Goal: Information Seeking & Learning: Check status

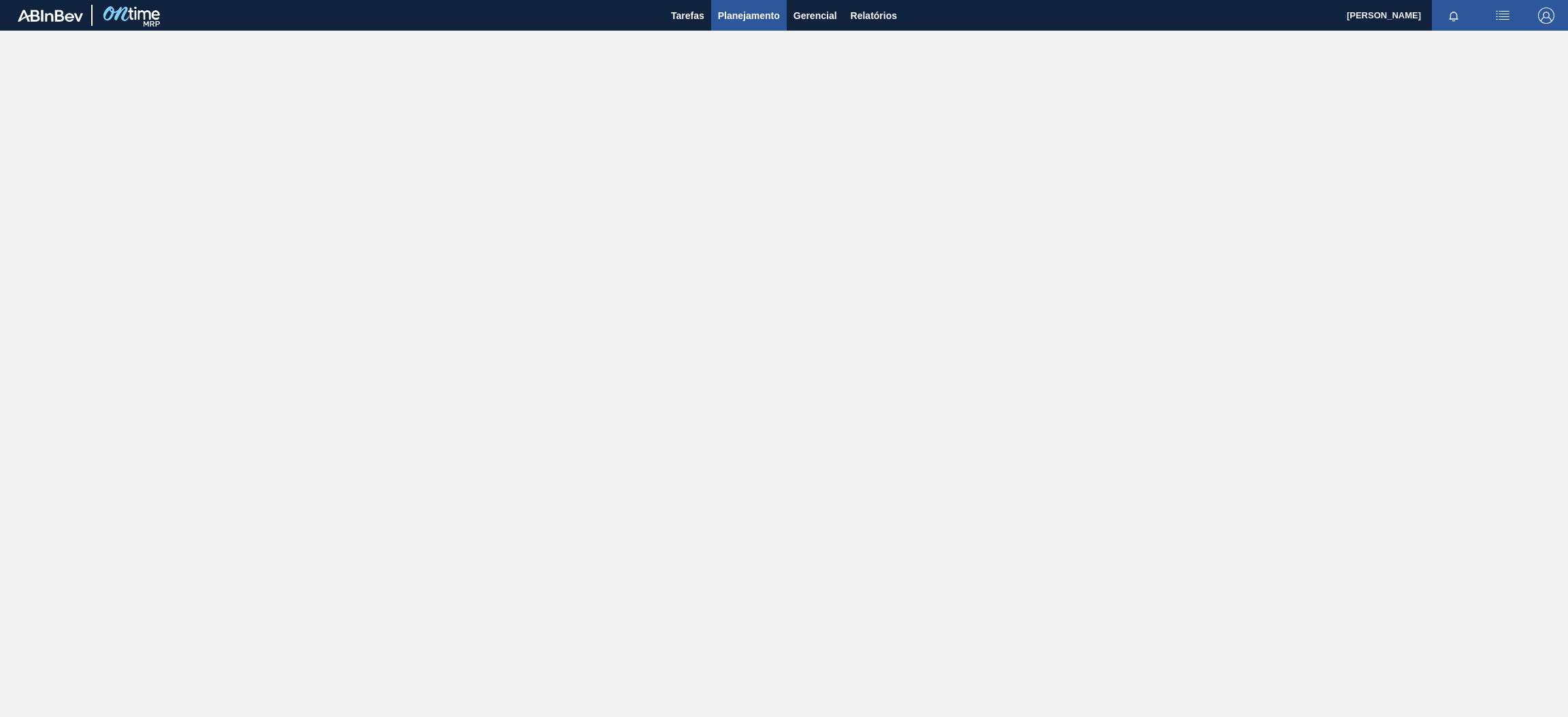
click at [749, 15] on span "Planejamento" at bounding box center [749, 15] width 62 height 16
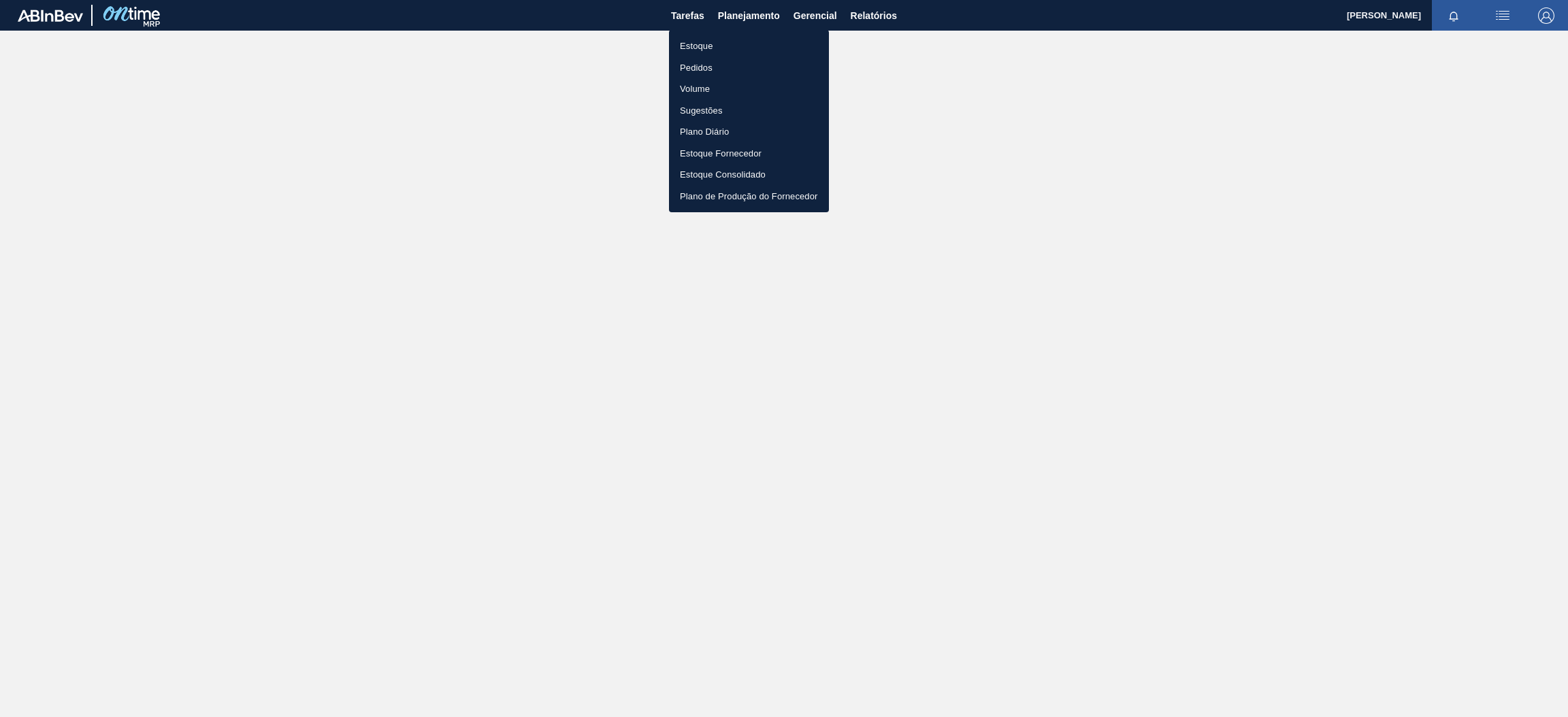
click at [749, 48] on li "Estoque" at bounding box center [749, 46] width 160 height 22
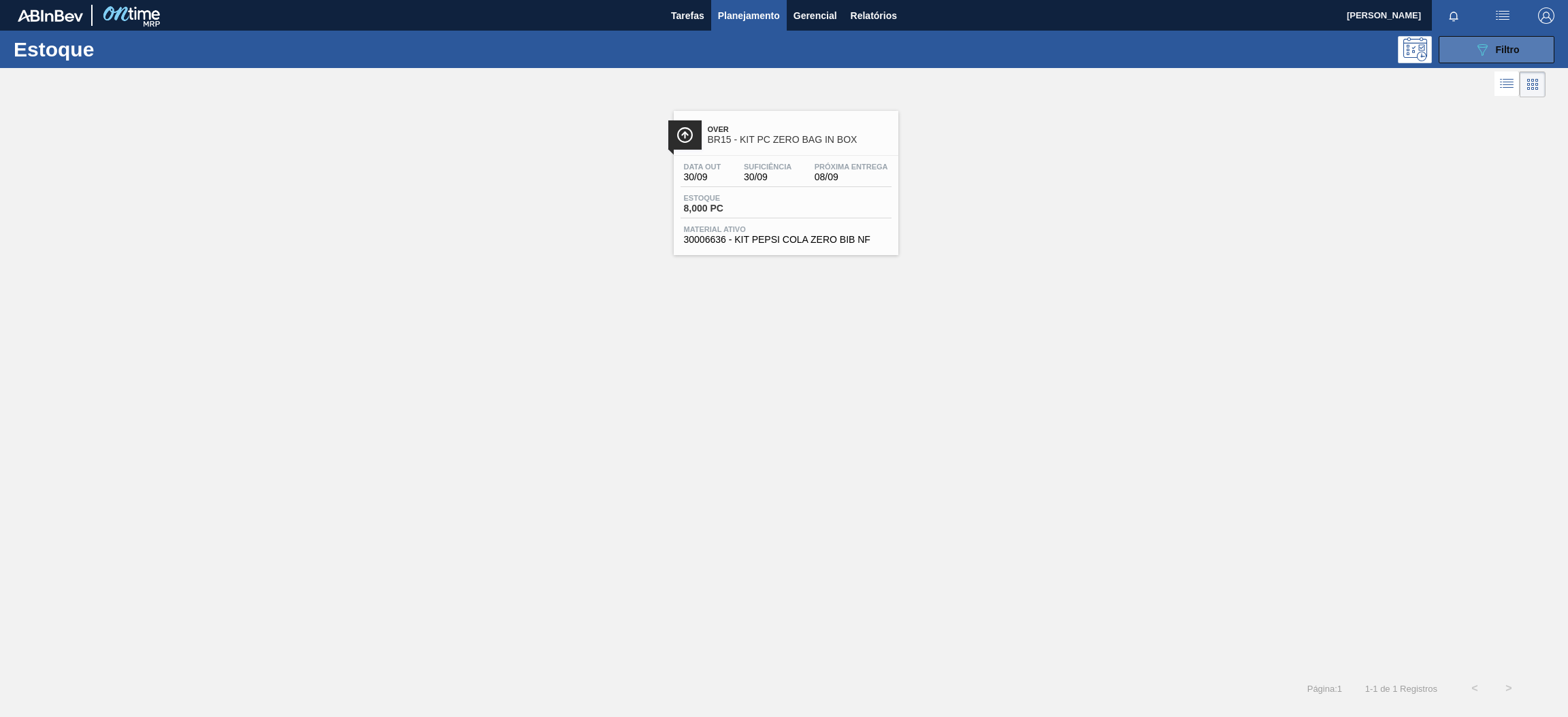
click at [1476, 50] on icon "089F7B8B-B2A5-4AFE-B5C0-19BA573D28AC" at bounding box center [1482, 50] width 16 height 16
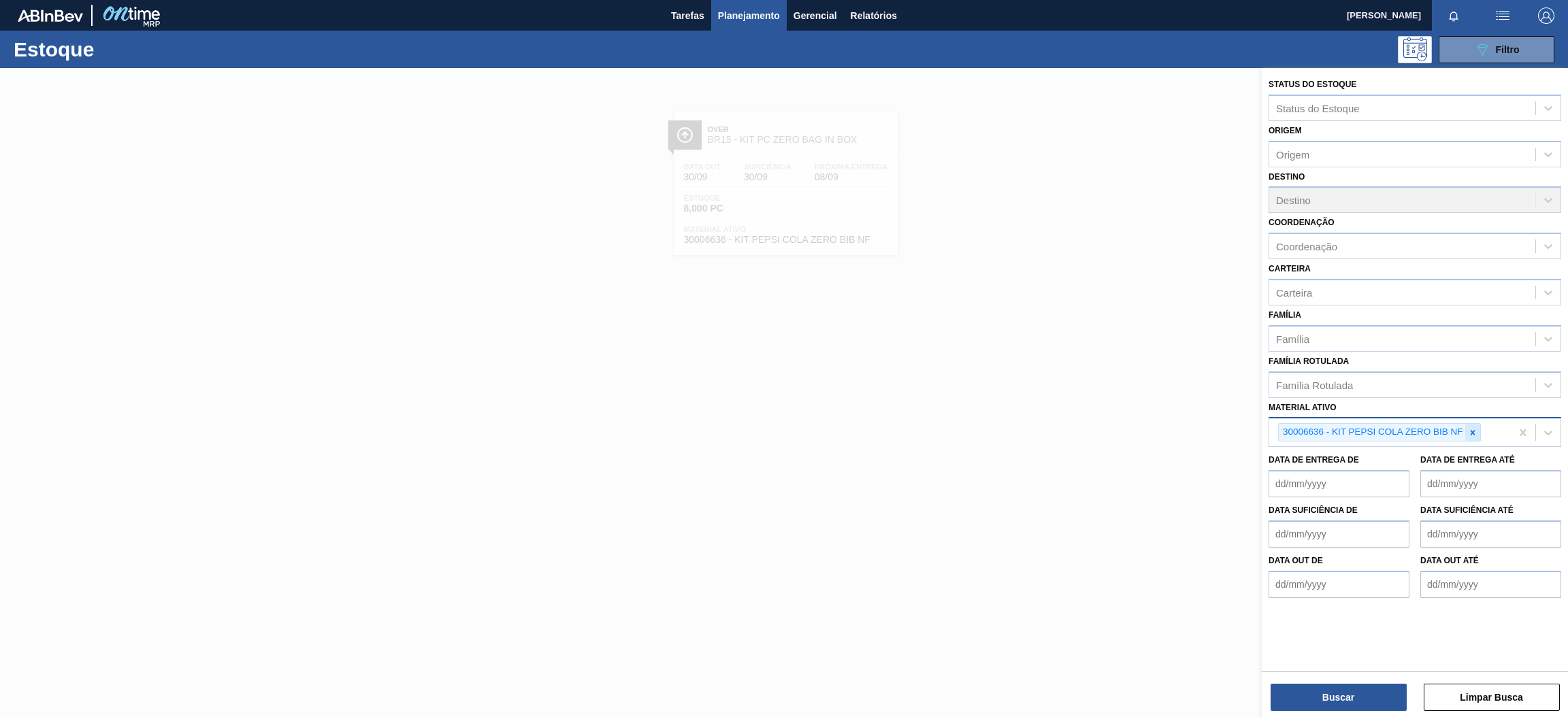
click at [1471, 424] on div at bounding box center [1473, 433] width 15 height 17
paste ativo "30003355"
type ativo "30003355"
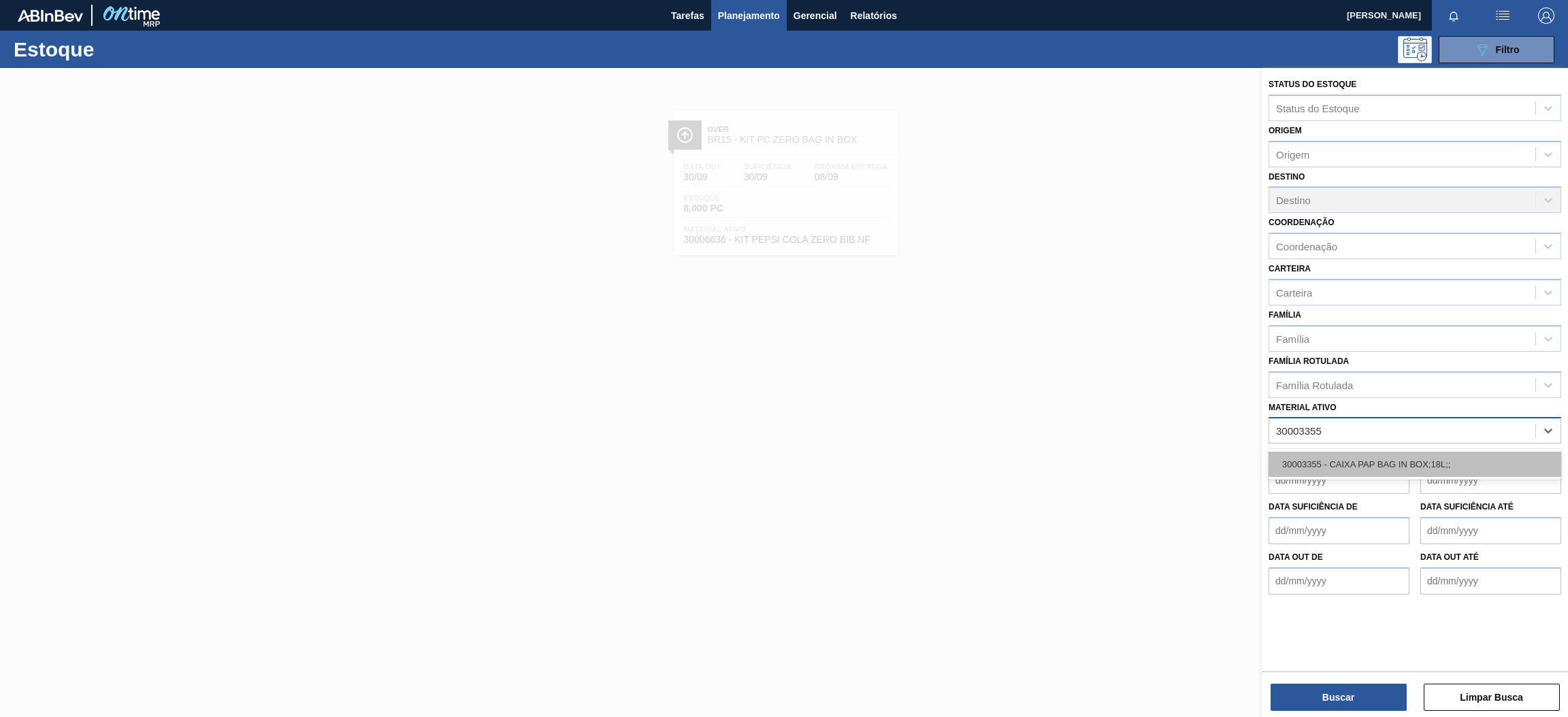
click at [1400, 464] on div "30003355 - CAIXA PAP BAG IN BOX;18L;;" at bounding box center [1414, 464] width 293 height 25
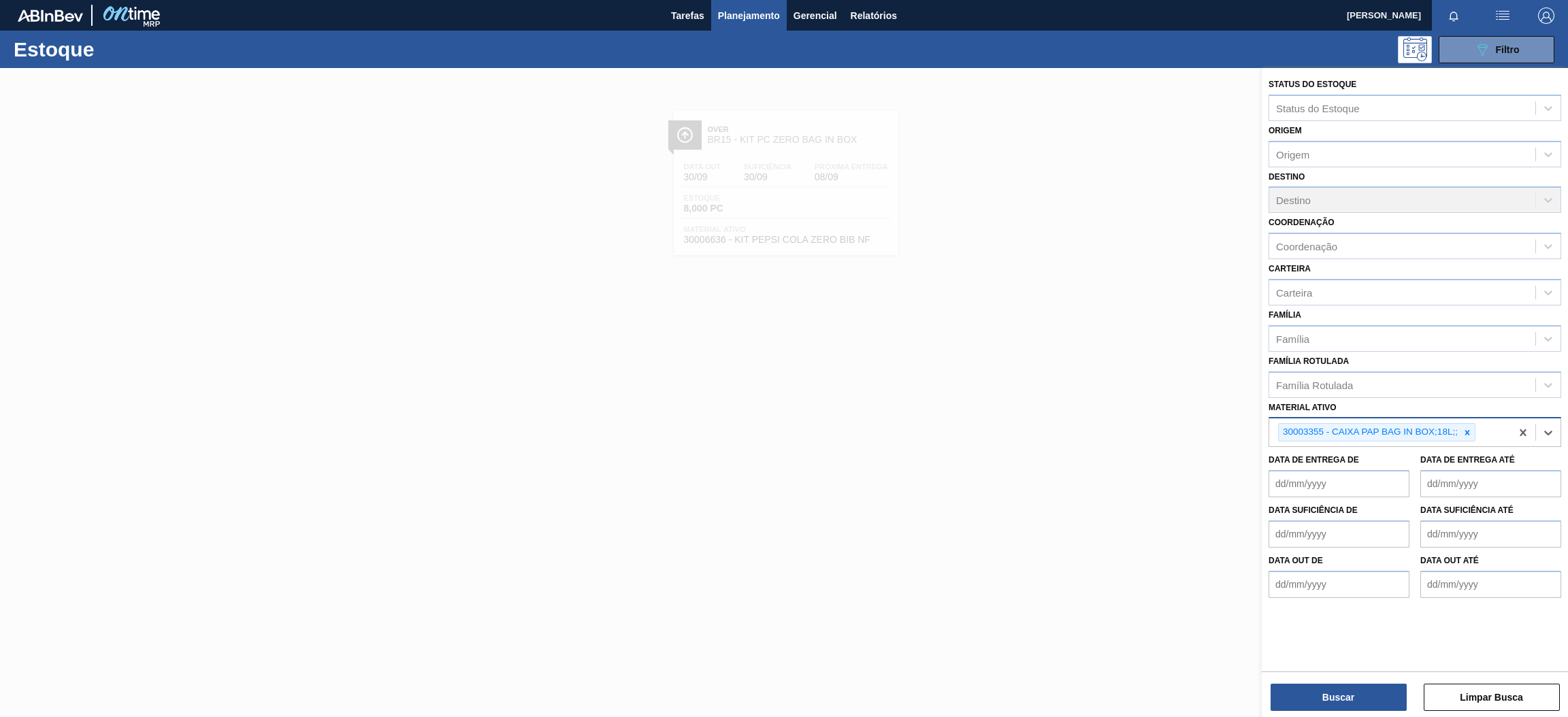
paste ativo "30004536"
type ativo "30004536"
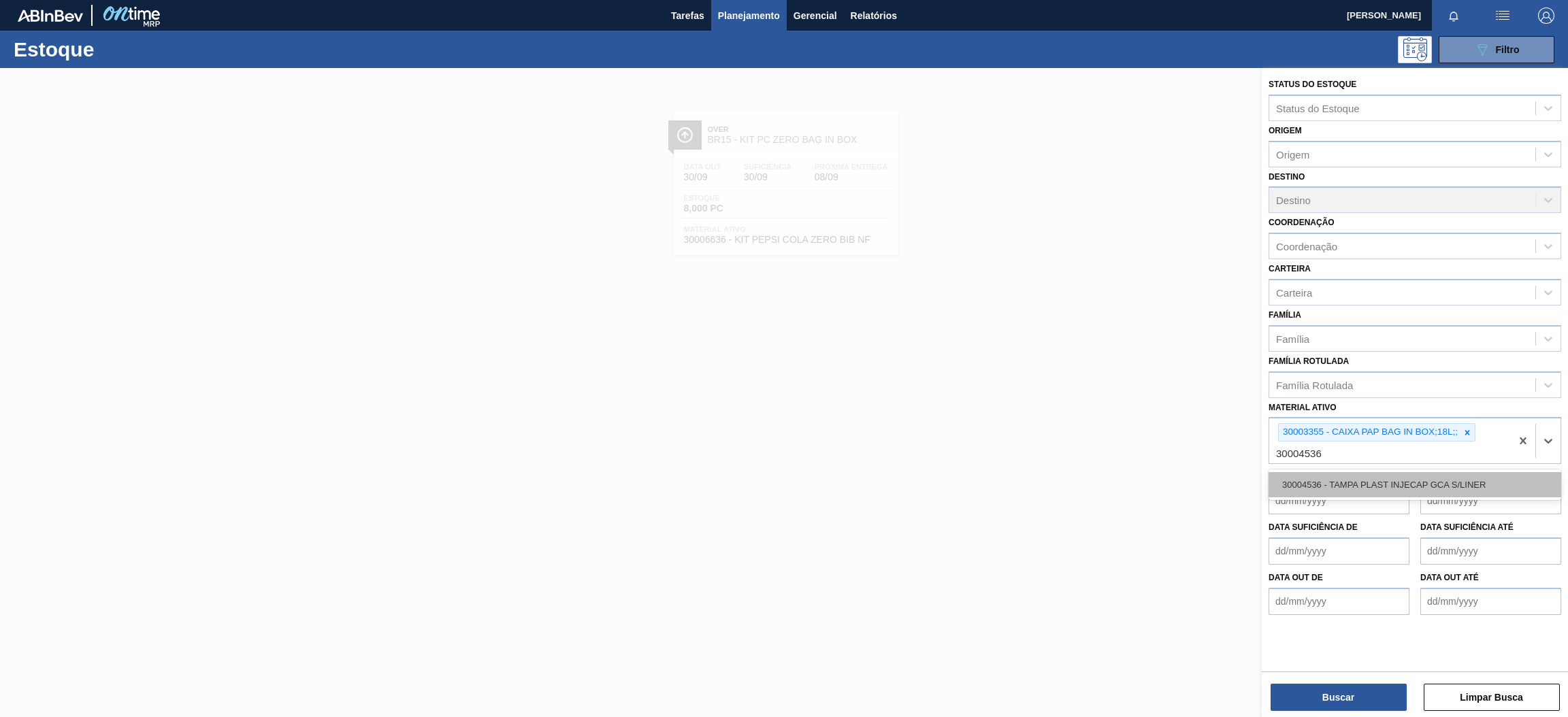
click at [1403, 488] on div "30004536 - TAMPA PLAST INJECAP GCA S/LINER" at bounding box center [1414, 485] width 293 height 25
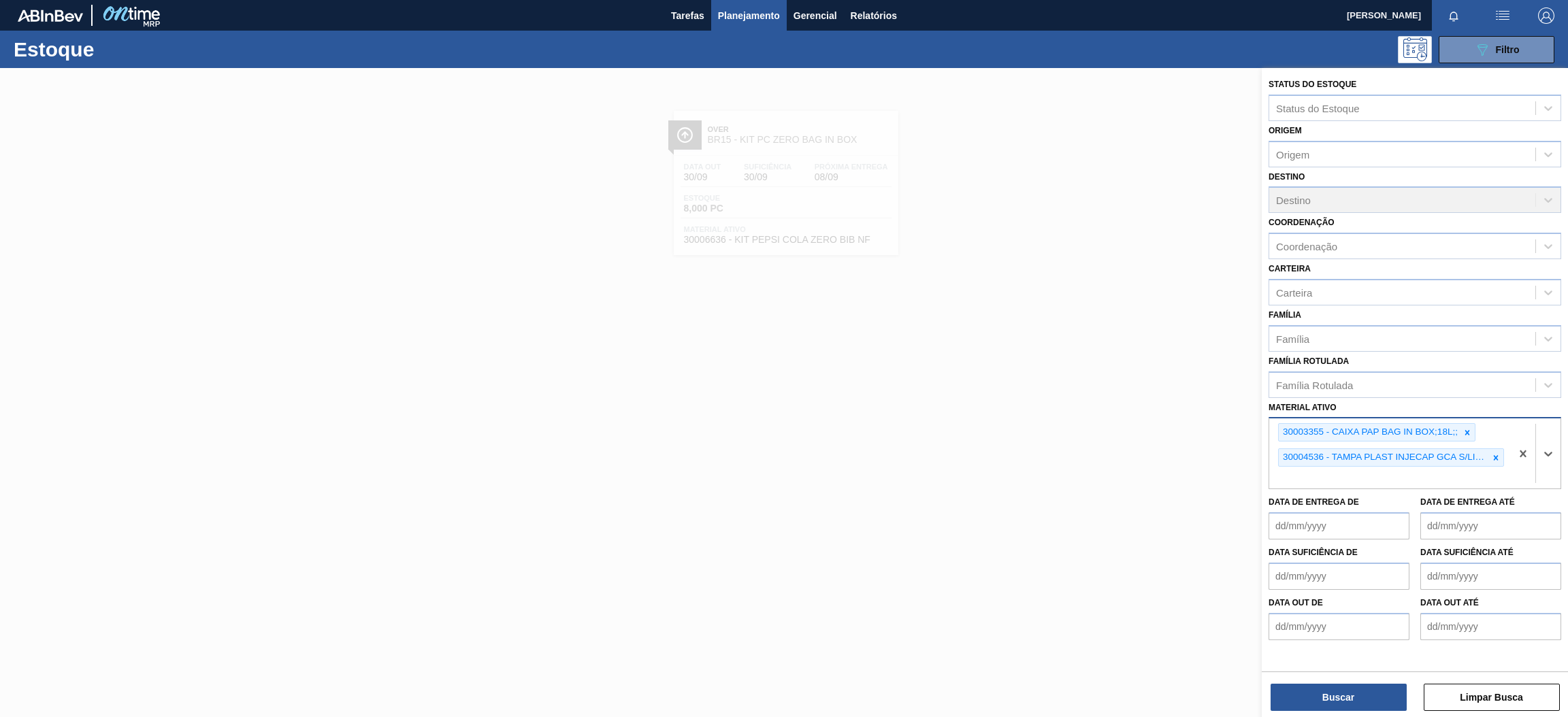
paste ativo "30030646"
type ativo "30030646"
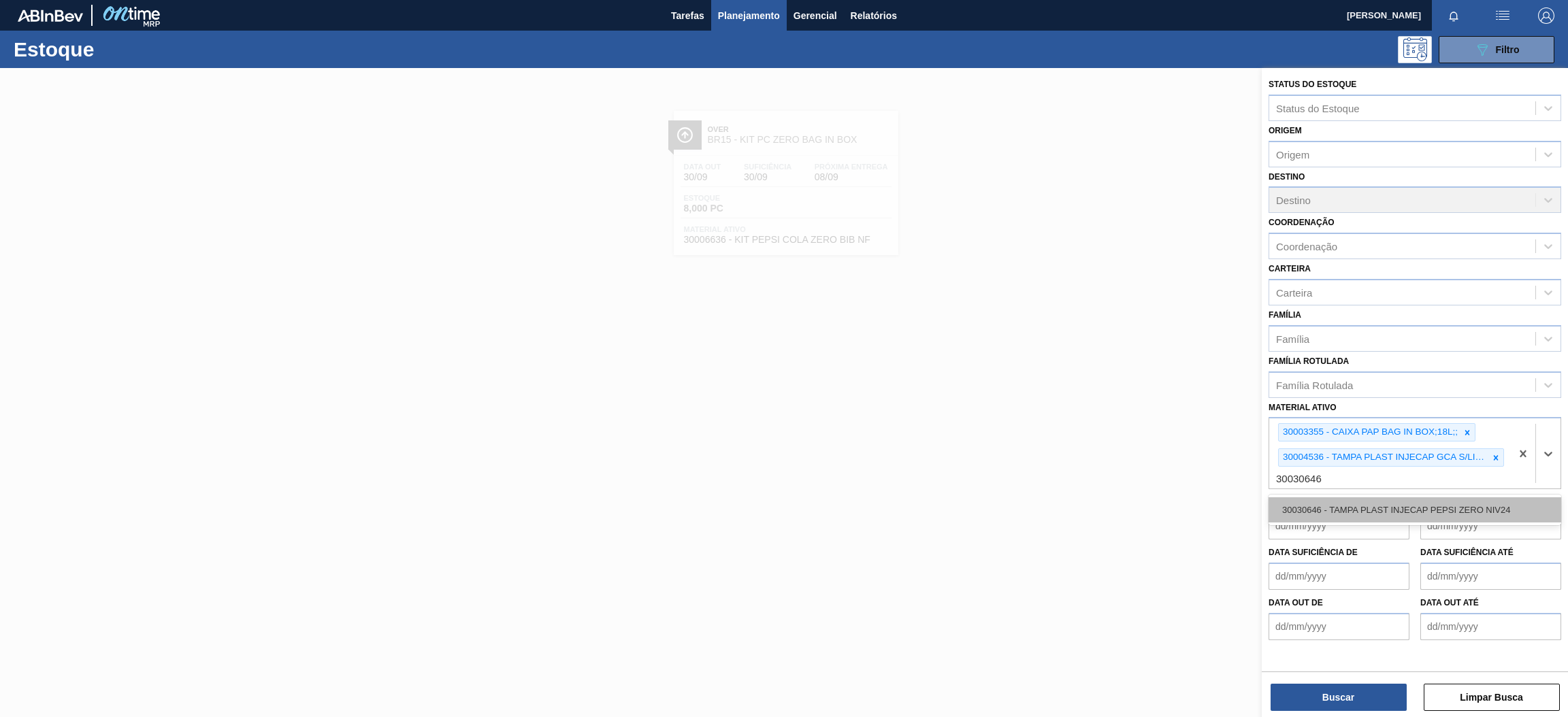
click at [1356, 506] on div "30030646 - TAMPA PLAST INJECAP PEPSI ZERO NIV24" at bounding box center [1414, 511] width 293 height 25
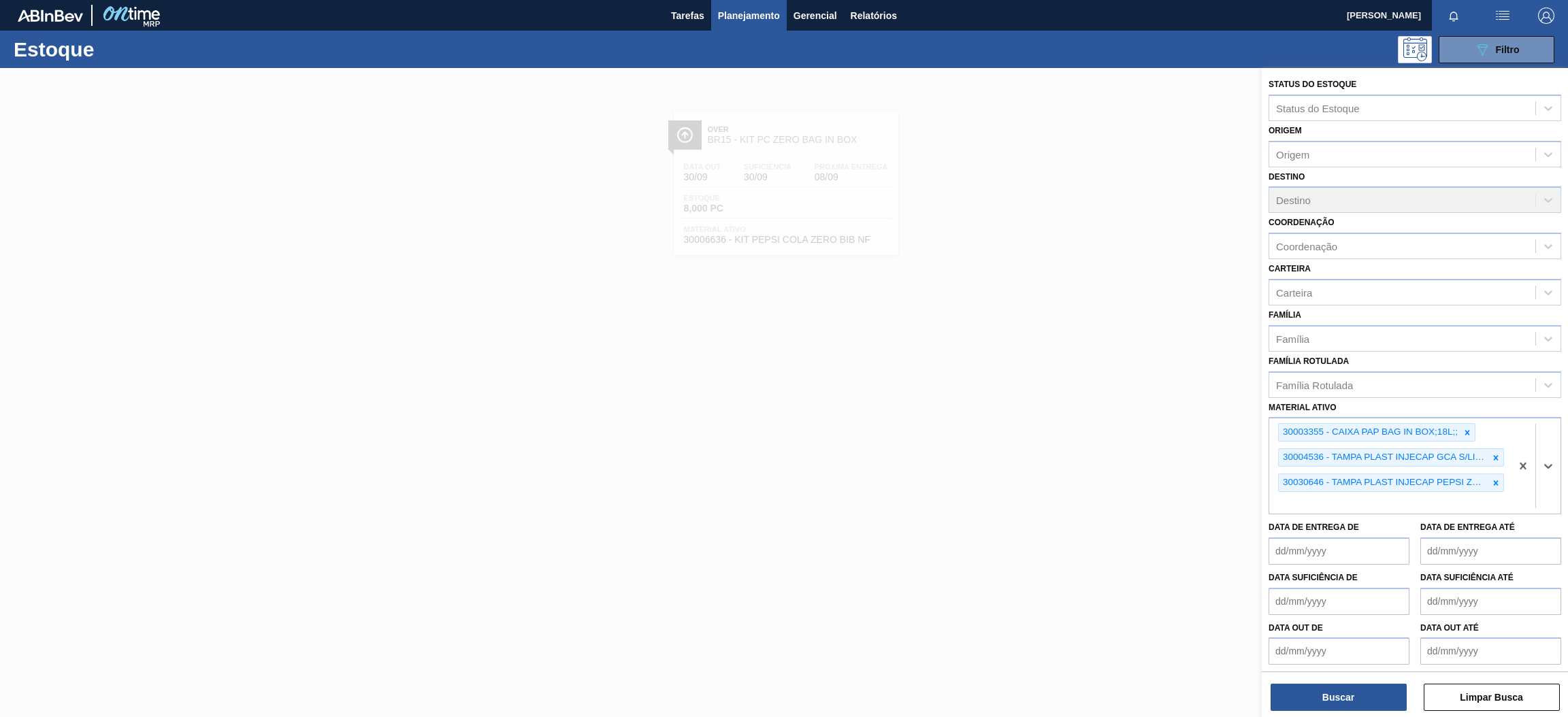
paste ativo "30031878"
type ativo "30031878"
click at [1401, 533] on div "30031878 - TAMPA AL VERDE GCA BASE SOLVENTE" at bounding box center [1414, 535] width 293 height 25
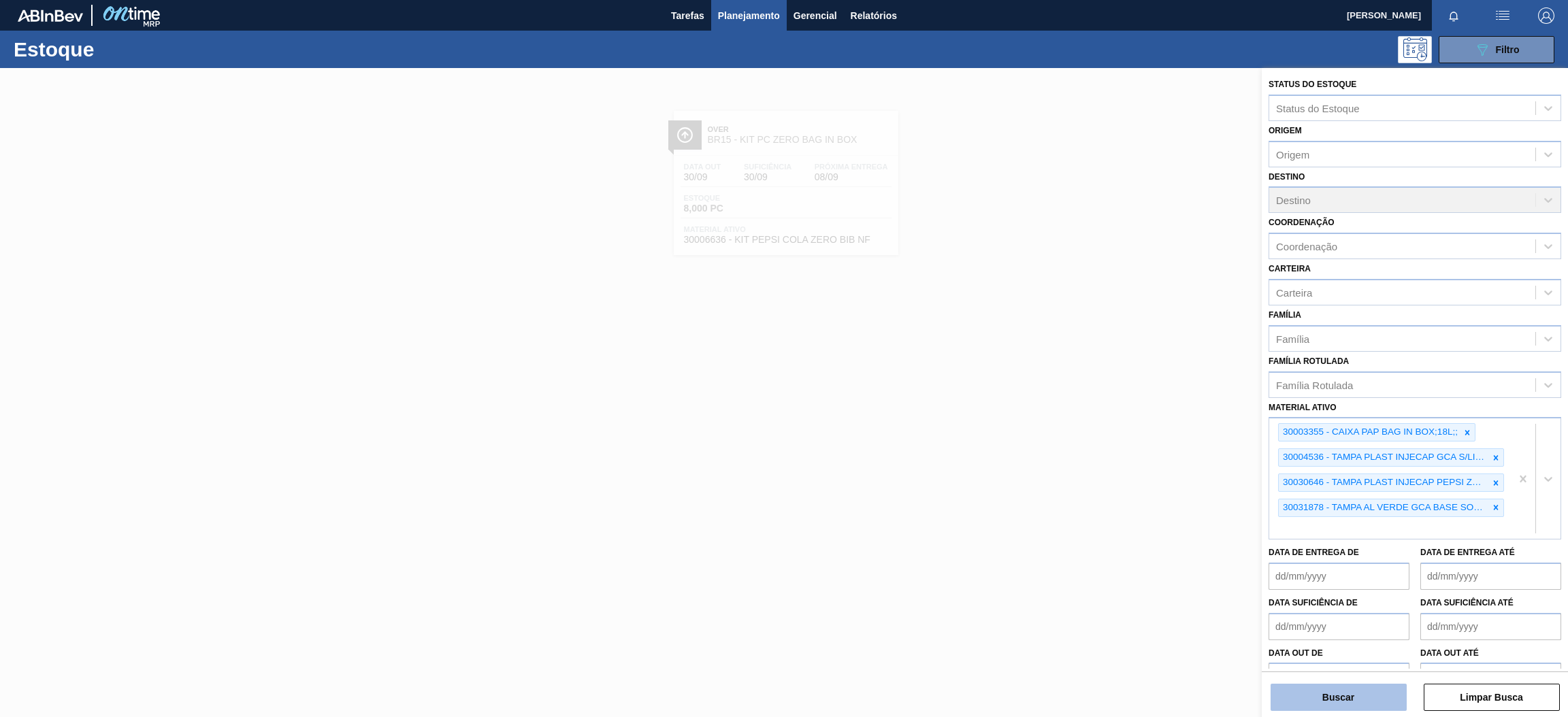
click at [1334, 692] on button "Buscar" at bounding box center [1338, 698] width 136 height 27
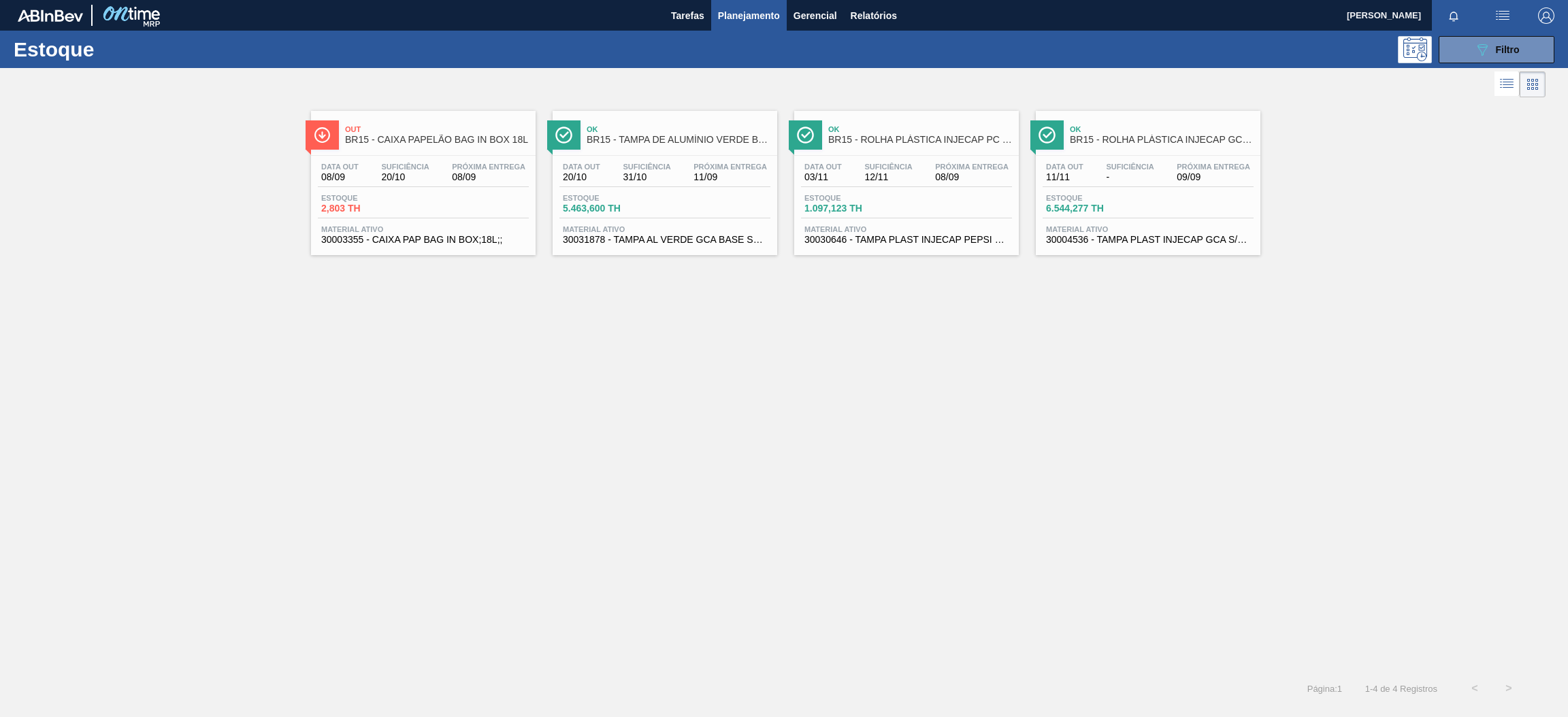
click at [641, 204] on span "5.463,600 TH" at bounding box center [610, 208] width 95 height 10
click at [419, 183] on div "Data out 08/09 Suficiência 20/10 Próxima Entrega 08/09" at bounding box center [423, 174] width 211 height 25
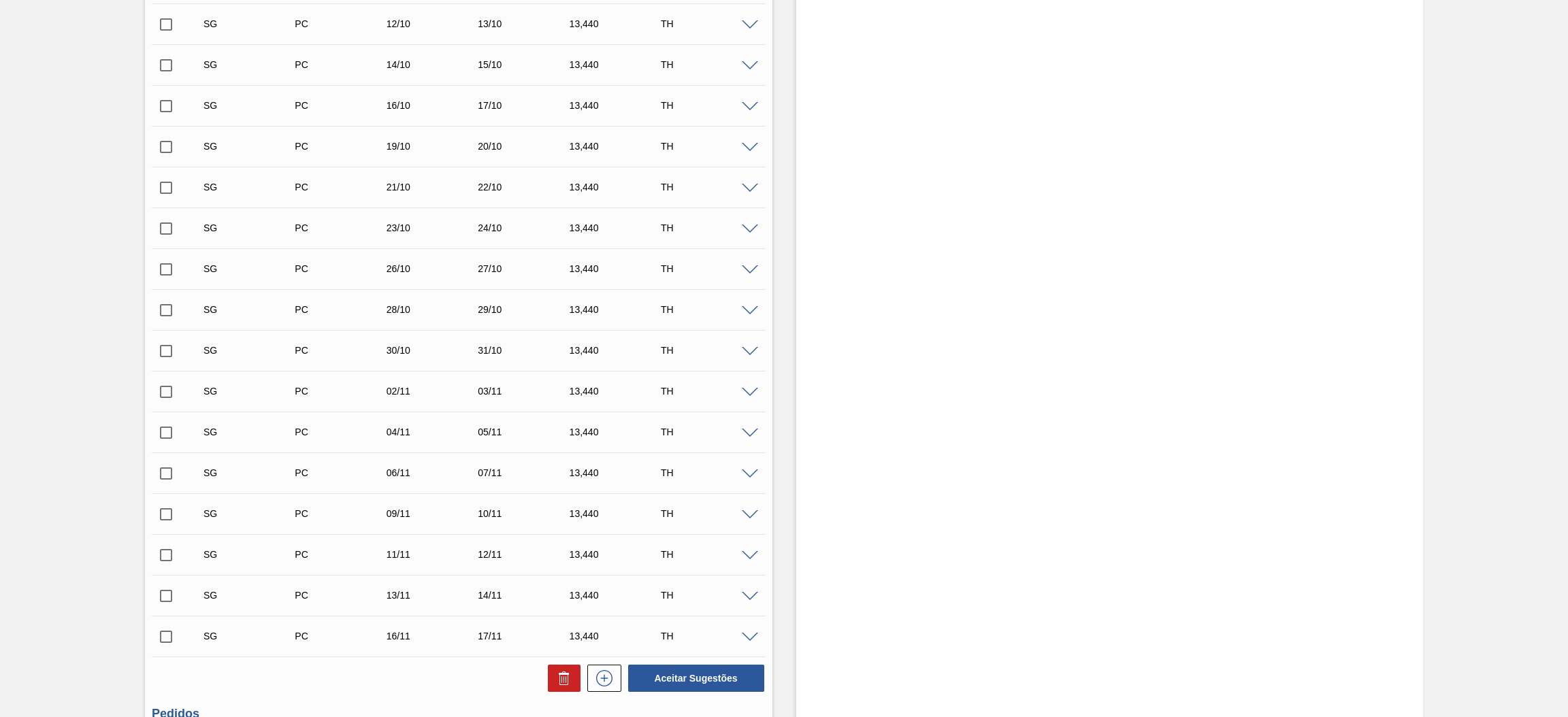
scroll to position [701, 0]
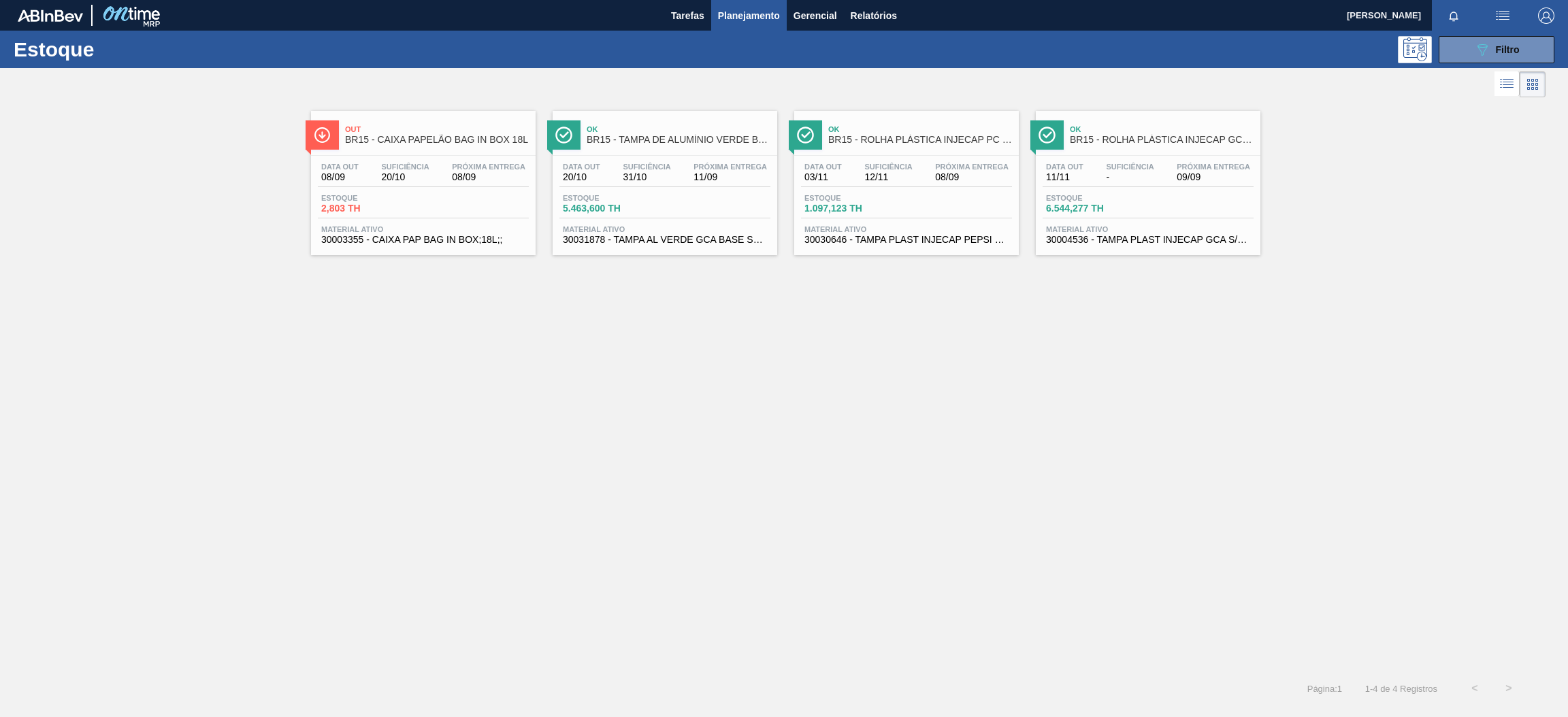
click at [979, 154] on div "Ok BR15 - ROLHA PLÁSTICA INJECAP PC ZERO SHORT Data out 03/11 Suficiência 12/11…" at bounding box center [906, 183] width 224 height 144
click at [1128, 195] on span "Estoque" at bounding box center [1093, 197] width 95 height 8
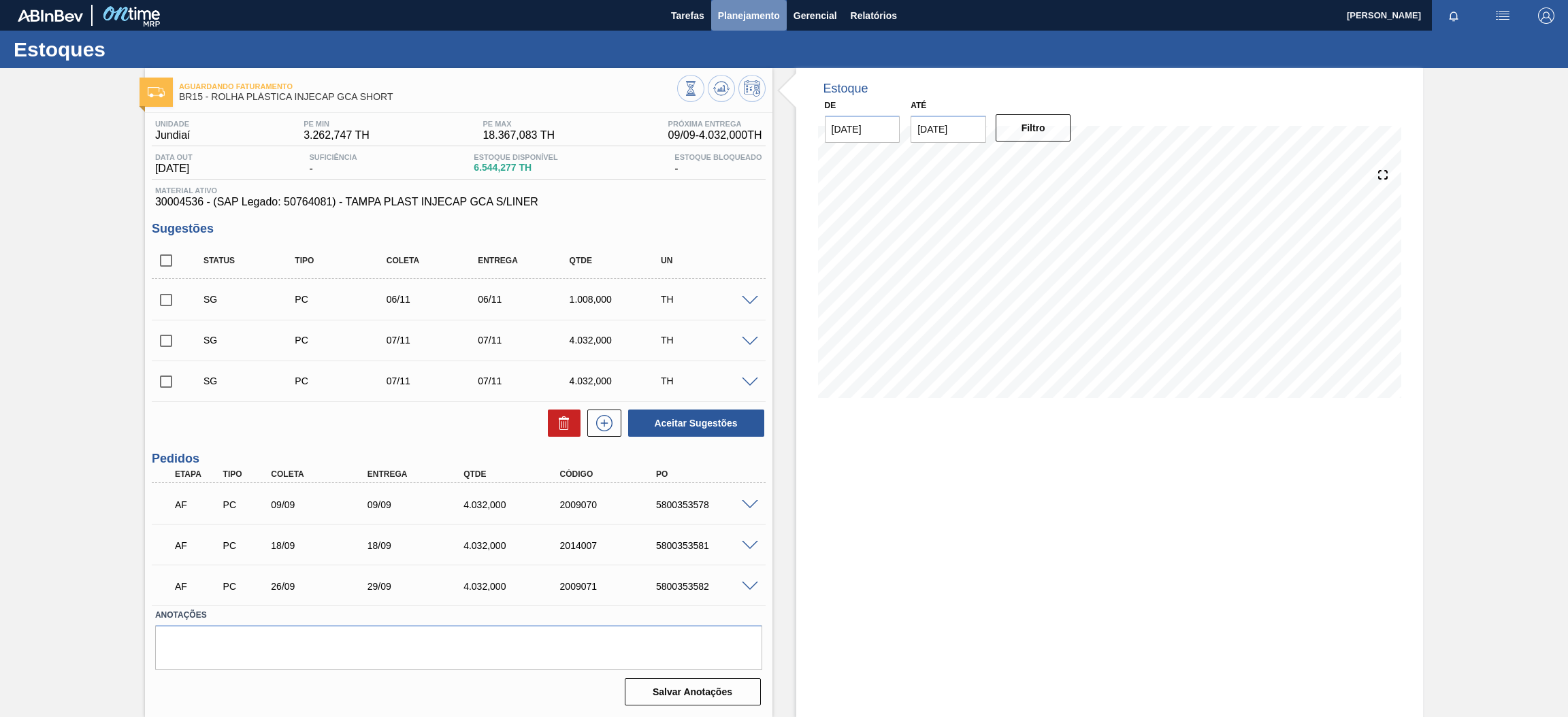
click at [726, 15] on span "Planejamento" at bounding box center [749, 15] width 62 height 16
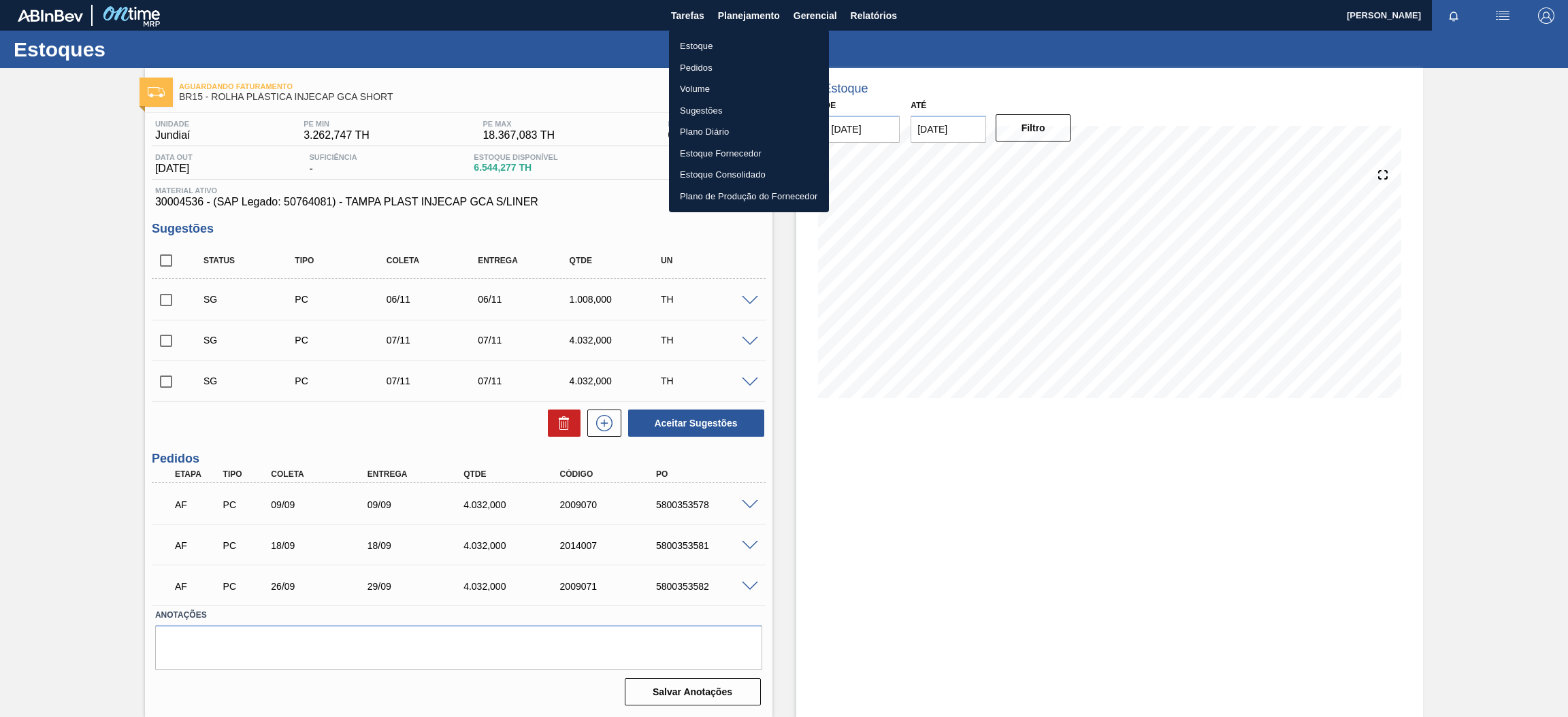
click at [730, 48] on li "Estoque" at bounding box center [749, 46] width 160 height 22
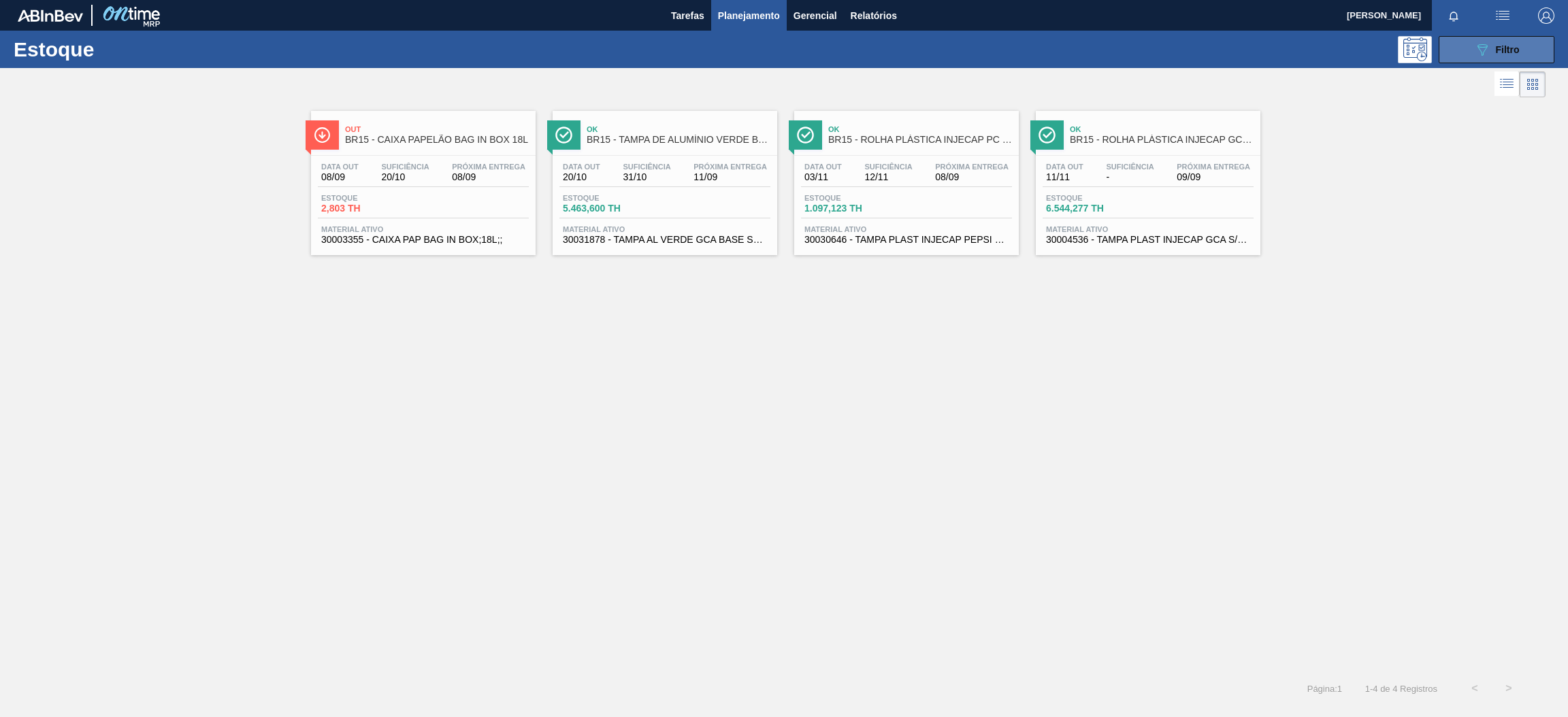
click at [1502, 45] on span "Filtro" at bounding box center [1507, 50] width 24 height 11
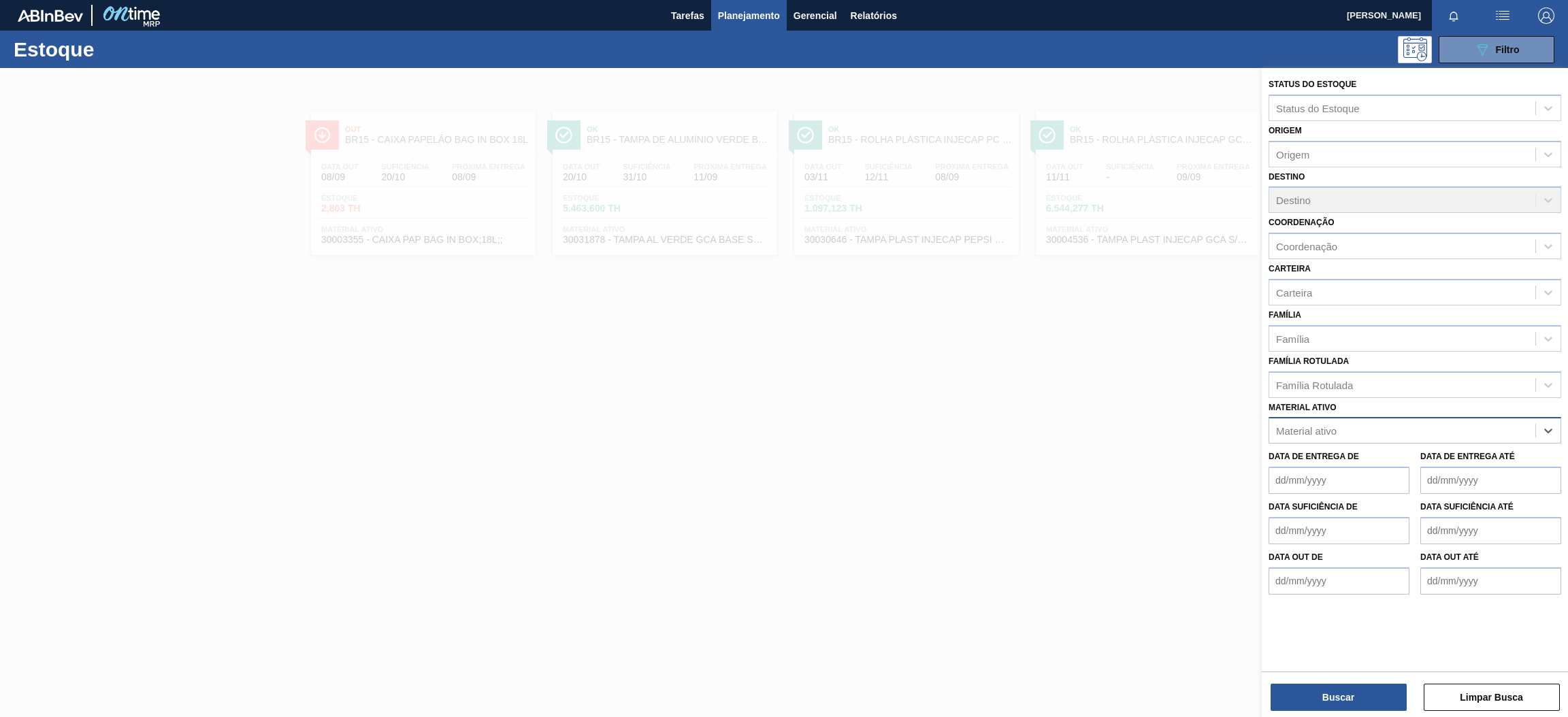
paste ativo "30009658"
type ativo "30009658"
click at [1357, 469] on div "30009658 - ACIDO MALICO;P/ALIMENTOS;99-100,5PCT" at bounding box center [1414, 464] width 293 height 25
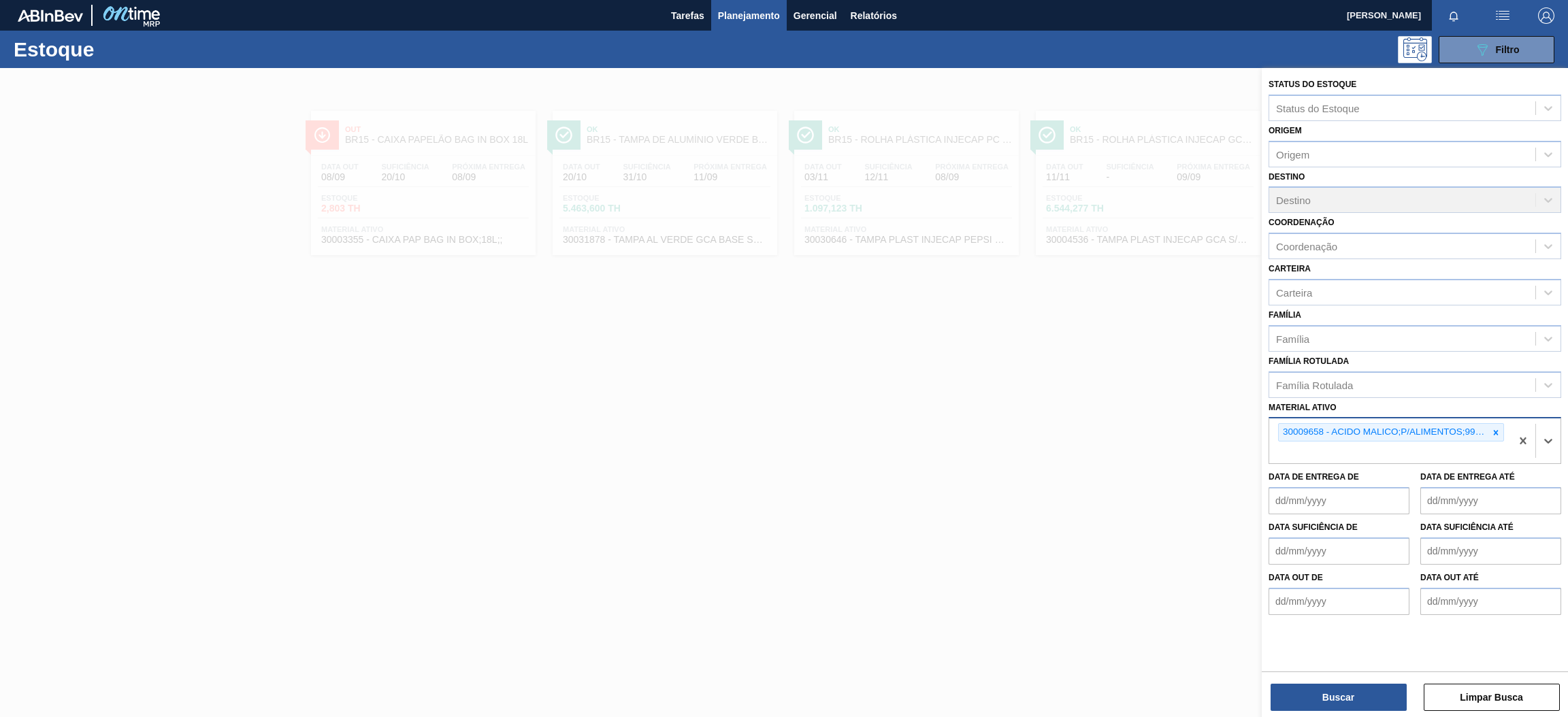
paste ativo "30034555"
type ativo "30034555"
click at [1329, 478] on div "30034555 - FILME C GCA DUOSHRINK 7 99 NIV25" at bounding box center [1414, 485] width 293 height 25
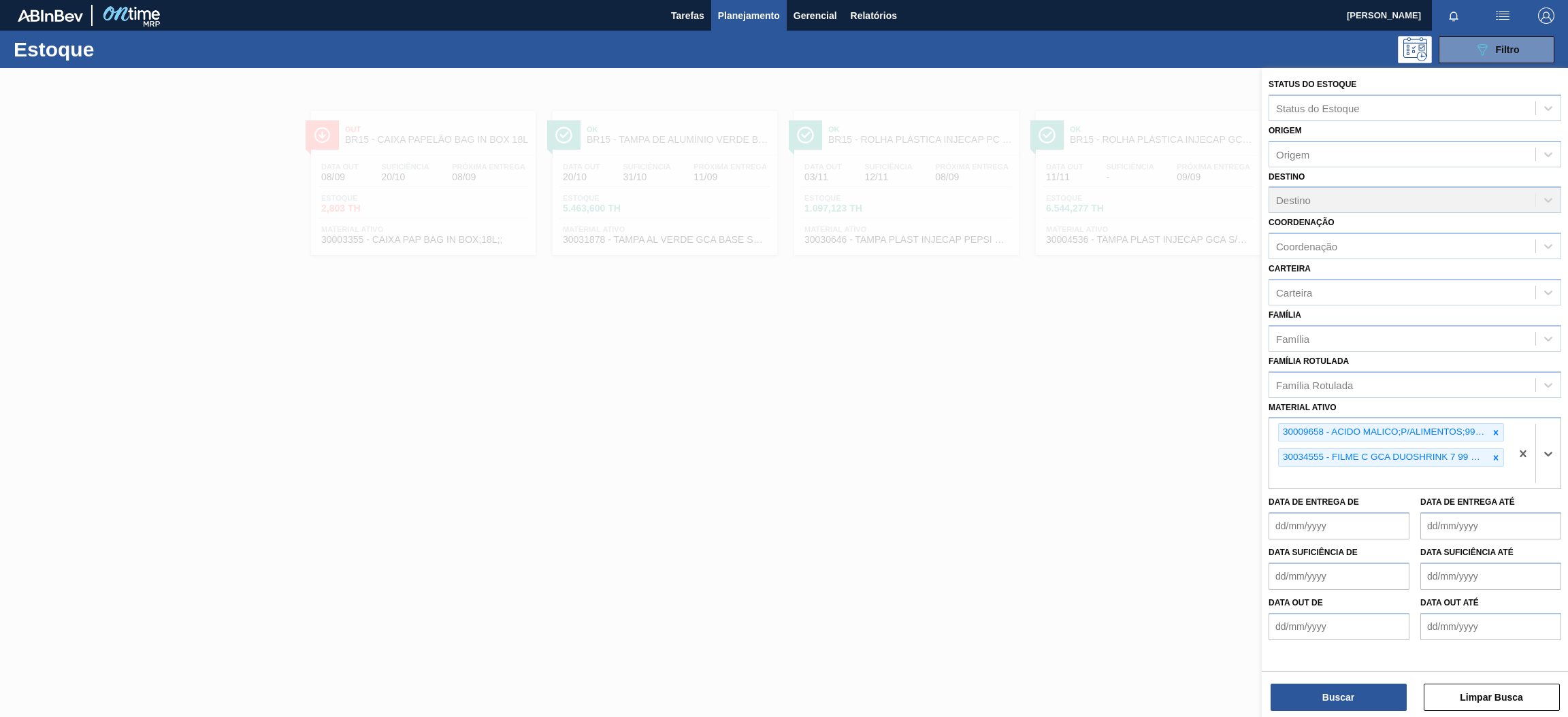
paste ativo "30017362"
type ativo "30017362"
click at [1341, 512] on div "30017362 - FILME CONTR 780X60 SODA ZERO LT350 429" at bounding box center [1414, 511] width 293 height 25
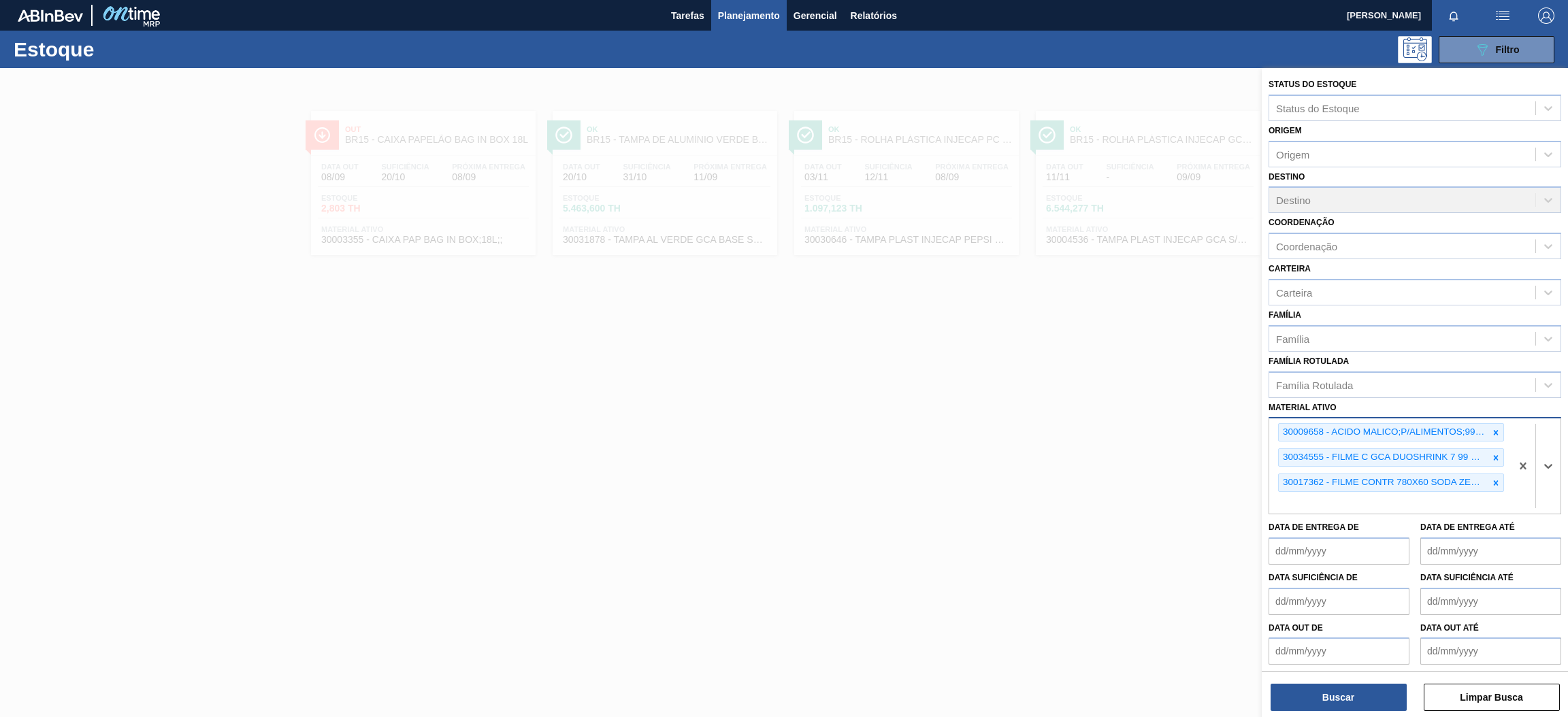
paste ativo "30030365"
type ativo "30030365"
click at [1307, 533] on div "30030365 - ROT PLAST 15L AH PC BLACK NIV24" at bounding box center [1414, 535] width 293 height 25
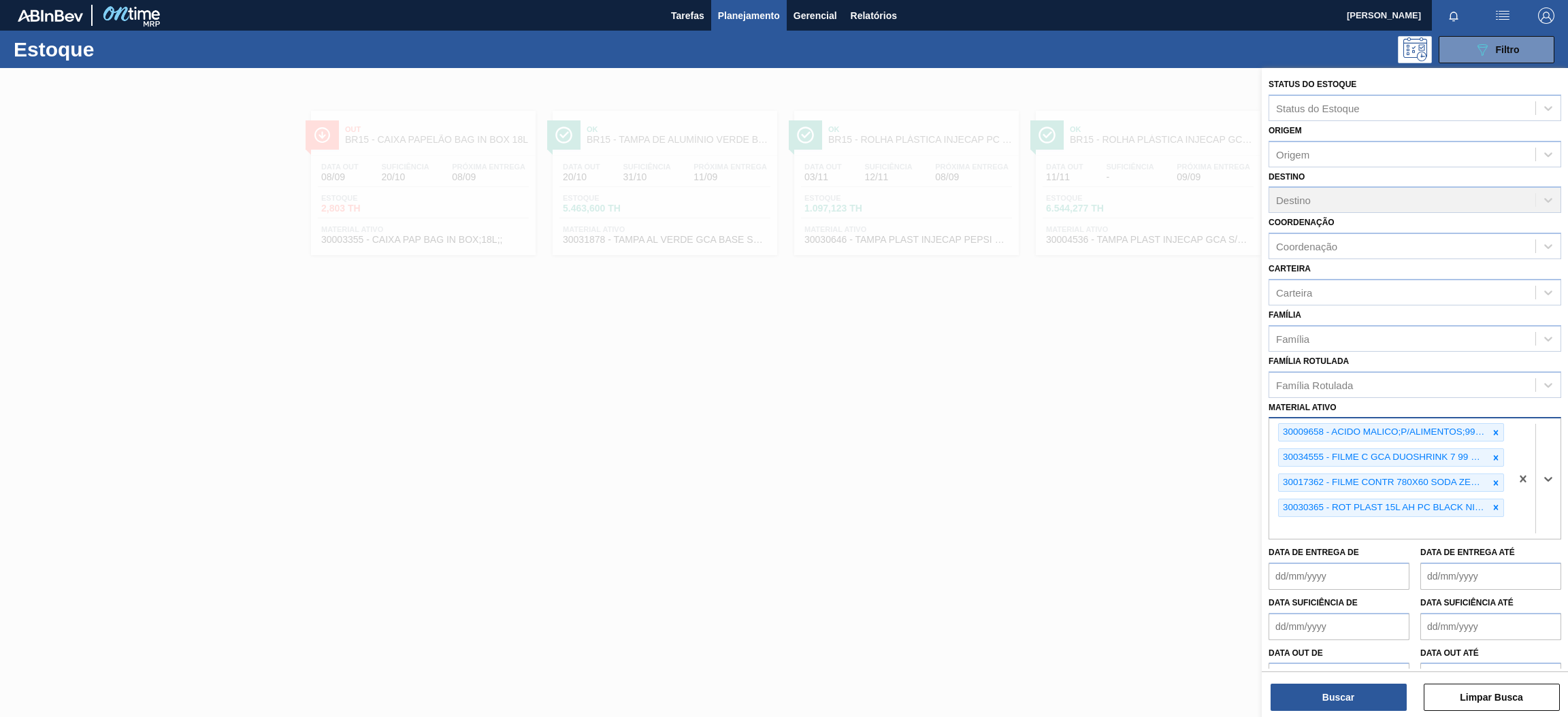
paste ativo "30030381"
type ativo "30030381"
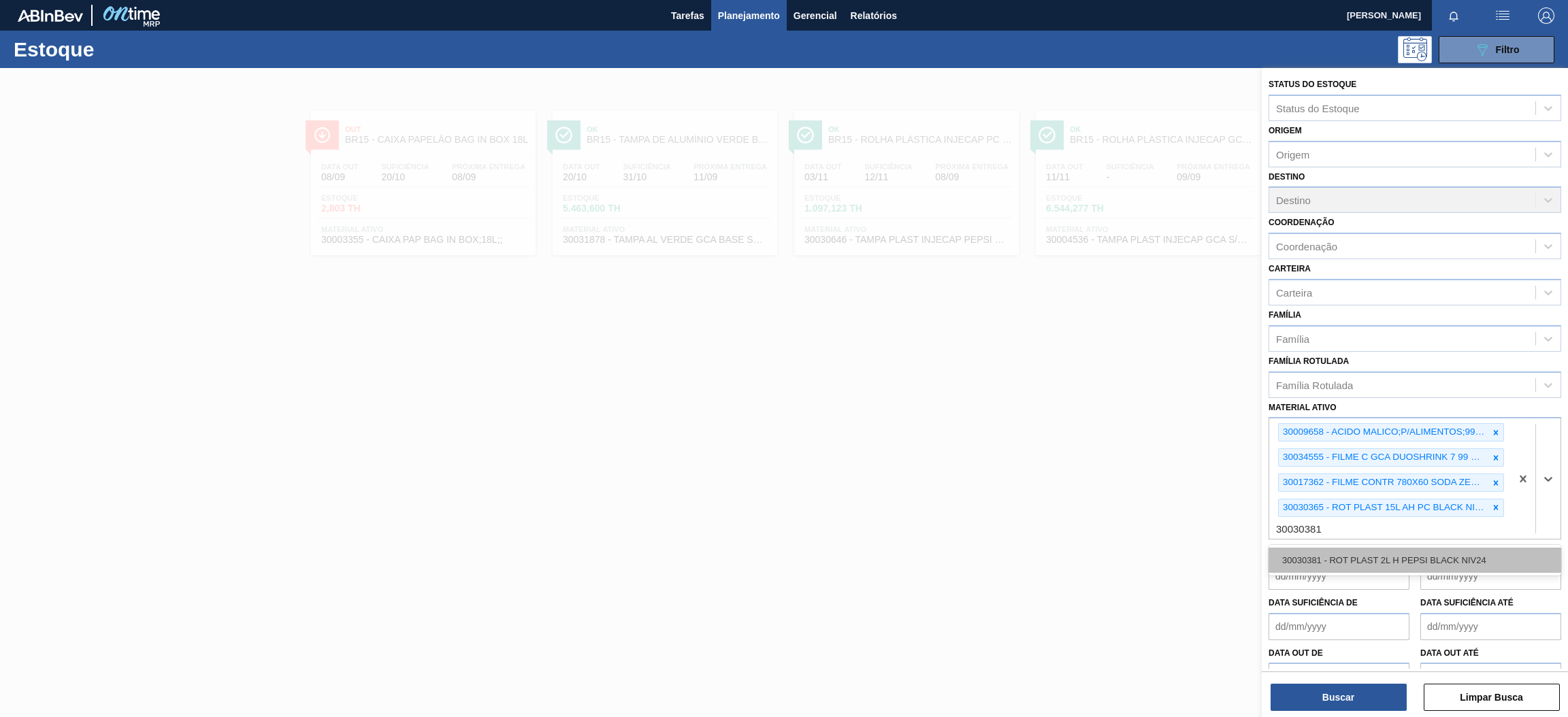
click at [1355, 552] on div "30030381 - ROT PLAST 2L H PEPSI BLACK NIV24" at bounding box center [1414, 561] width 293 height 25
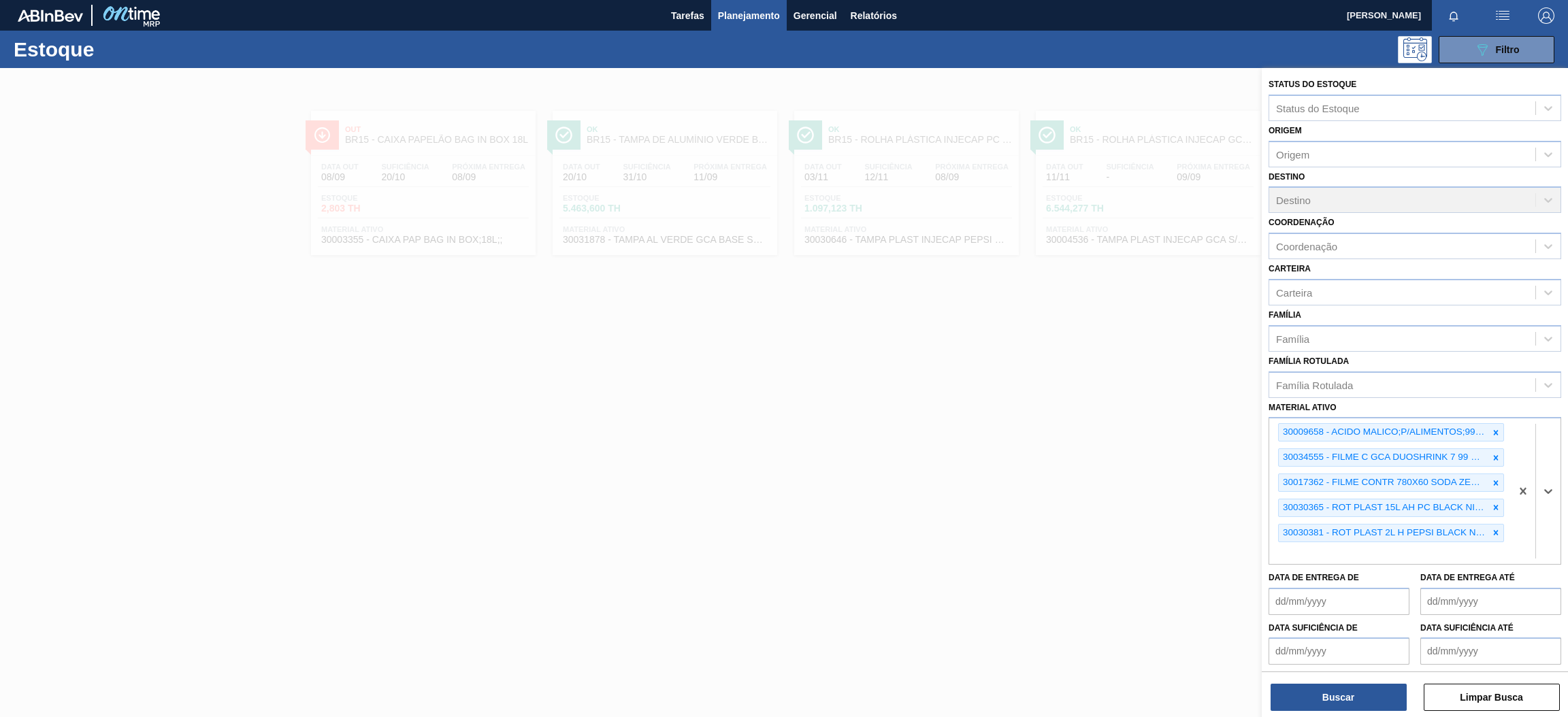
paste ativo "30017334"
type ativo "30017334"
click at [1333, 590] on div "30017334 - ROT PLAST 200ML H SODA 429" at bounding box center [1414, 586] width 293 height 25
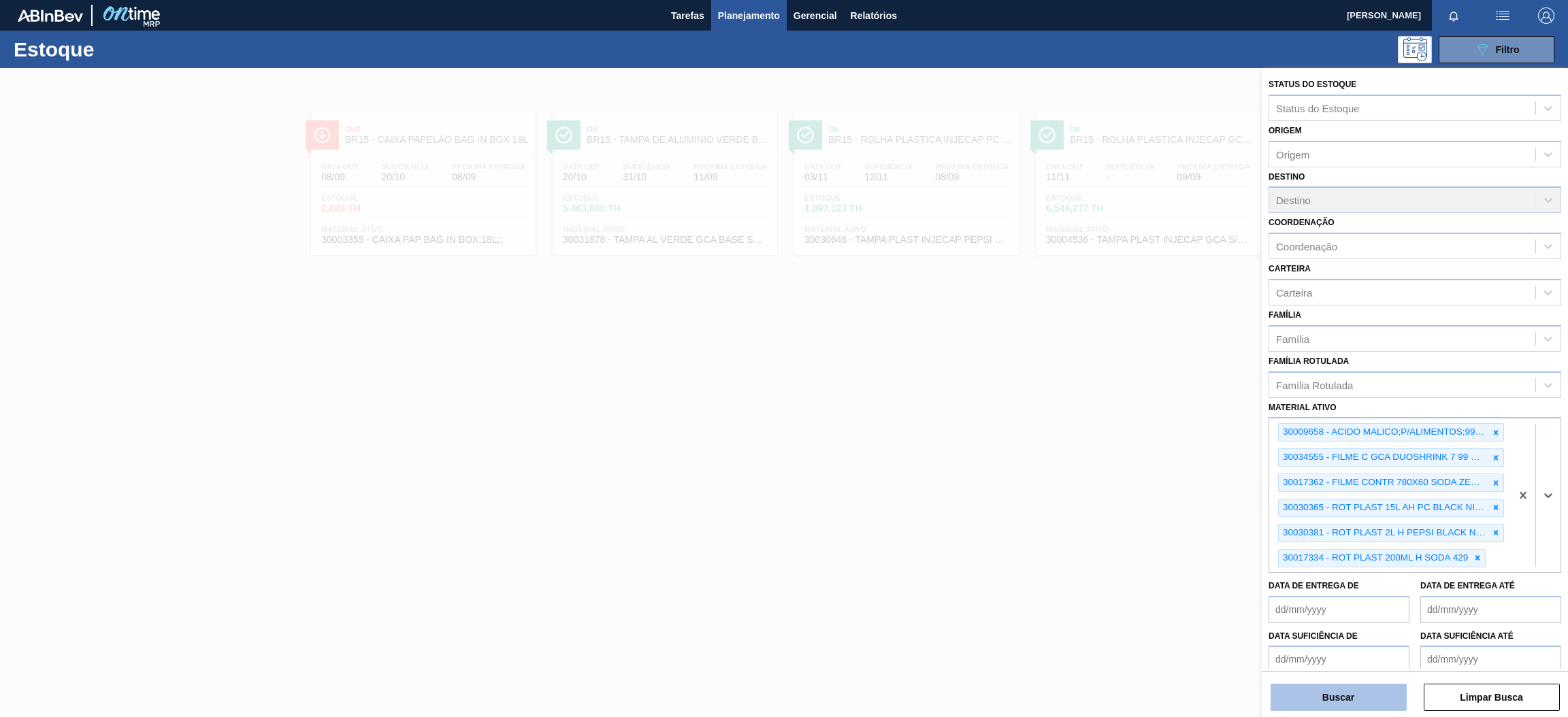
click at [1355, 692] on button "Buscar" at bounding box center [1338, 698] width 136 height 27
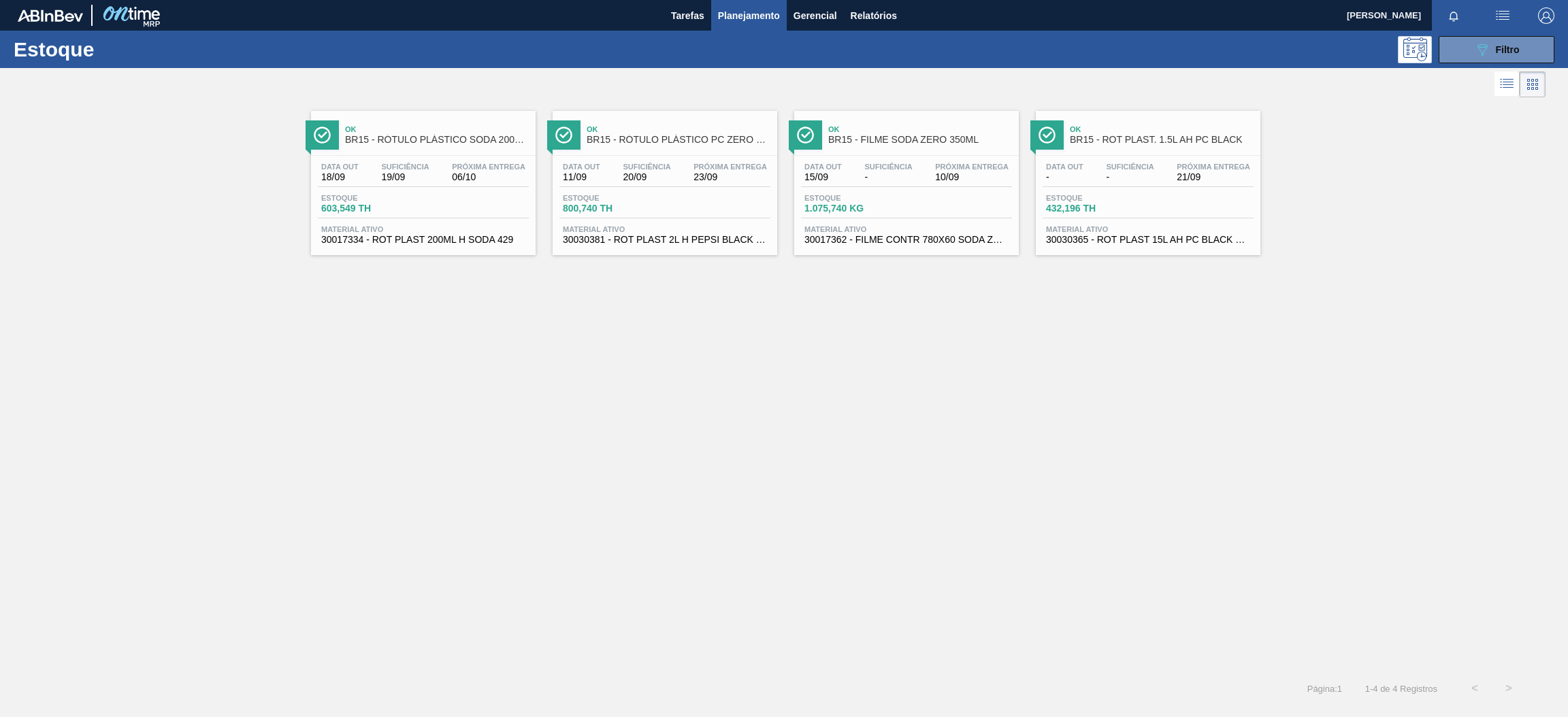
click at [414, 190] on div "Data out 18/09 Suficiência 19/09 Próxima Entrega 06/10 Estoque 603,549 TH Mater…" at bounding box center [422, 203] width 224 height 93
click at [630, 164] on span "Suficiência" at bounding box center [646, 166] width 47 height 8
click at [978, 197] on div "Estoque 1.075,740 KG" at bounding box center [907, 205] width 211 height 25
click at [1145, 164] on span "Suficiência" at bounding box center [1129, 166] width 47 height 8
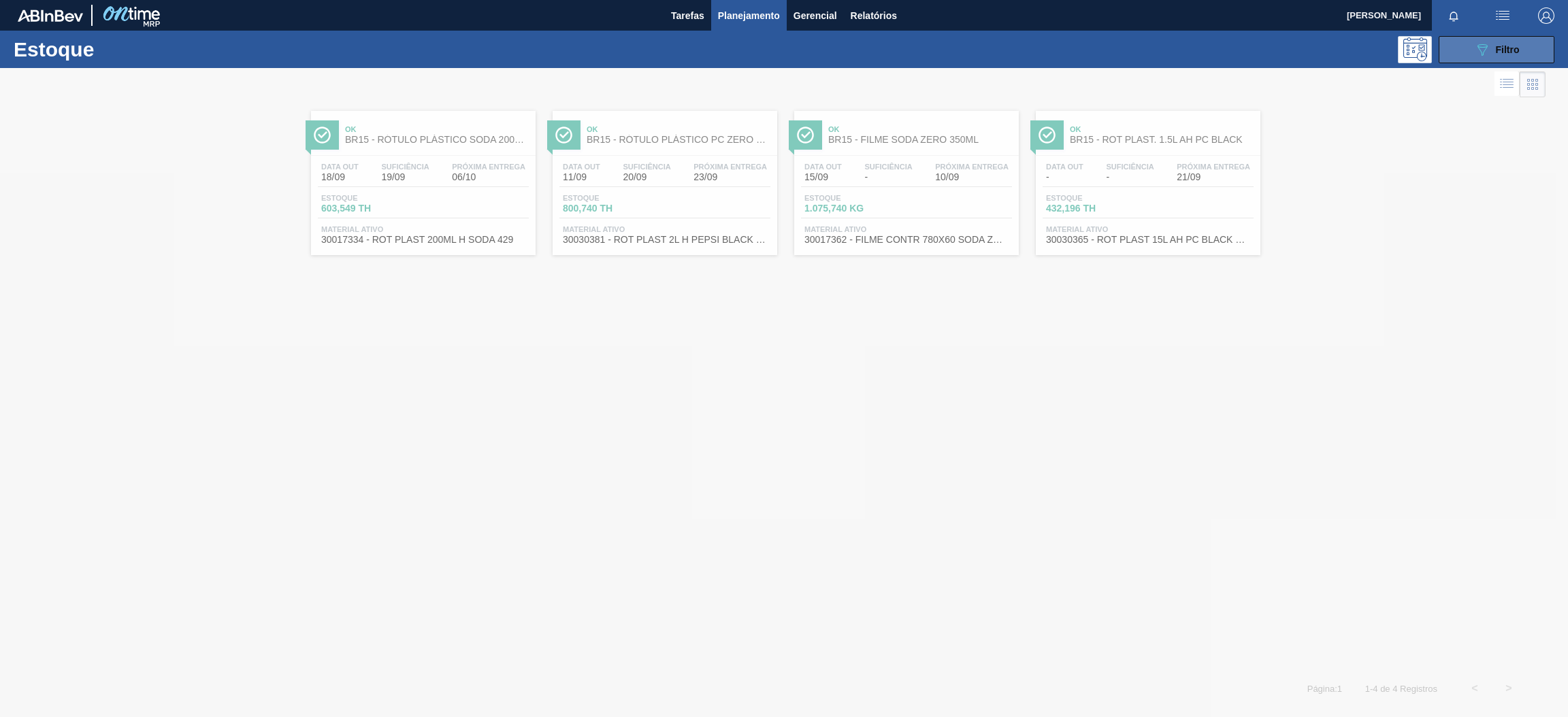
click at [1455, 44] on button "089F7B8B-B2A5-4AFE-B5C0-19BA573D28AC Filtro" at bounding box center [1495, 50] width 115 height 27
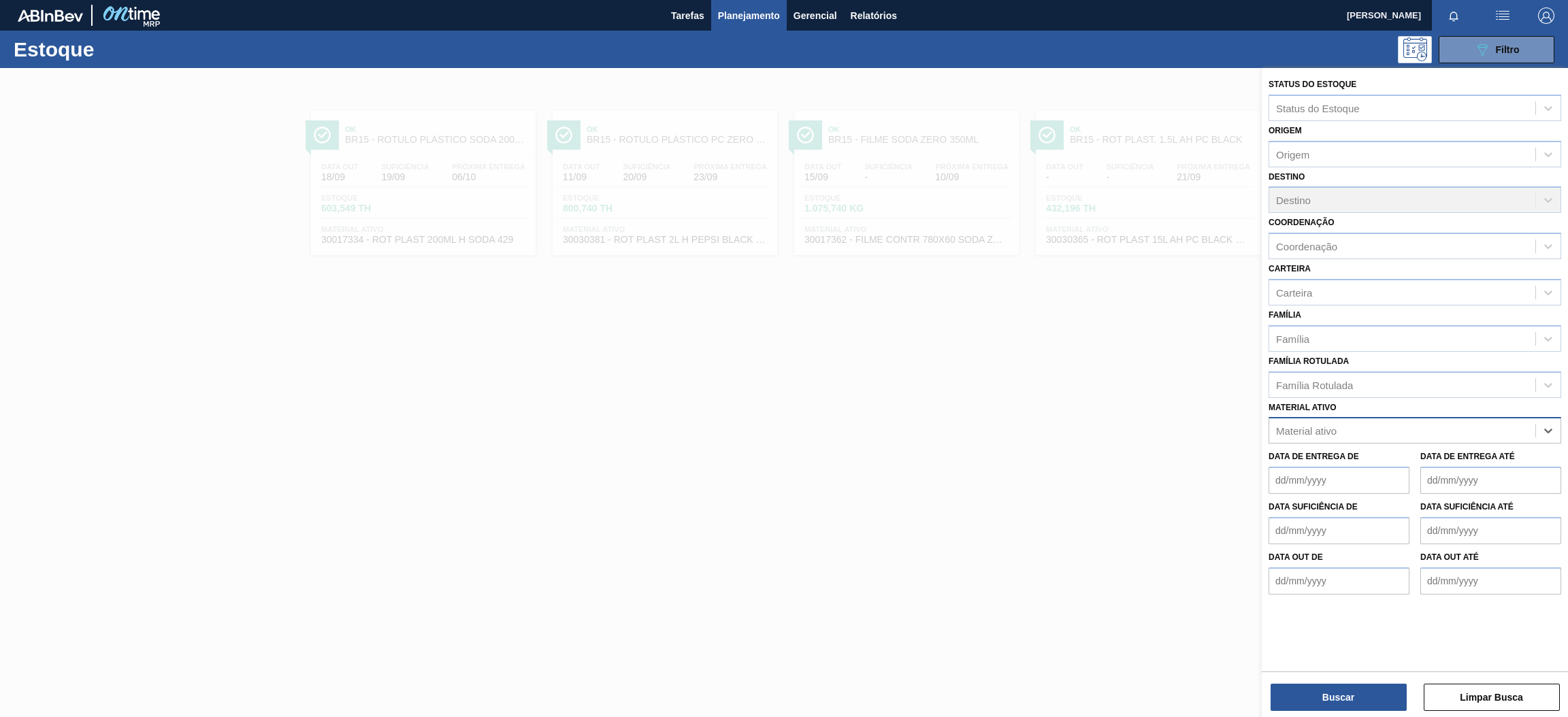
paste ativo "30009658"
type ativo "30009658"
click at [1379, 467] on div "30009658 - ACIDO MALICO;P/ALIMENTOS;99-100,5PCT" at bounding box center [1414, 464] width 293 height 25
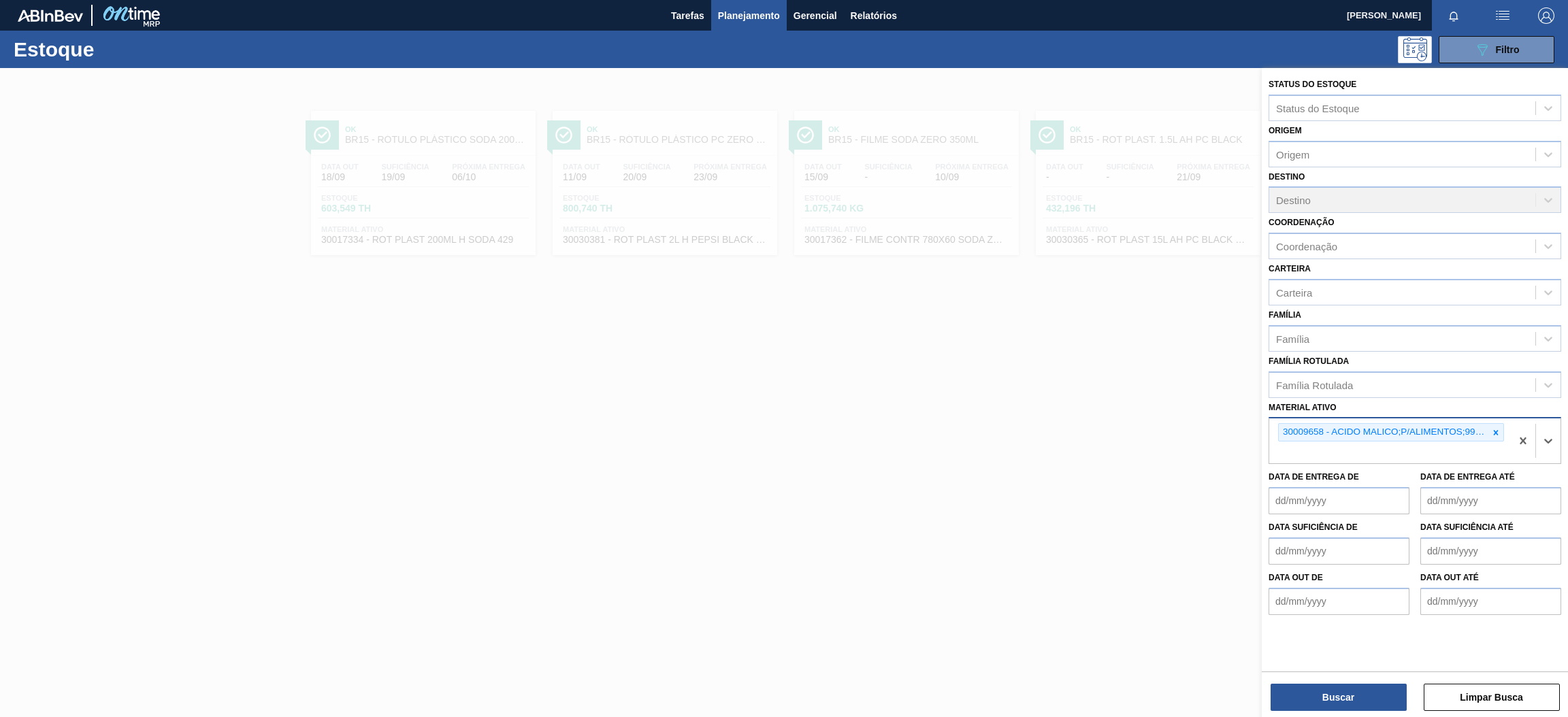
paste ativo "30034555"
type ativo "30034555"
click at [1302, 483] on div "30034555 - FILME C GCA DUOSHRINK 7 99 NIV25" at bounding box center [1414, 485] width 293 height 25
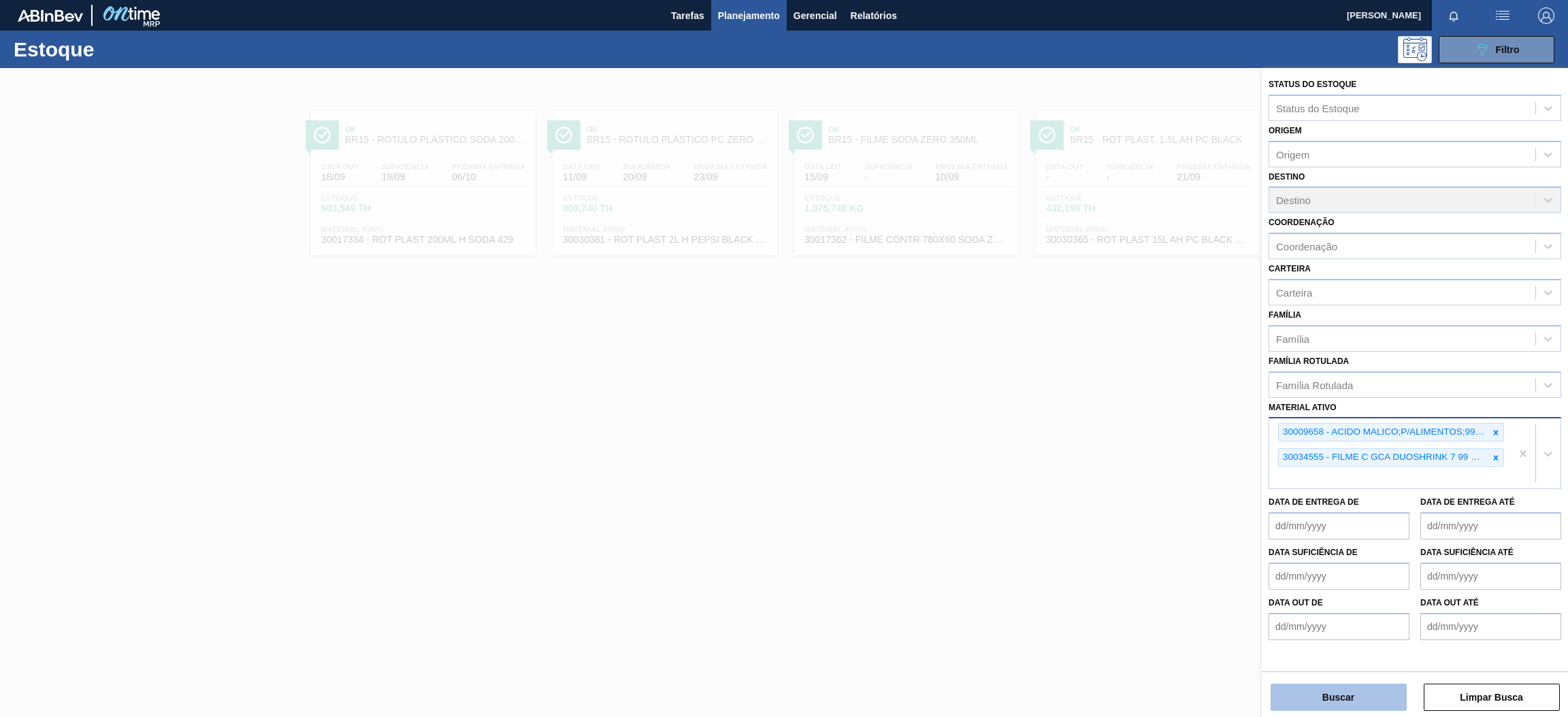
click at [1350, 708] on button "Buscar" at bounding box center [1338, 698] width 136 height 27
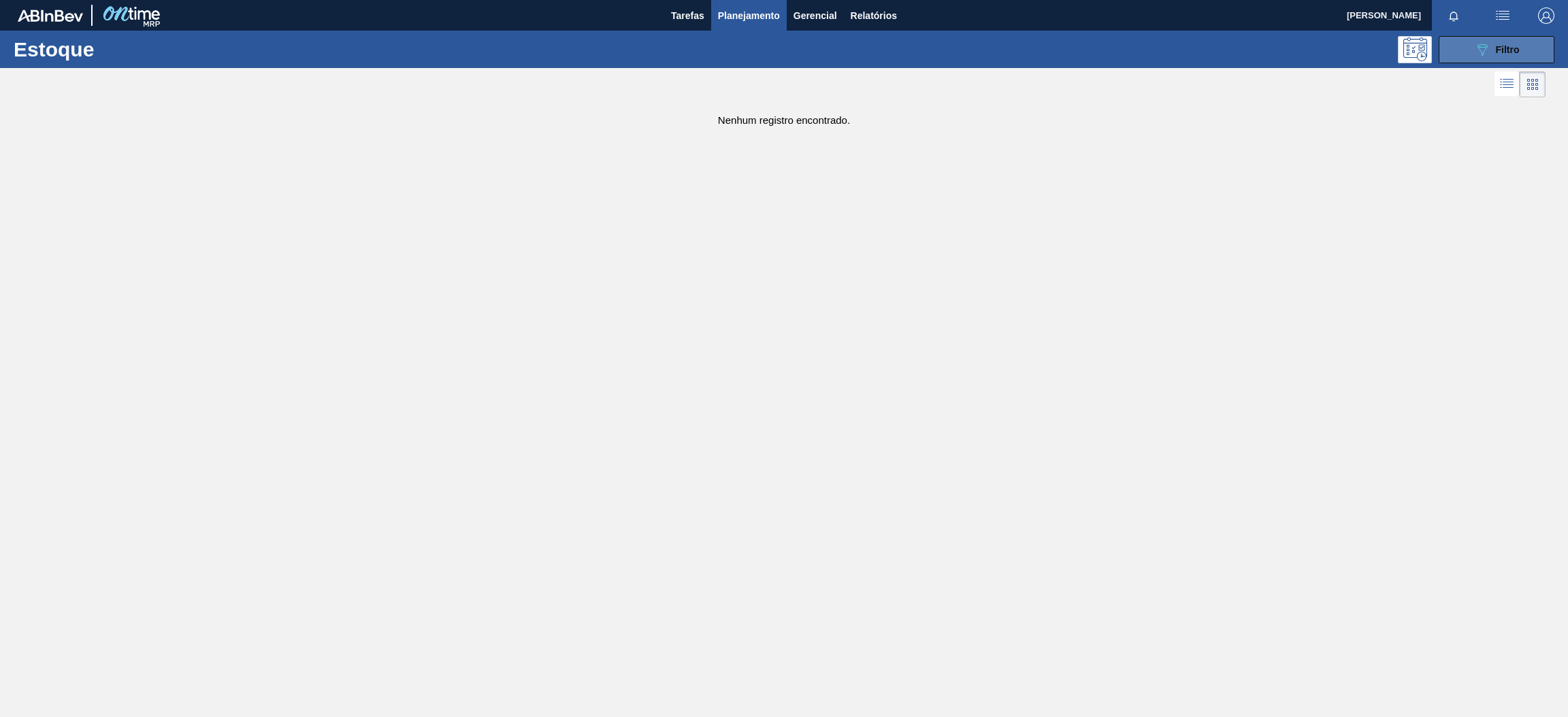
click at [1487, 38] on button "089F7B8B-B2A5-4AFE-B5C0-19BA573D28AC Filtro" at bounding box center [1495, 50] width 115 height 27
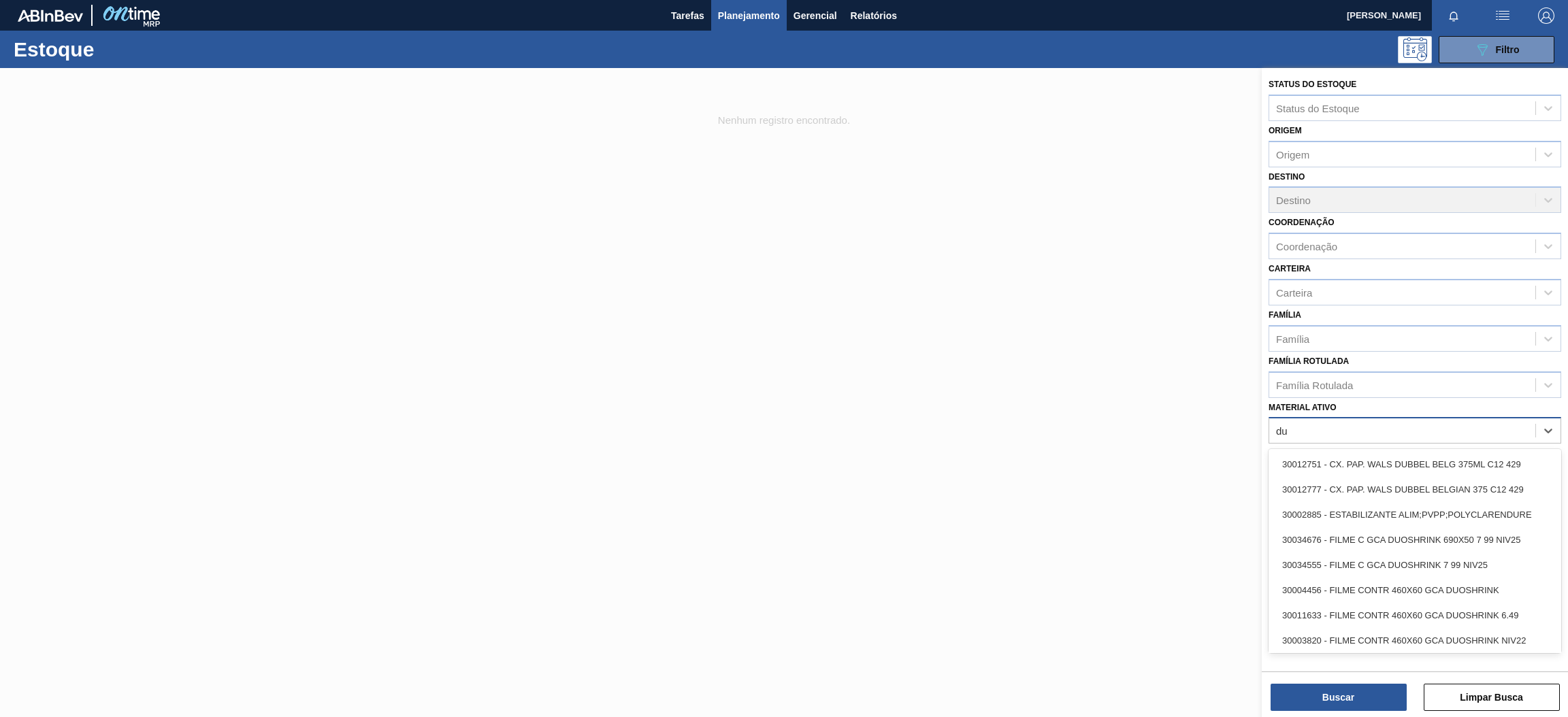
type ativo "duo"
click at [1397, 492] on div "30034555 - FILME C GCA DUOSHRINK 7 99 NIV25" at bounding box center [1414, 490] width 293 height 25
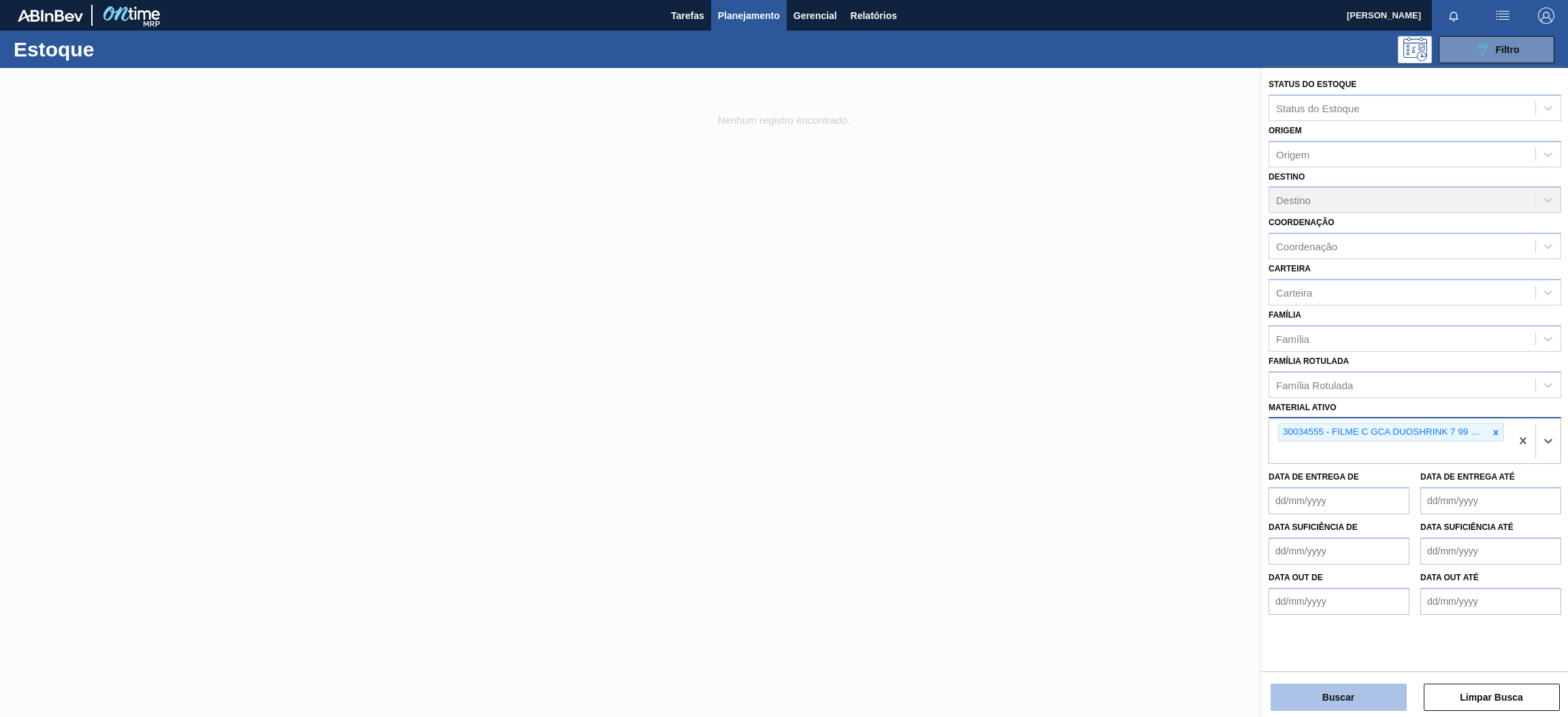
click at [1335, 702] on button "Buscar" at bounding box center [1338, 698] width 136 height 27
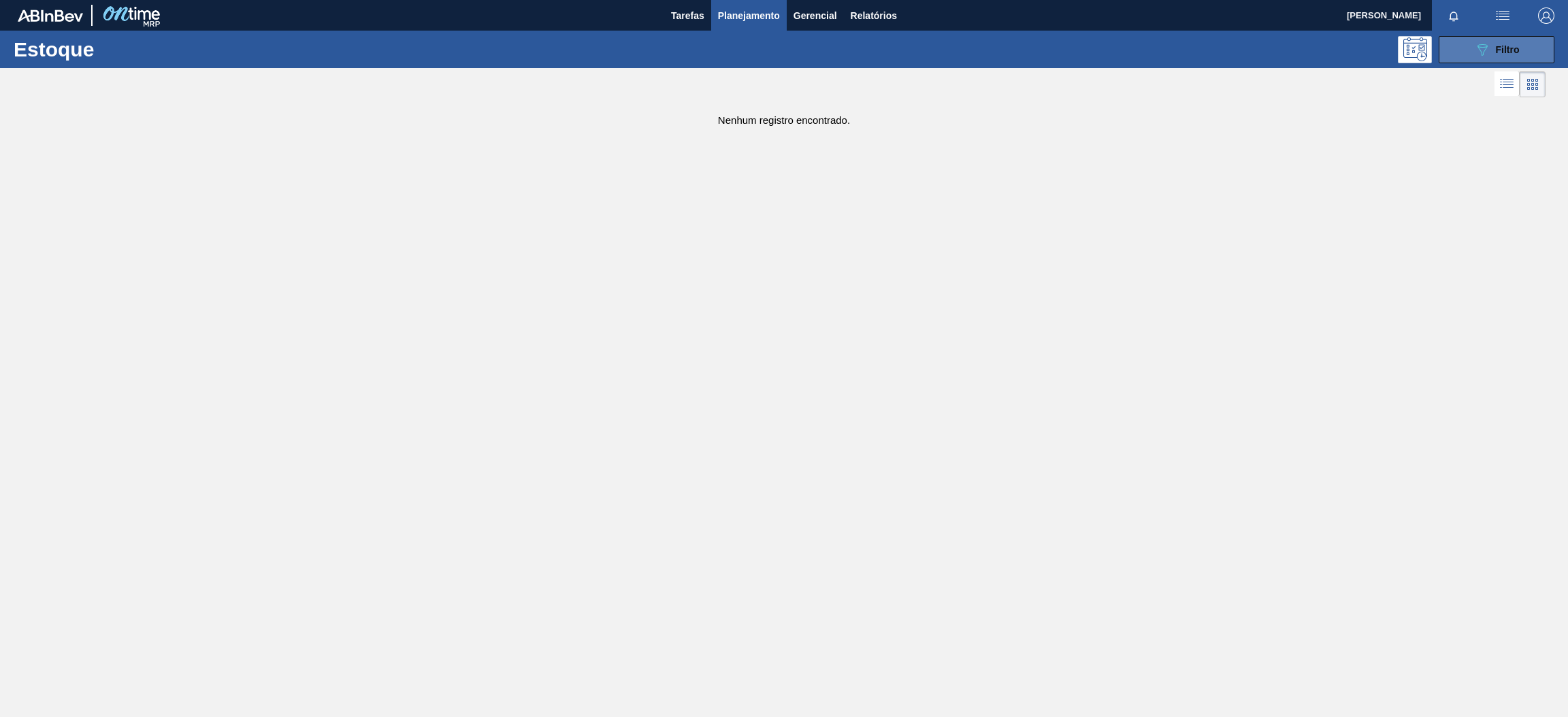
click at [1453, 53] on button "089F7B8B-B2A5-4AFE-B5C0-19BA573D28AC Filtro" at bounding box center [1495, 50] width 115 height 27
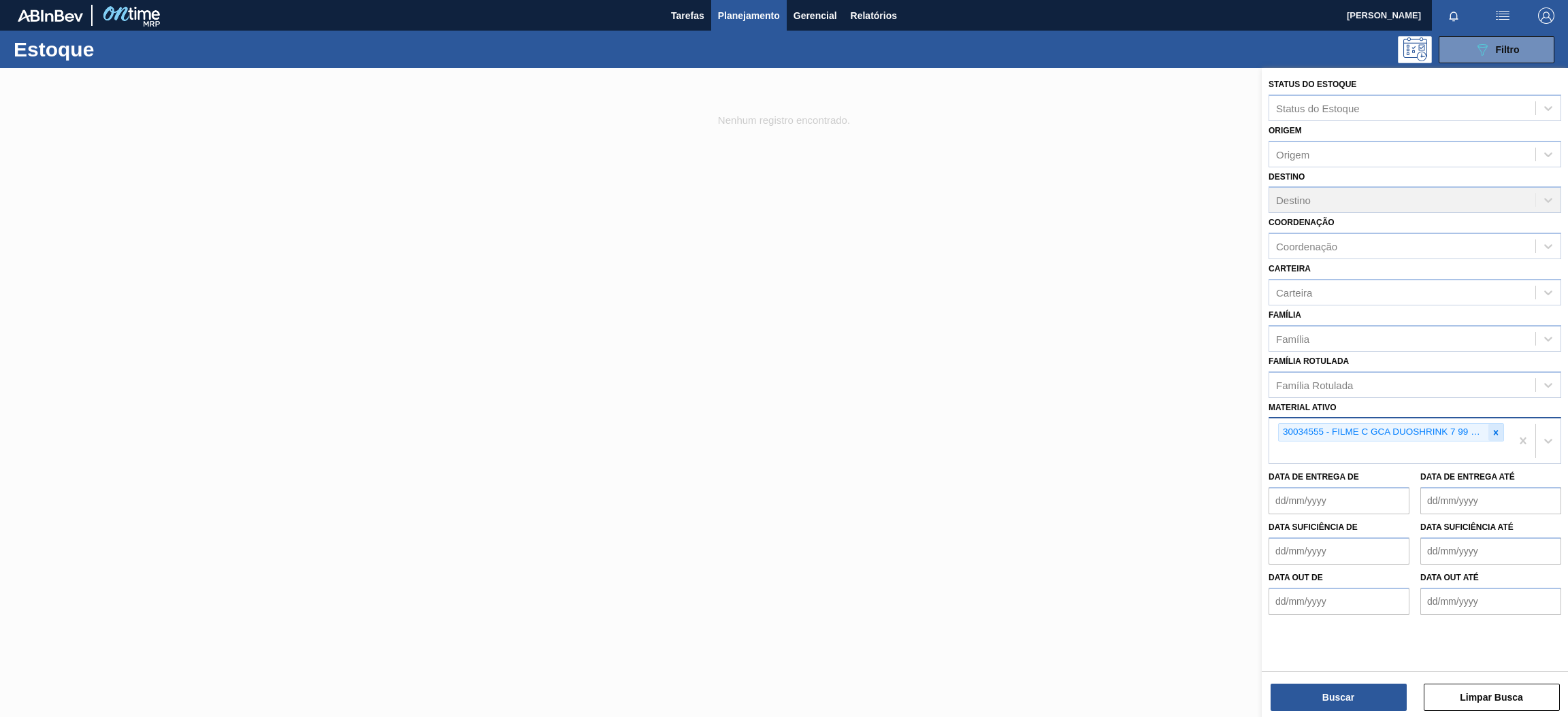
click at [1495, 433] on icon at bounding box center [1495, 433] width 9 height 9
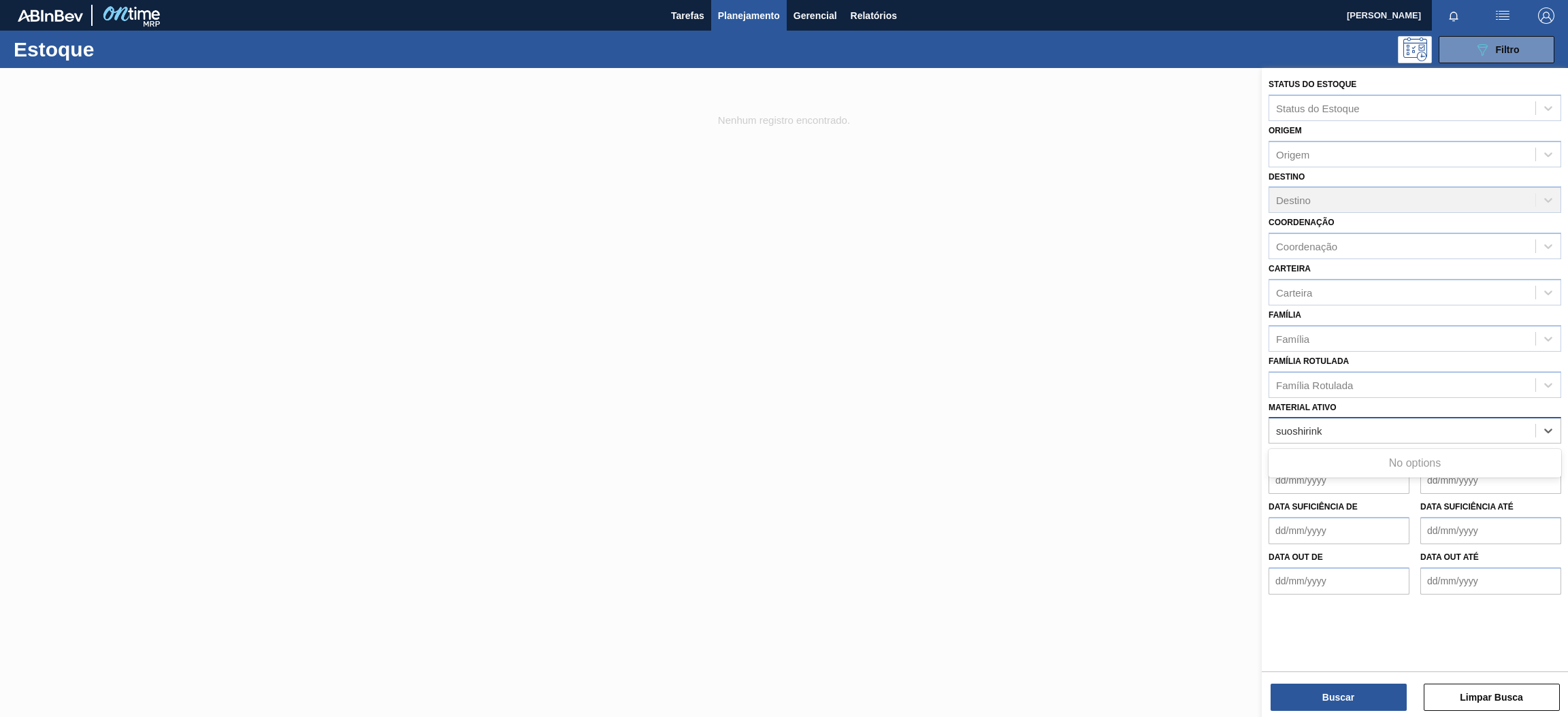
click at [1284, 425] on ativo "suoshirink" at bounding box center [1299, 431] width 47 height 12
type ativo "duo shirink"
click at [1315, 428] on div "Material ativo" at bounding box center [1305, 431] width 61 height 12
type ativo "30034676"
click at [1374, 470] on div "30034676 - FILME C GCA DUOSHRINK 690X50 7 99 NIV25" at bounding box center [1414, 464] width 293 height 25
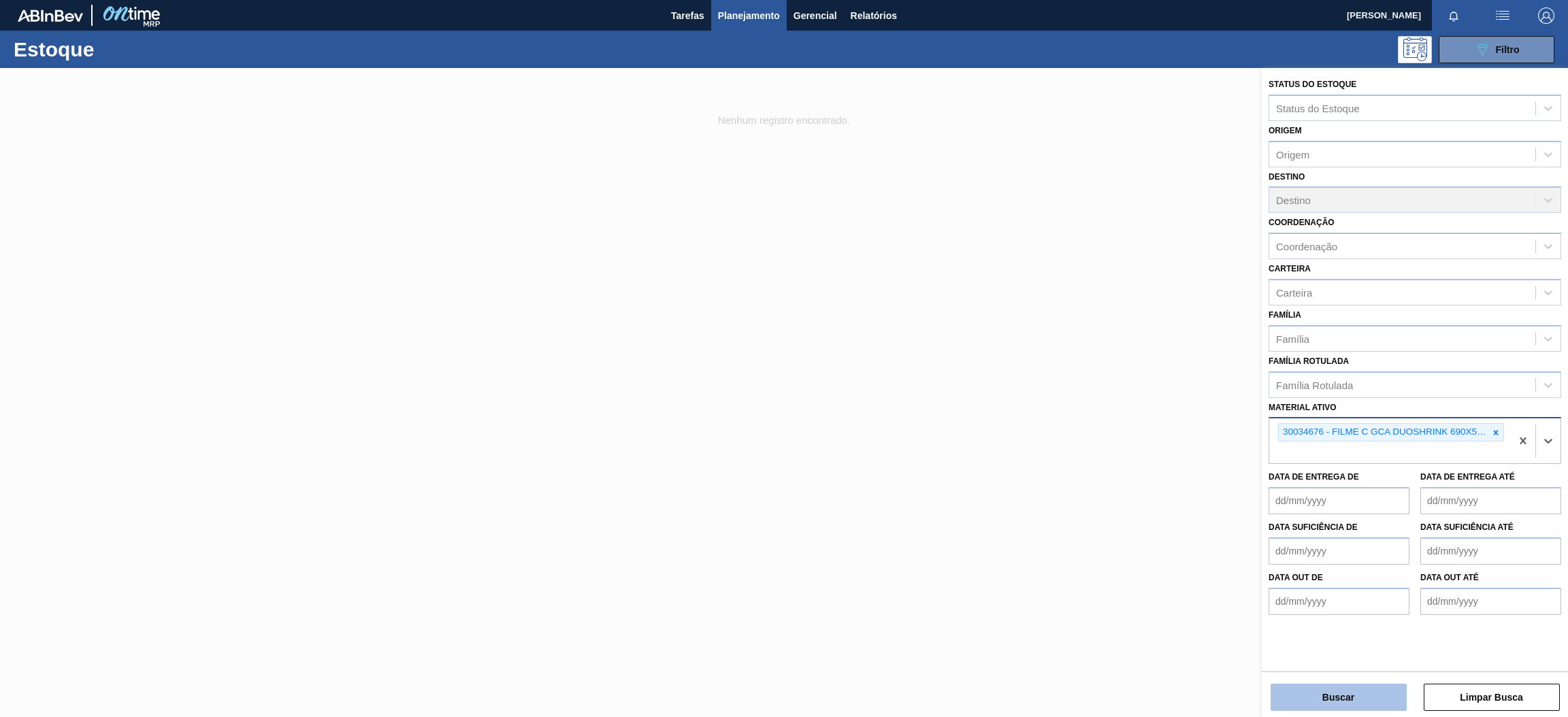
click at [1374, 692] on button "Buscar" at bounding box center [1338, 698] width 136 height 27
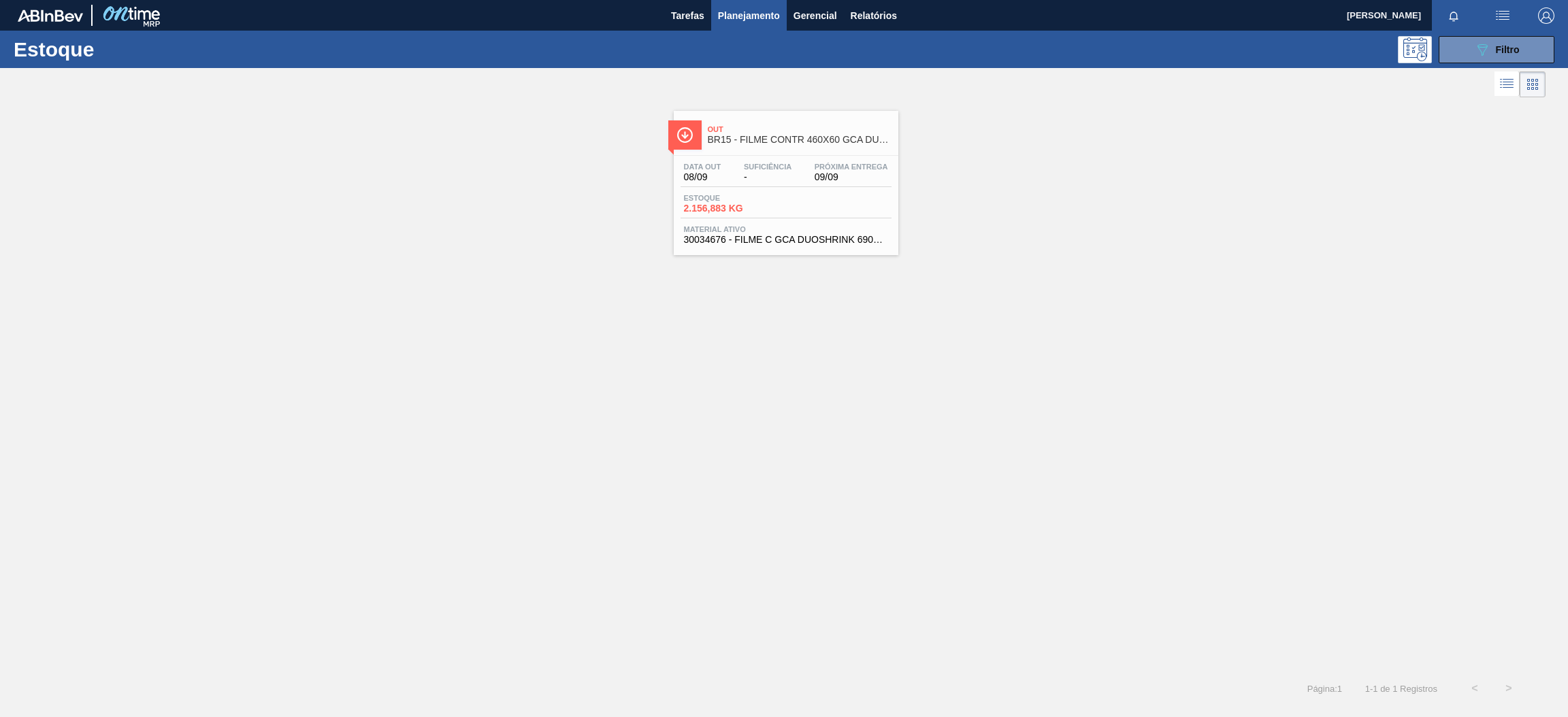
click at [777, 151] on div "Out BR15 - FILME CONTR 460X60 GCA DUOSHRINK Data out 08/09 Suficiência - Próxim…" at bounding box center [786, 183] width 224 height 144
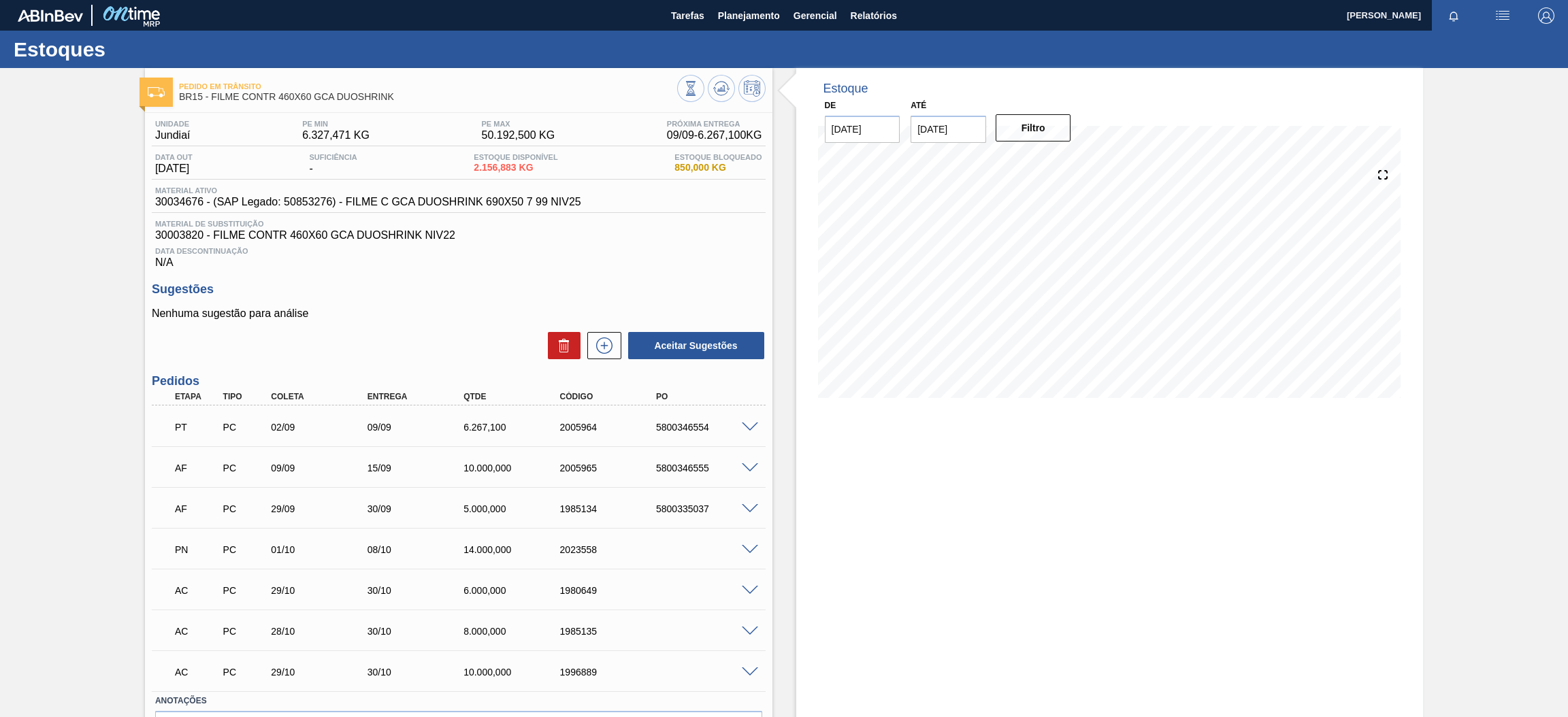
click at [366, 428] on div "09/09" at bounding box center [419, 427] width 110 height 11
drag, startPoint x: 203, startPoint y: 203, endPoint x: 145, endPoint y: 204, distance: 58.0
click at [145, 204] on div "Unidade Jundiaí PE MIN 6.327,471 KG PE MAX 50.192,500 KG Próxima Entrega 09/09 …" at bounding box center [459, 454] width 628 height 683
copy span "30034676"
drag, startPoint x: 342, startPoint y: 204, endPoint x: 581, endPoint y: 207, distance: 239.0
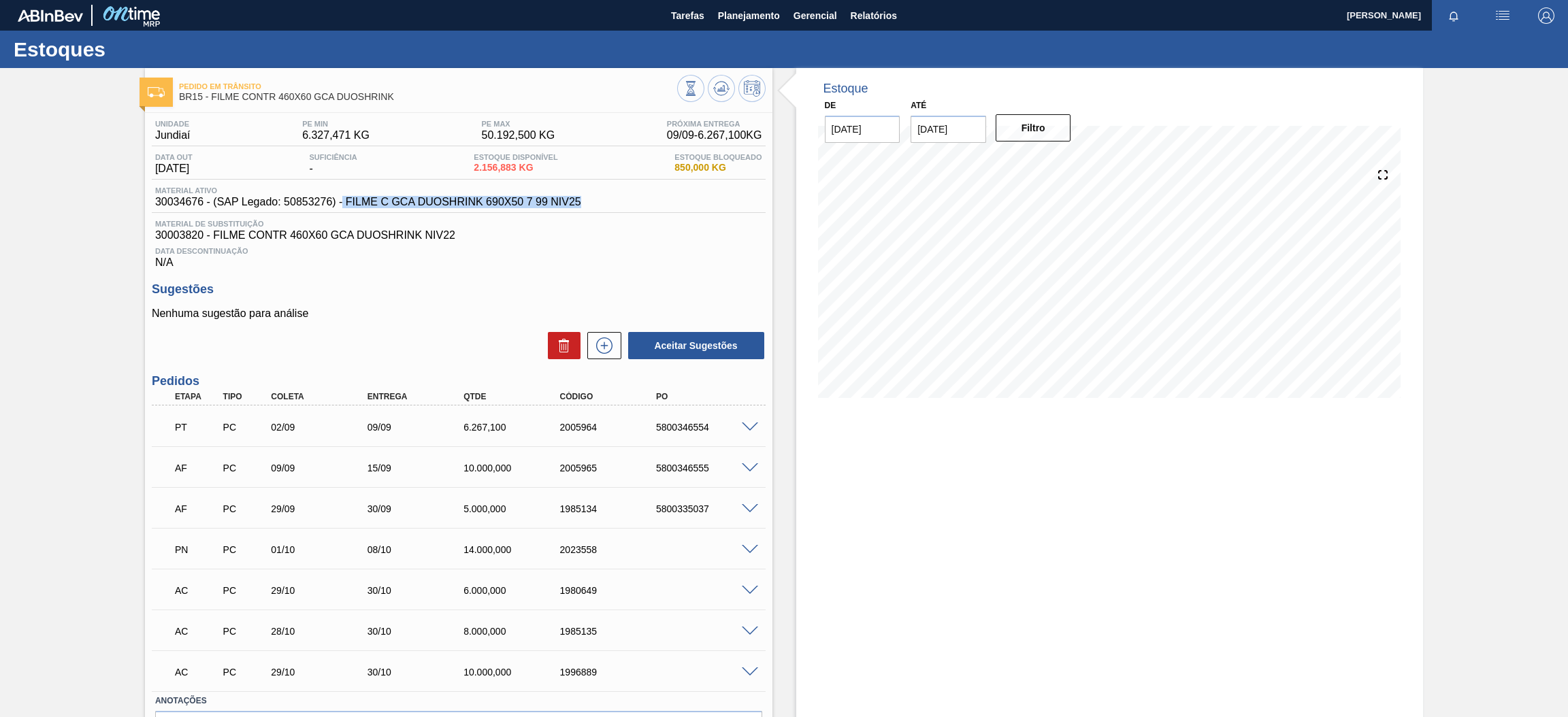
click at [581, 207] on span "30034676 - (SAP Legado: 50853276) - FILME C GCA DUOSHRINK 690X50 7 99 NIV25" at bounding box center [368, 202] width 426 height 12
copy span "FILME C GCA DUOSHRINK 690X50 7 99 NIV25"
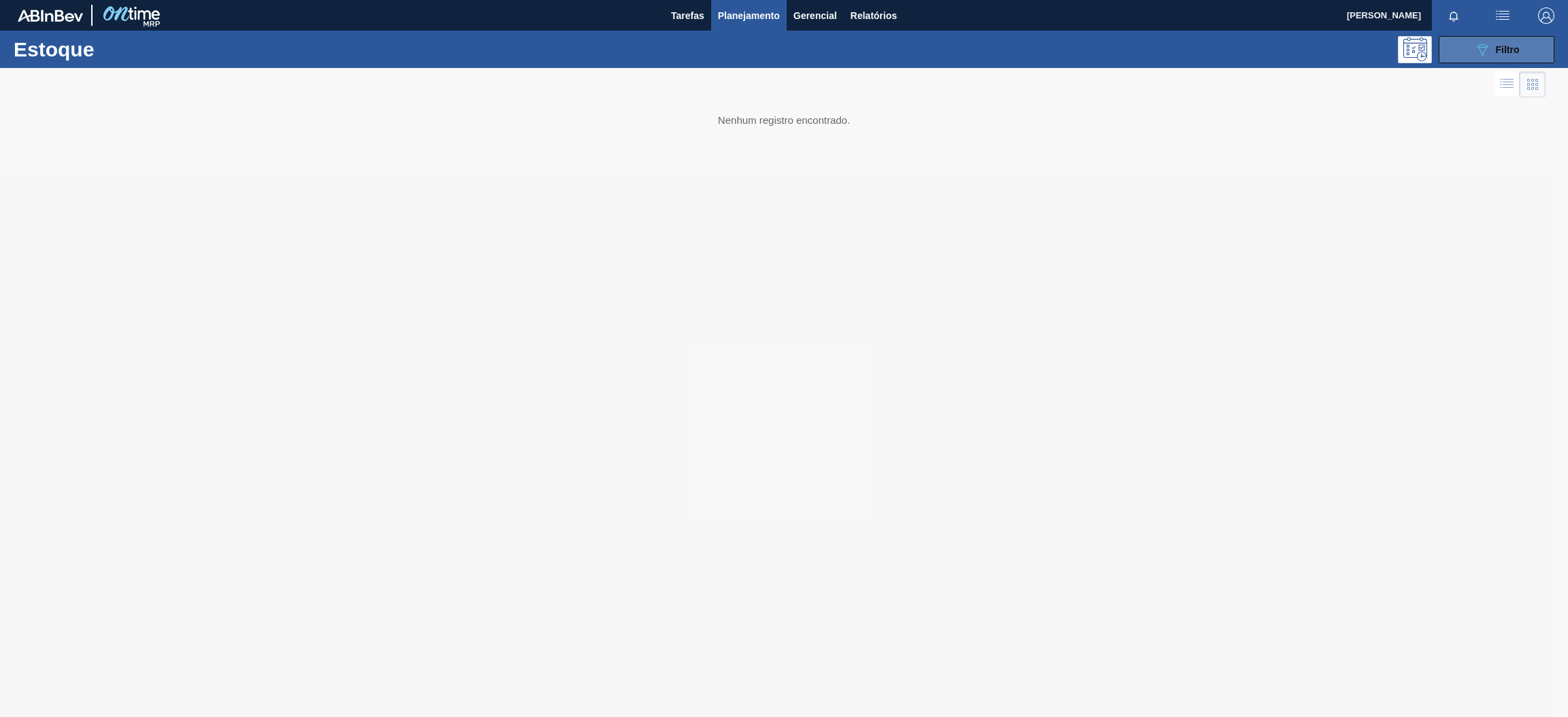
click at [1495, 60] on button "089F7B8B-B2A5-4AFE-B5C0-19BA573D28AC Filtro" at bounding box center [1495, 50] width 115 height 27
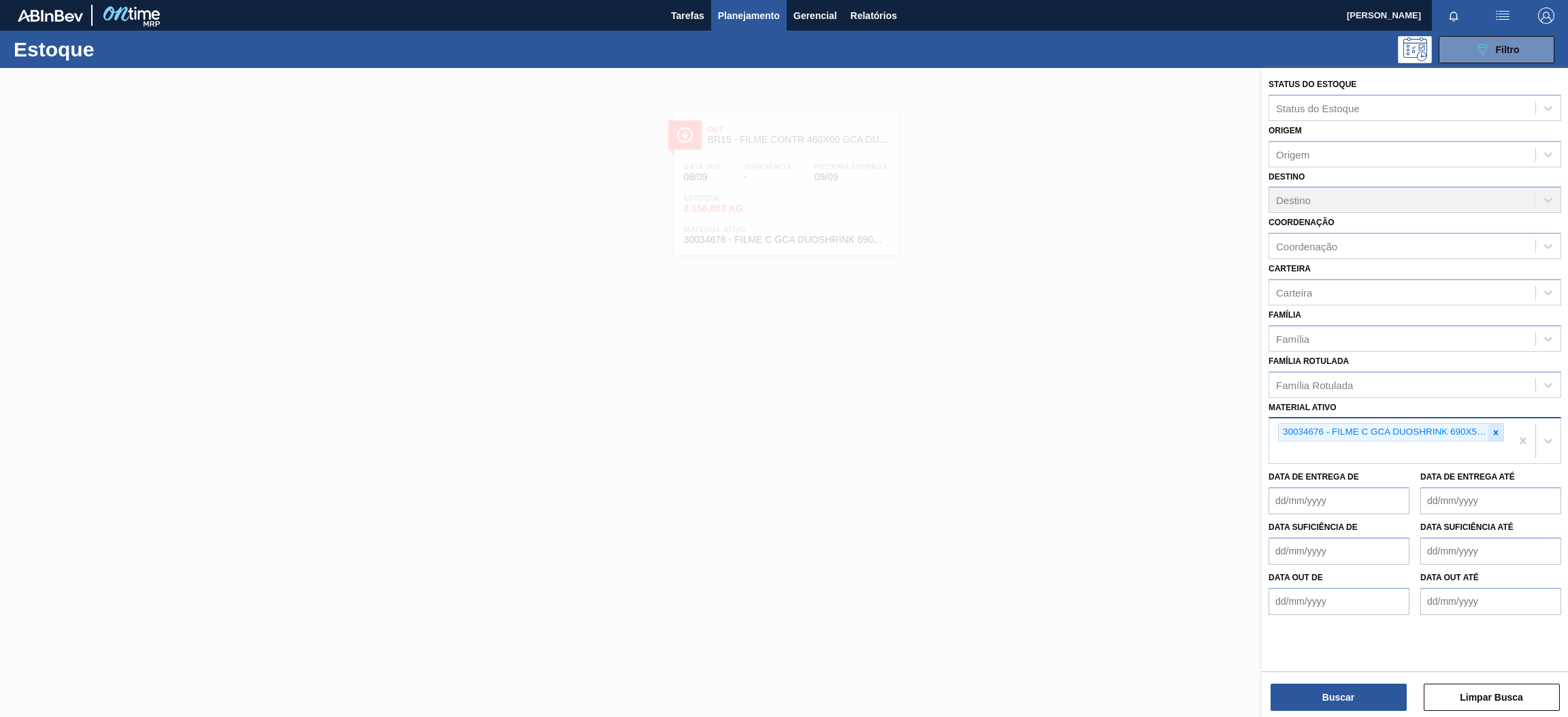
click at [1493, 428] on icon at bounding box center [1495, 433] width 9 height 9
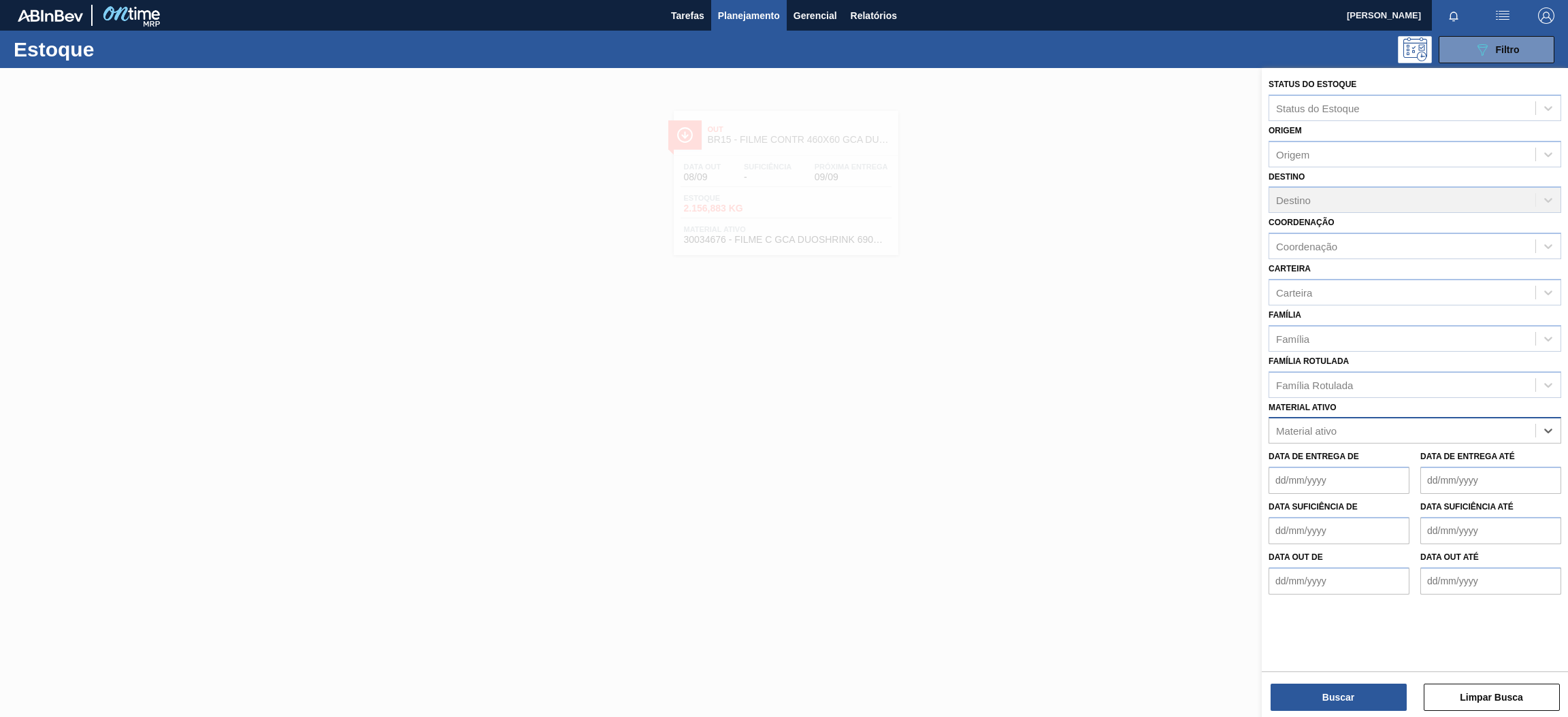
paste ativo "30006636"
type ativo "30006636"
click at [1422, 459] on div "30006636 - KIT PEPSI COLA ZERO BIB NF" at bounding box center [1414, 464] width 293 height 25
paste ativo "30002824"
type ativo "30002824"
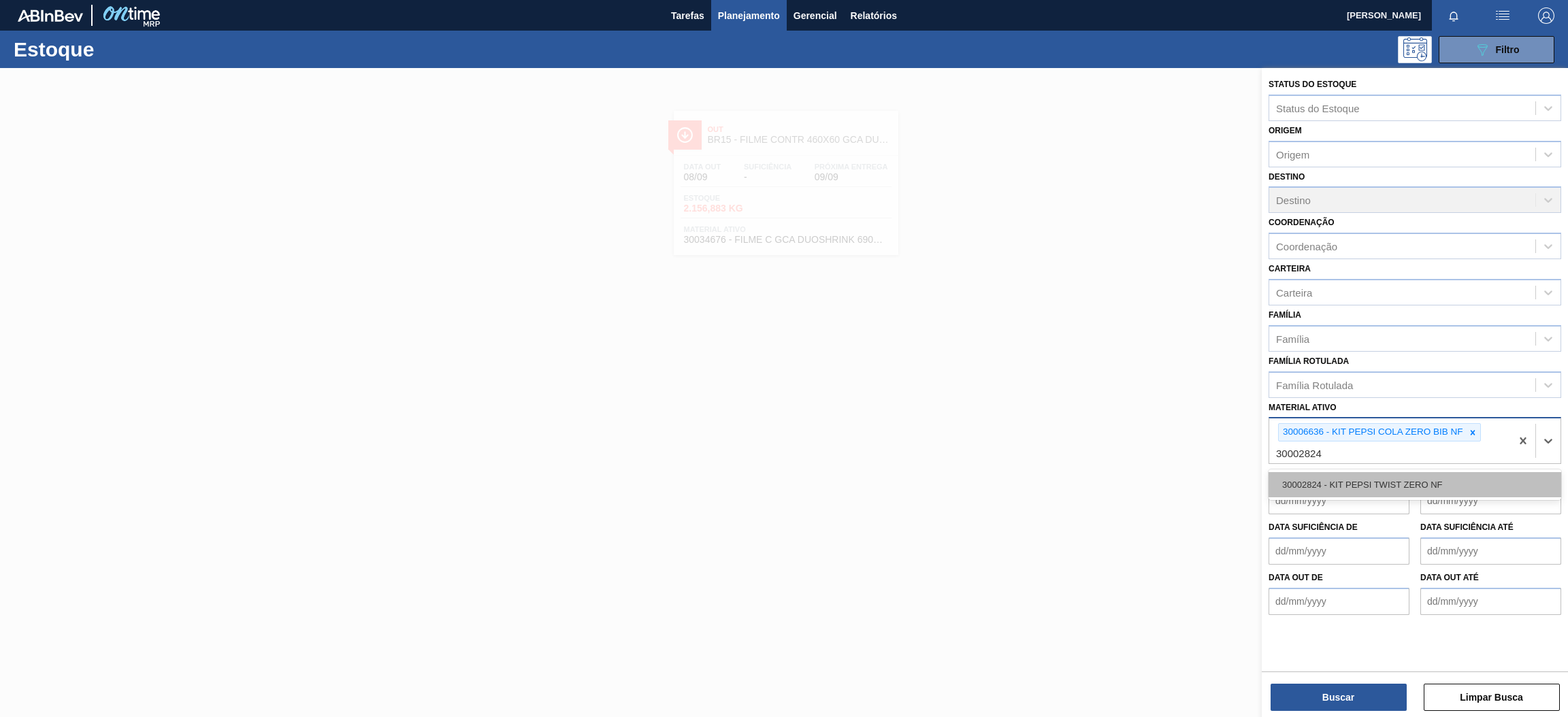
click at [1386, 479] on div "30002824 - KIT PEPSI TWIST ZERO NF" at bounding box center [1414, 485] width 293 height 25
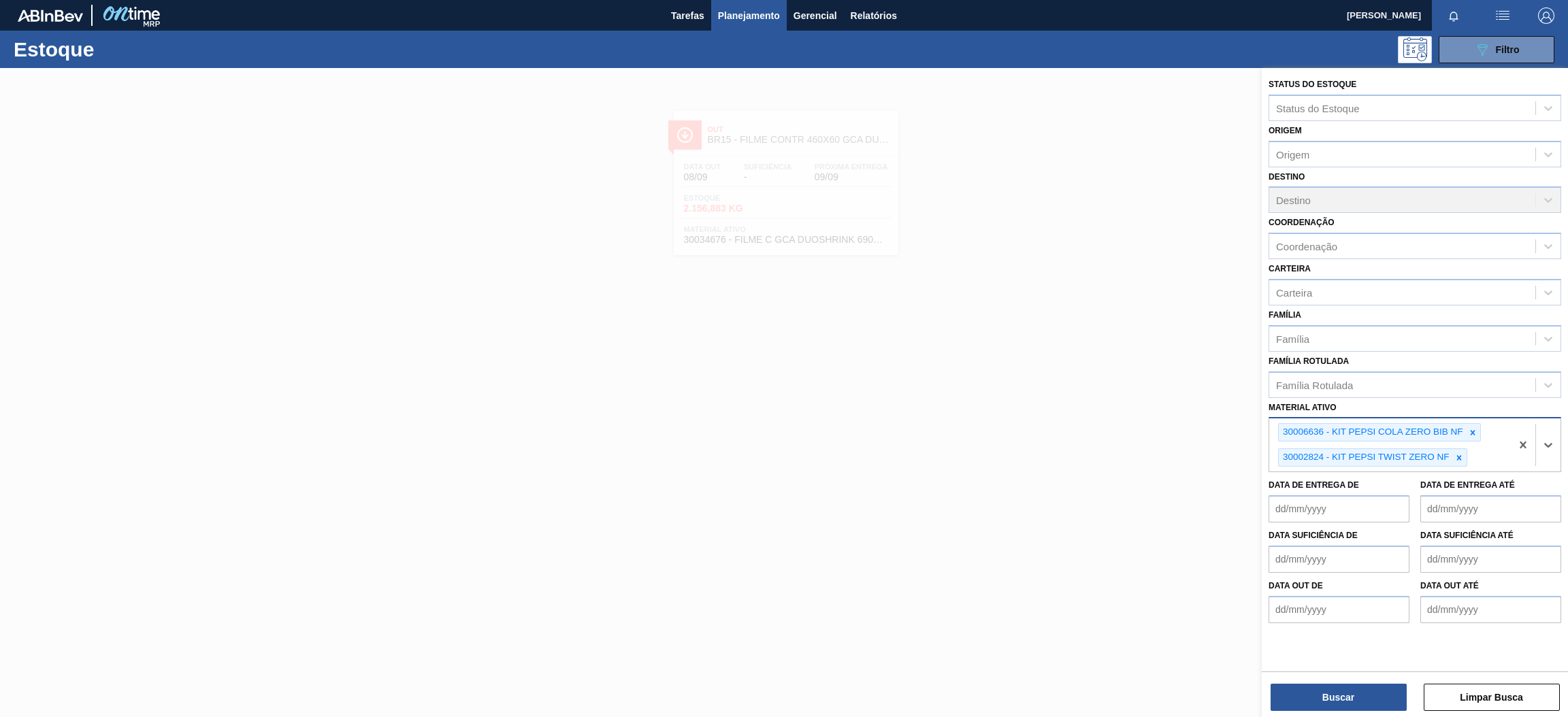
paste ativo "30002825"
type ativo "30002825"
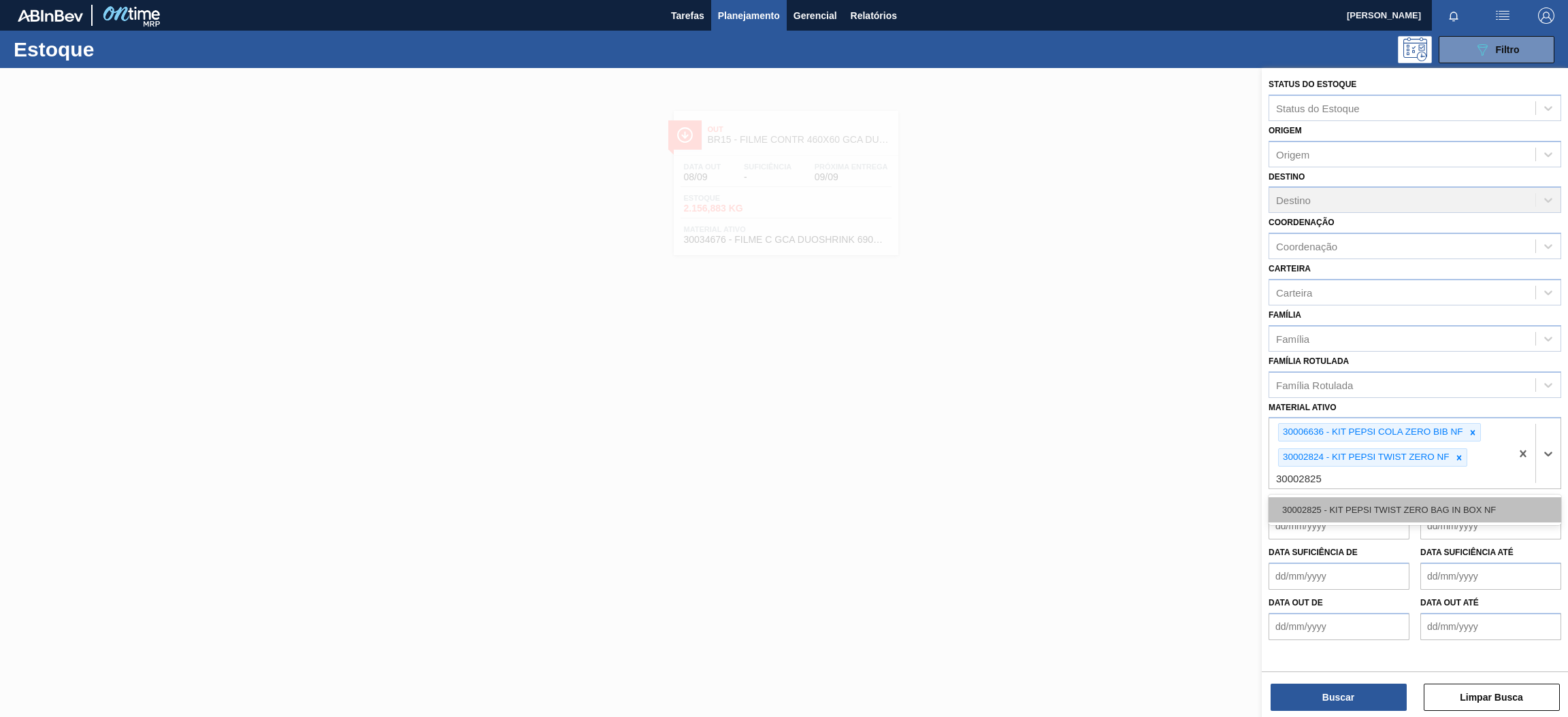
click at [1411, 506] on div "30002825 - KIT PEPSI TWIST ZERO BAG IN BOX NF" at bounding box center [1414, 511] width 293 height 25
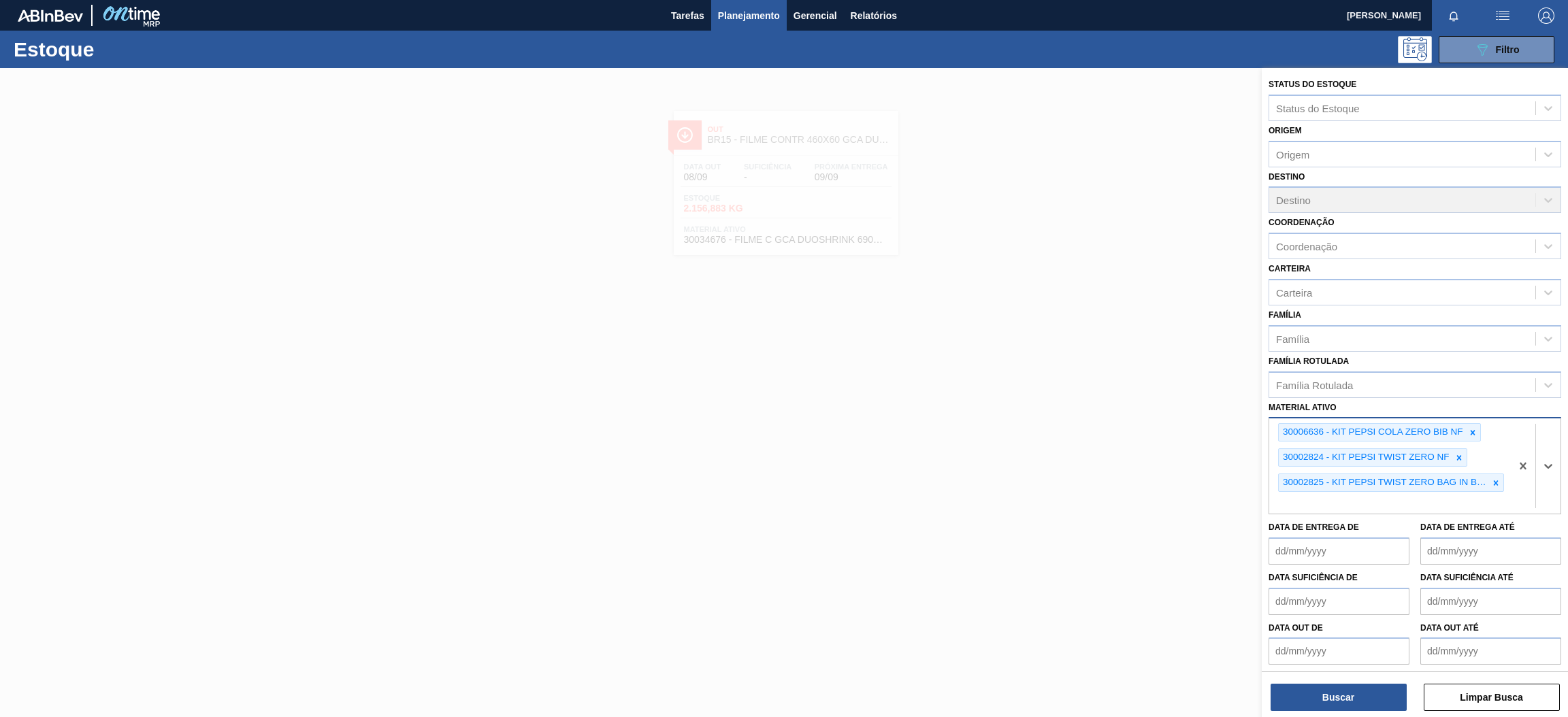
paste ativo "30002876"
type ativo "30002876"
click at [1415, 530] on div "30002876 - KIT PEPSI COLA ZERO NF" at bounding box center [1414, 535] width 293 height 25
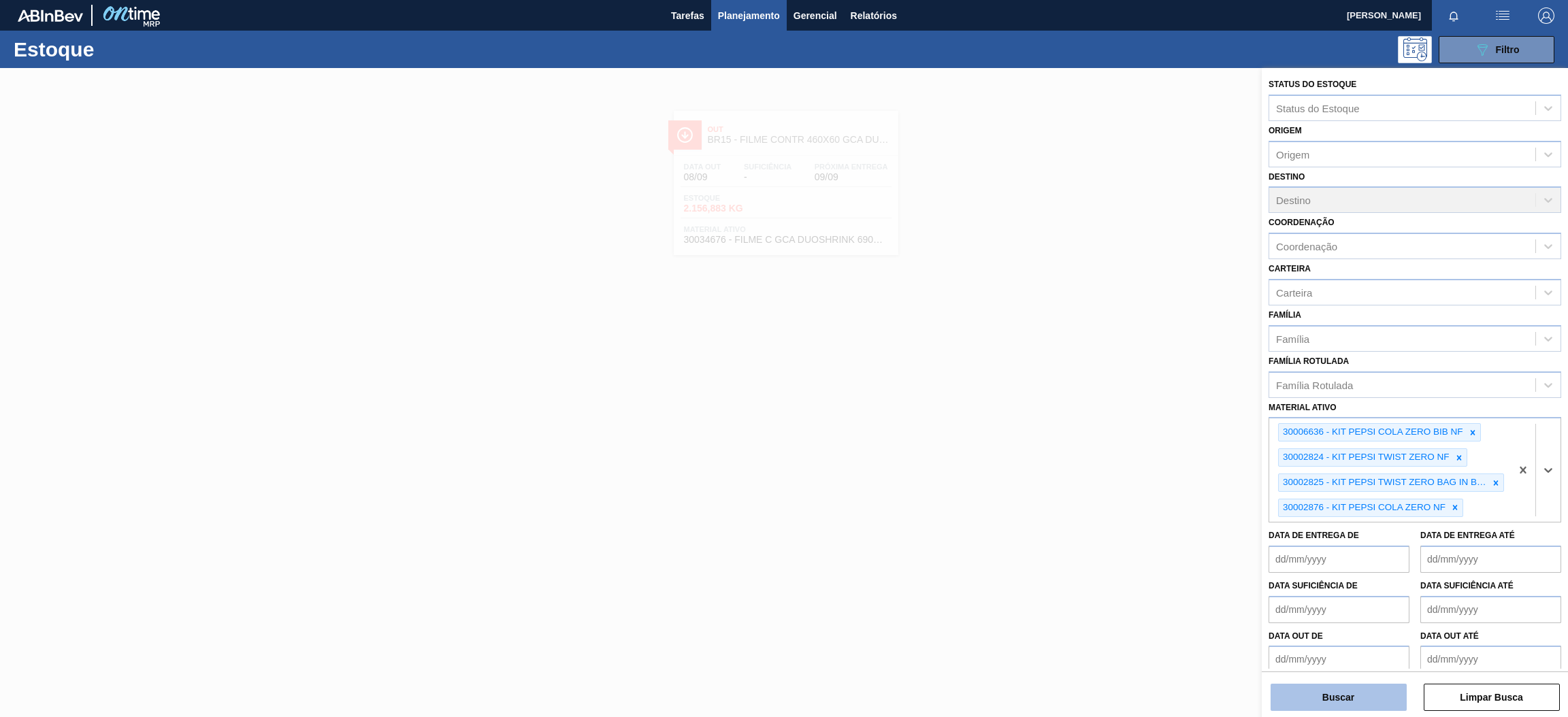
click at [1352, 693] on button "Buscar" at bounding box center [1338, 698] width 136 height 27
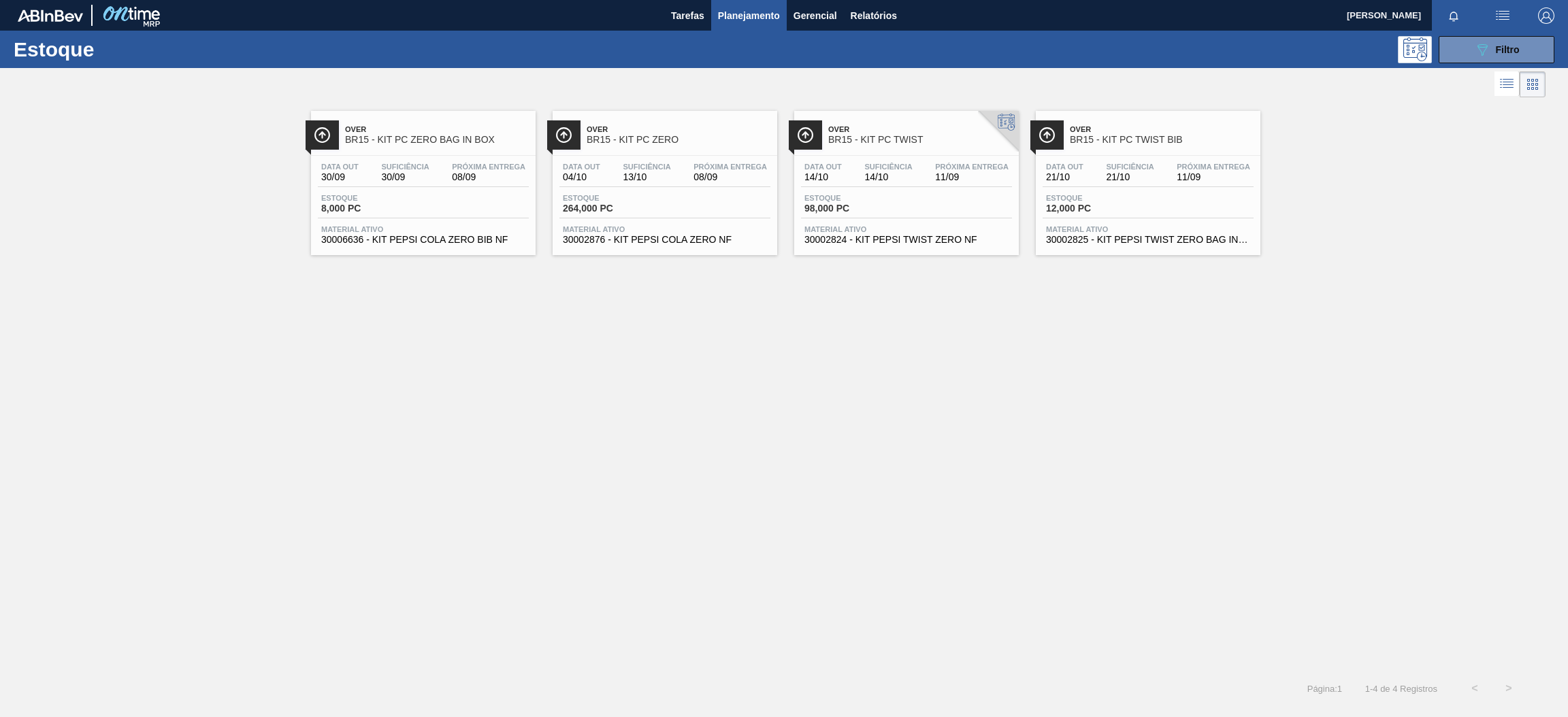
click at [454, 200] on div "Estoque 8,000 PC" at bounding box center [423, 205] width 211 height 25
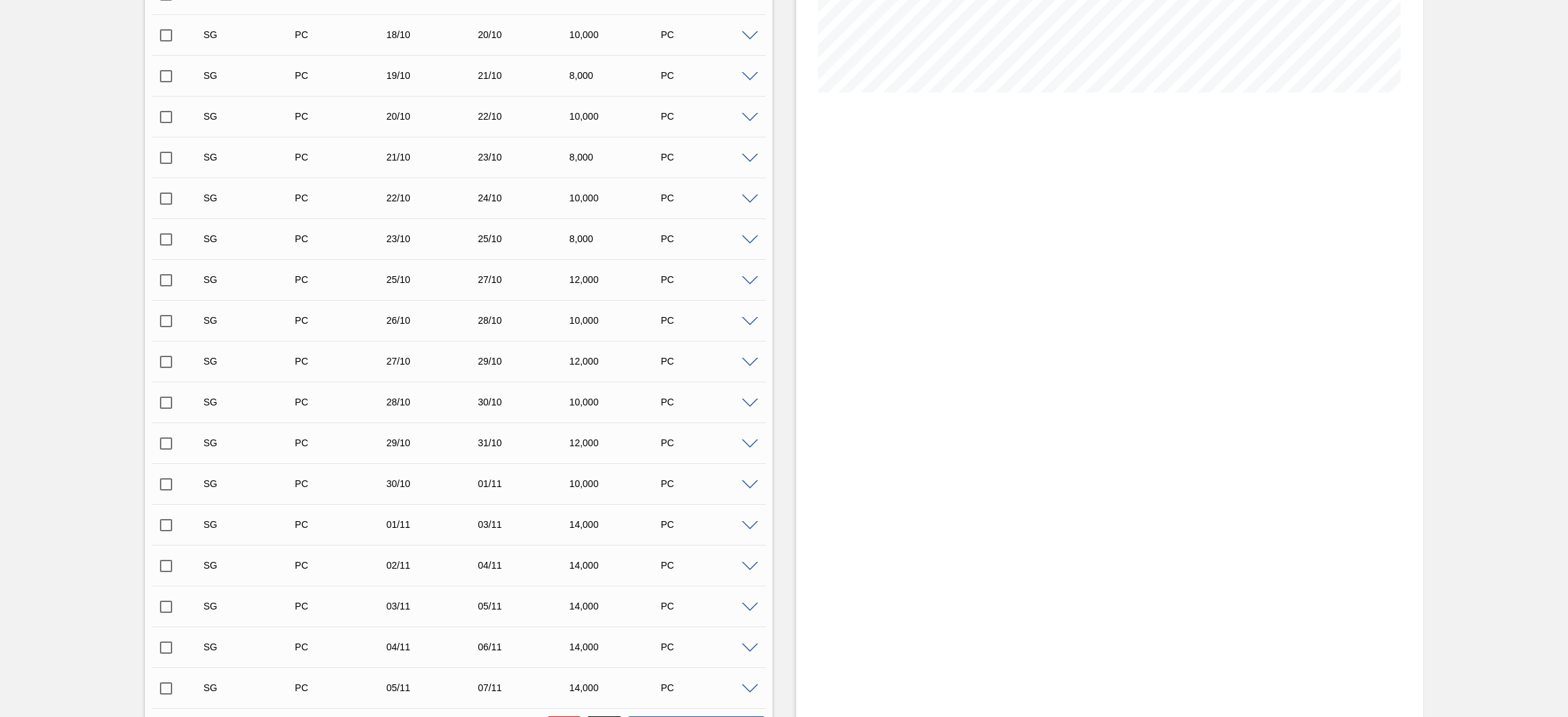
scroll to position [528, 0]
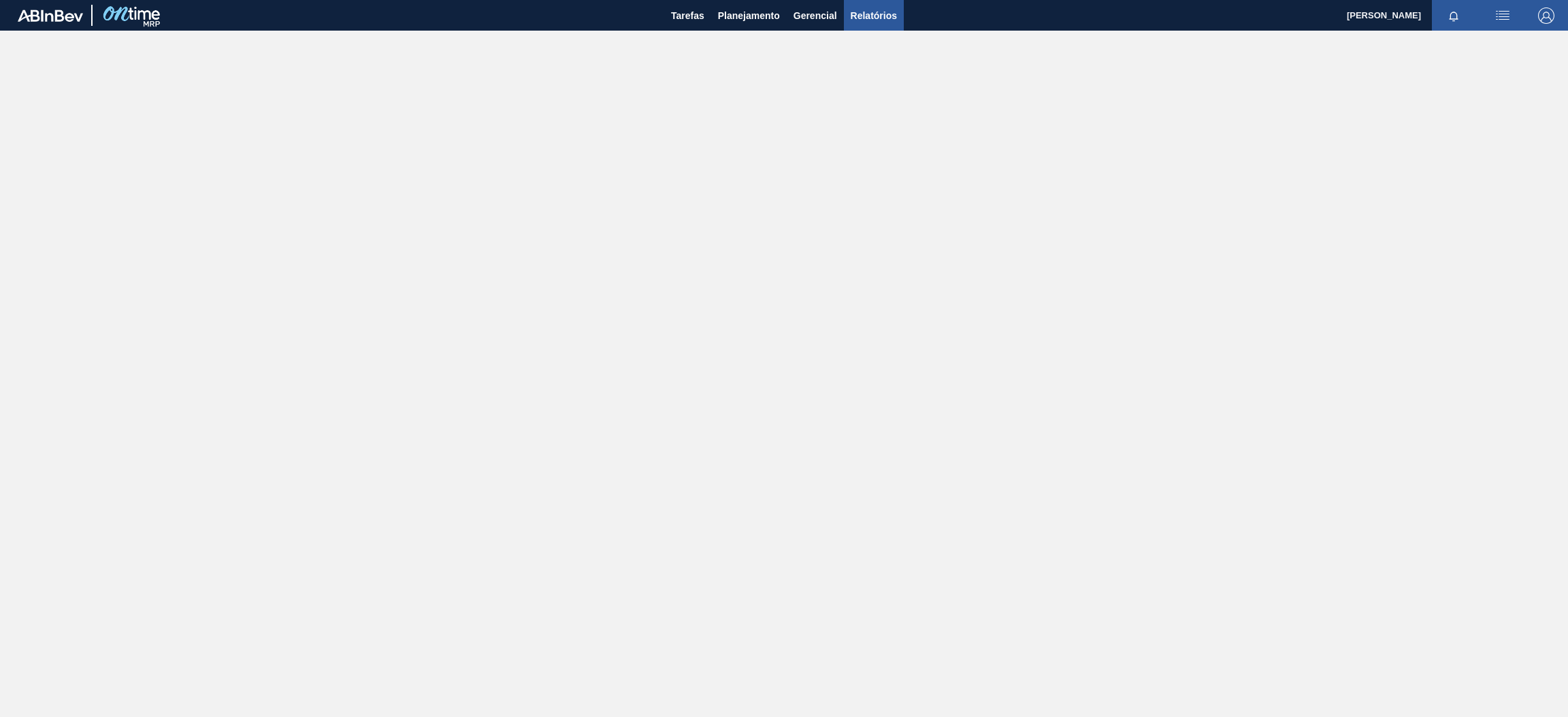
click at [871, 4] on button "Relatórios" at bounding box center [874, 15] width 60 height 31
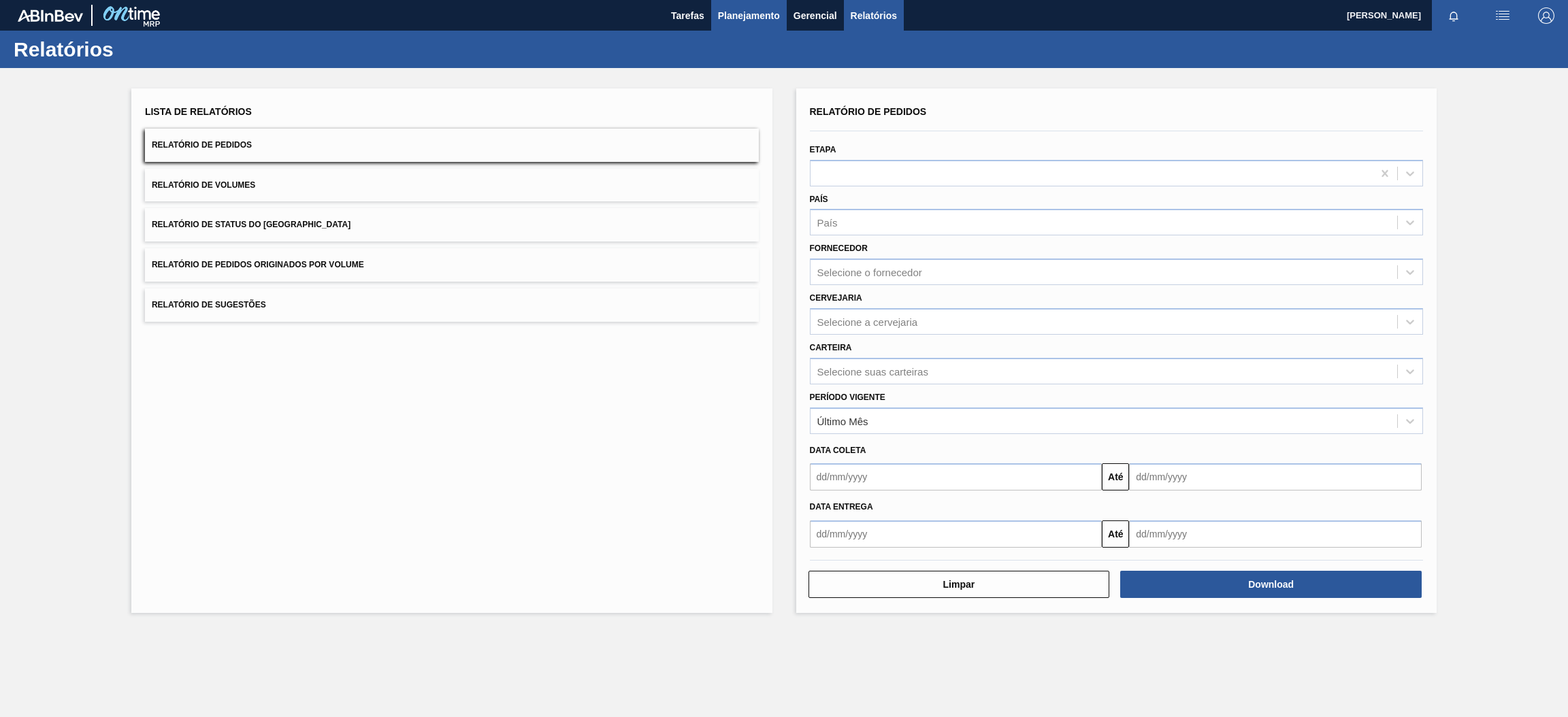
click at [749, 15] on span "Planejamento" at bounding box center [749, 15] width 62 height 16
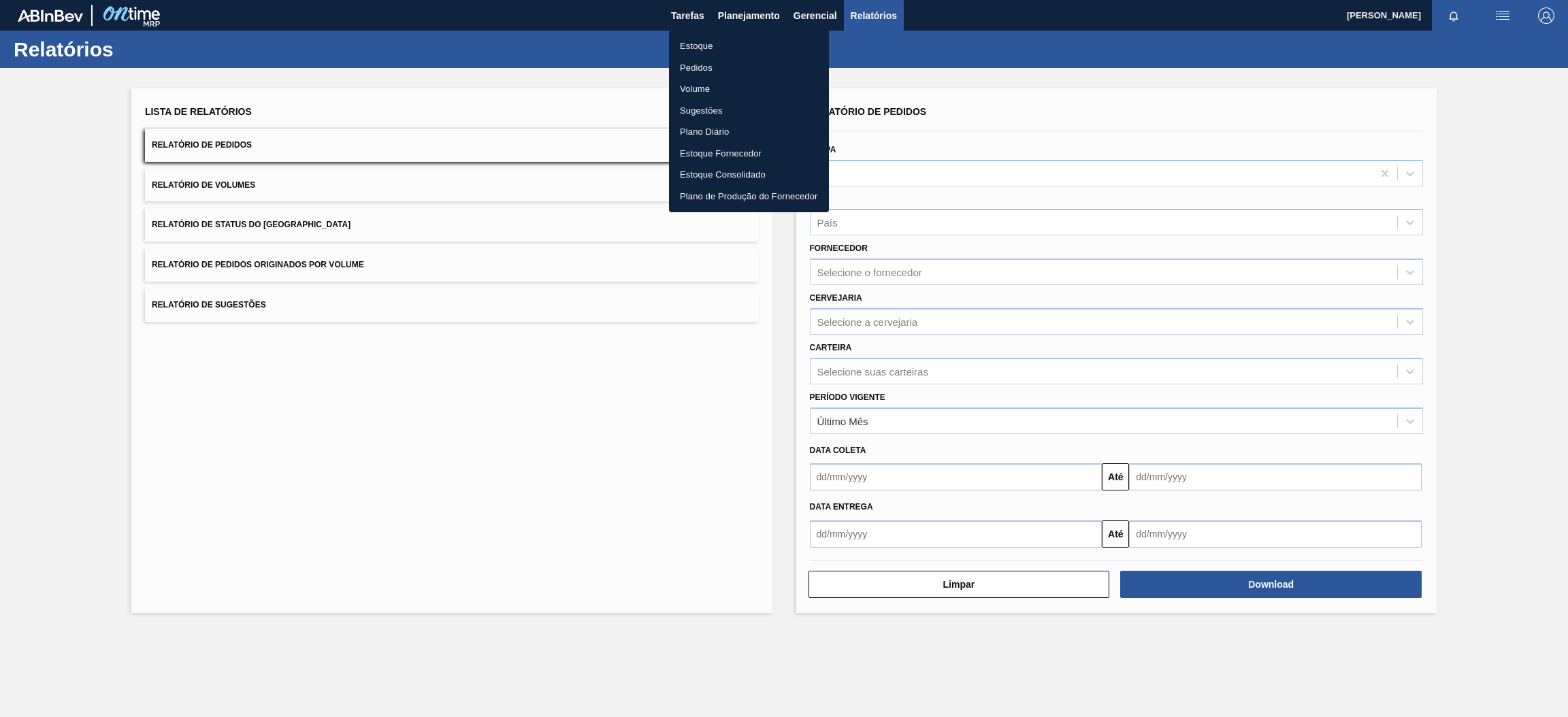
click at [721, 43] on li "Estoque" at bounding box center [749, 46] width 160 height 22
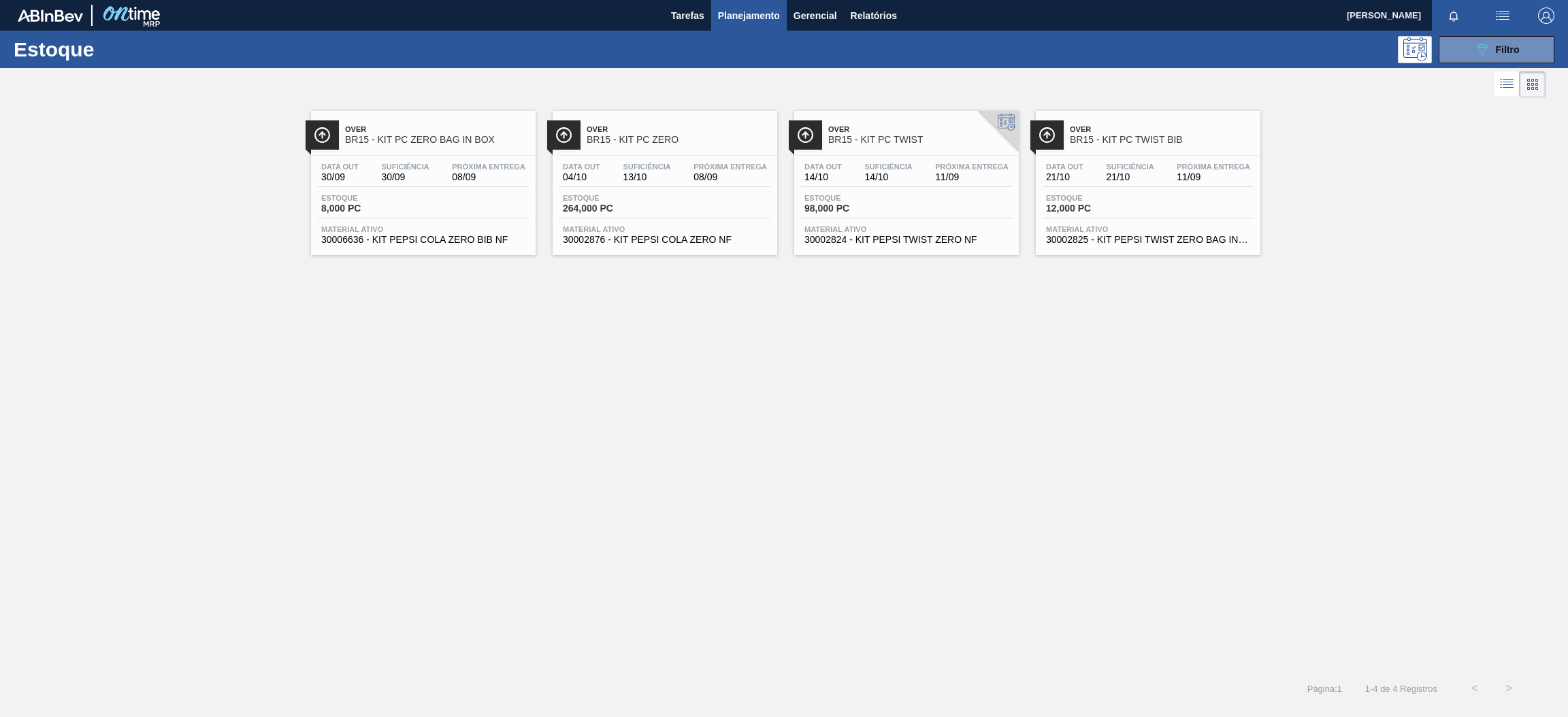
click at [501, 174] on span "08/09" at bounding box center [488, 176] width 74 height 10
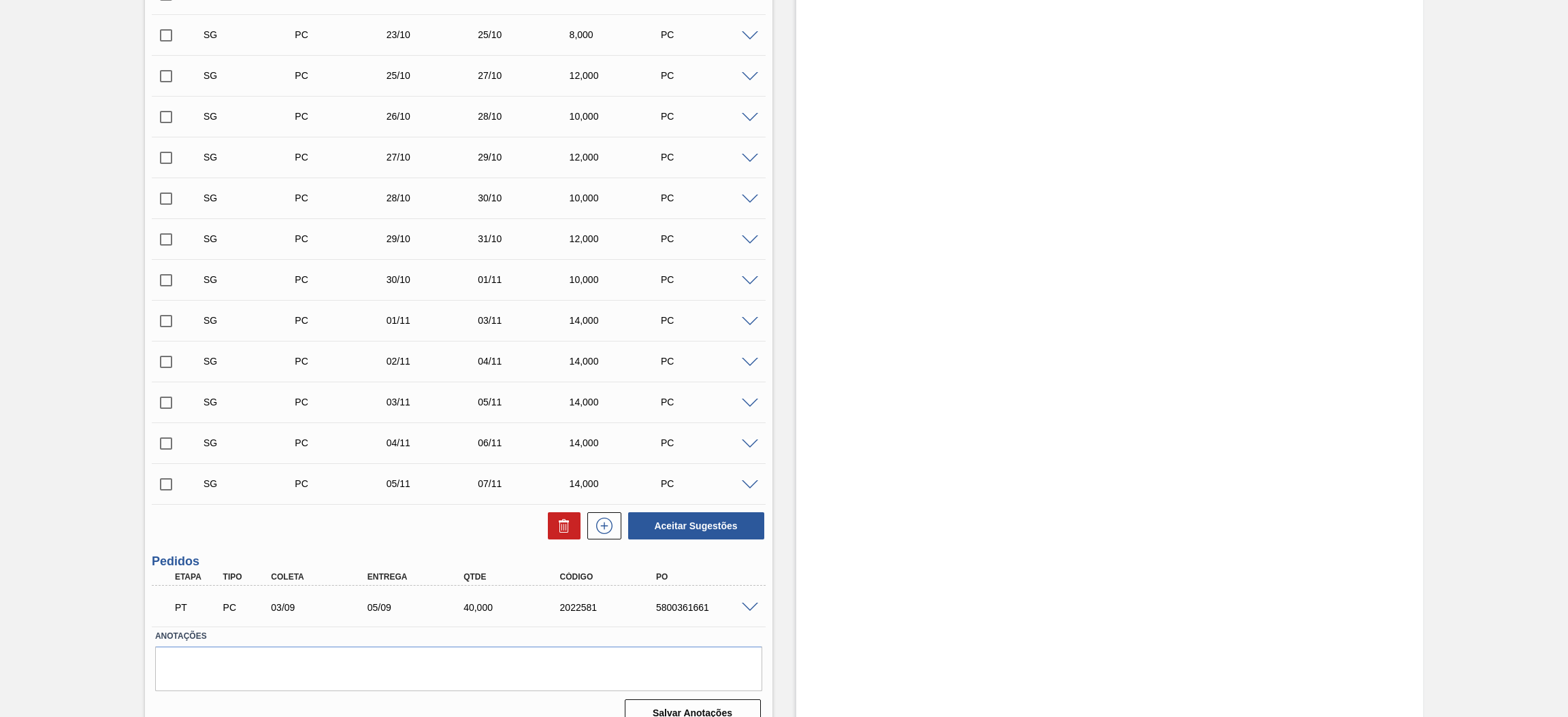
scroll to position [528, 0]
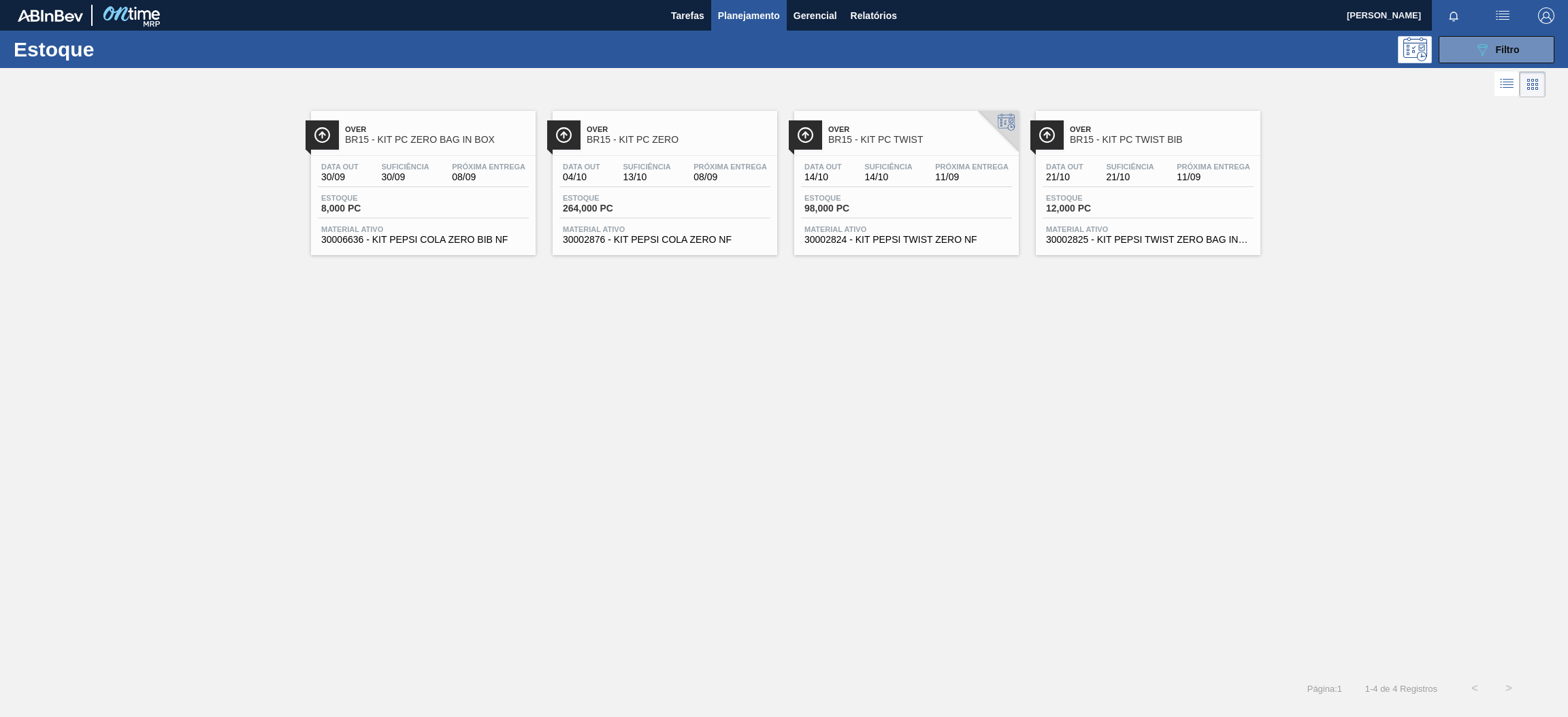
click at [732, 181] on span "08/09" at bounding box center [729, 176] width 74 height 10
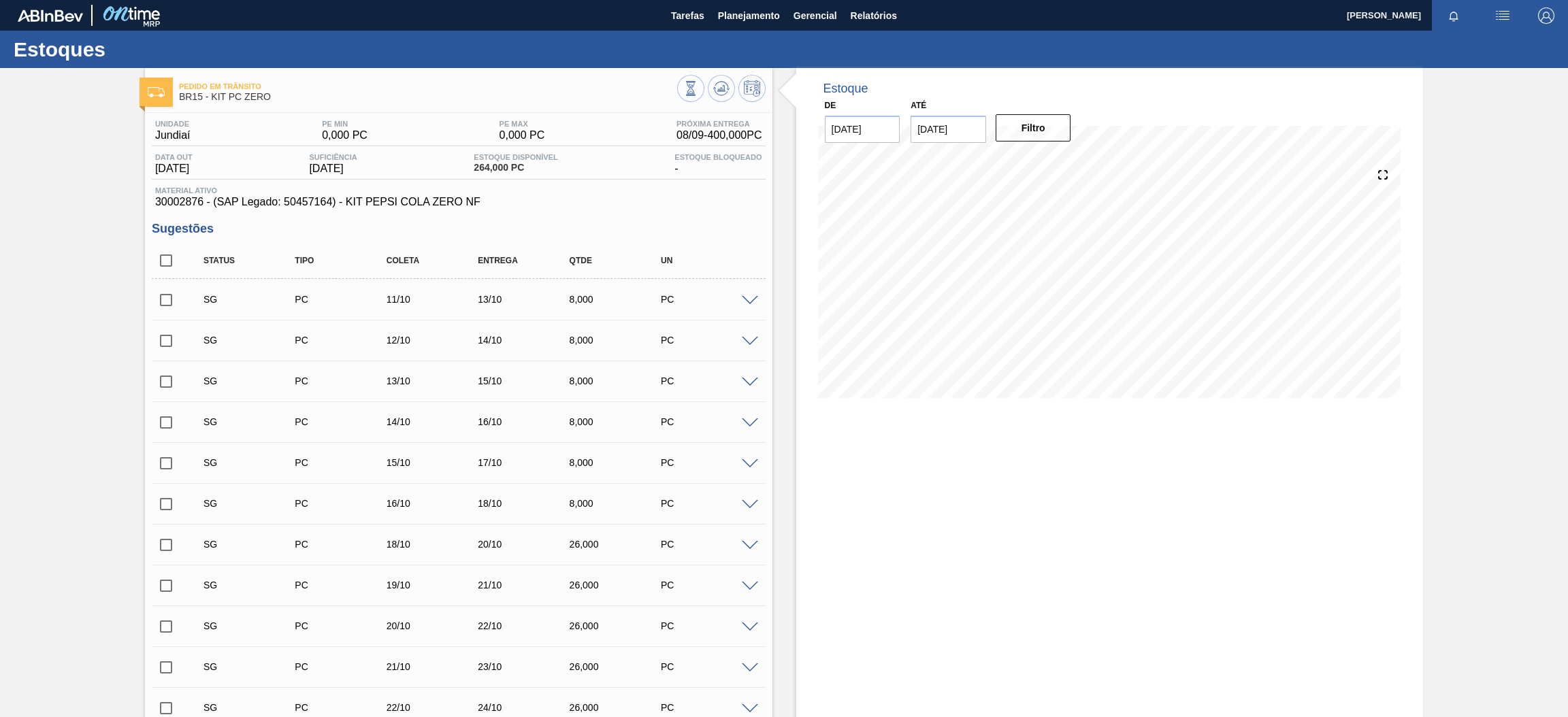
scroll to position [732, 0]
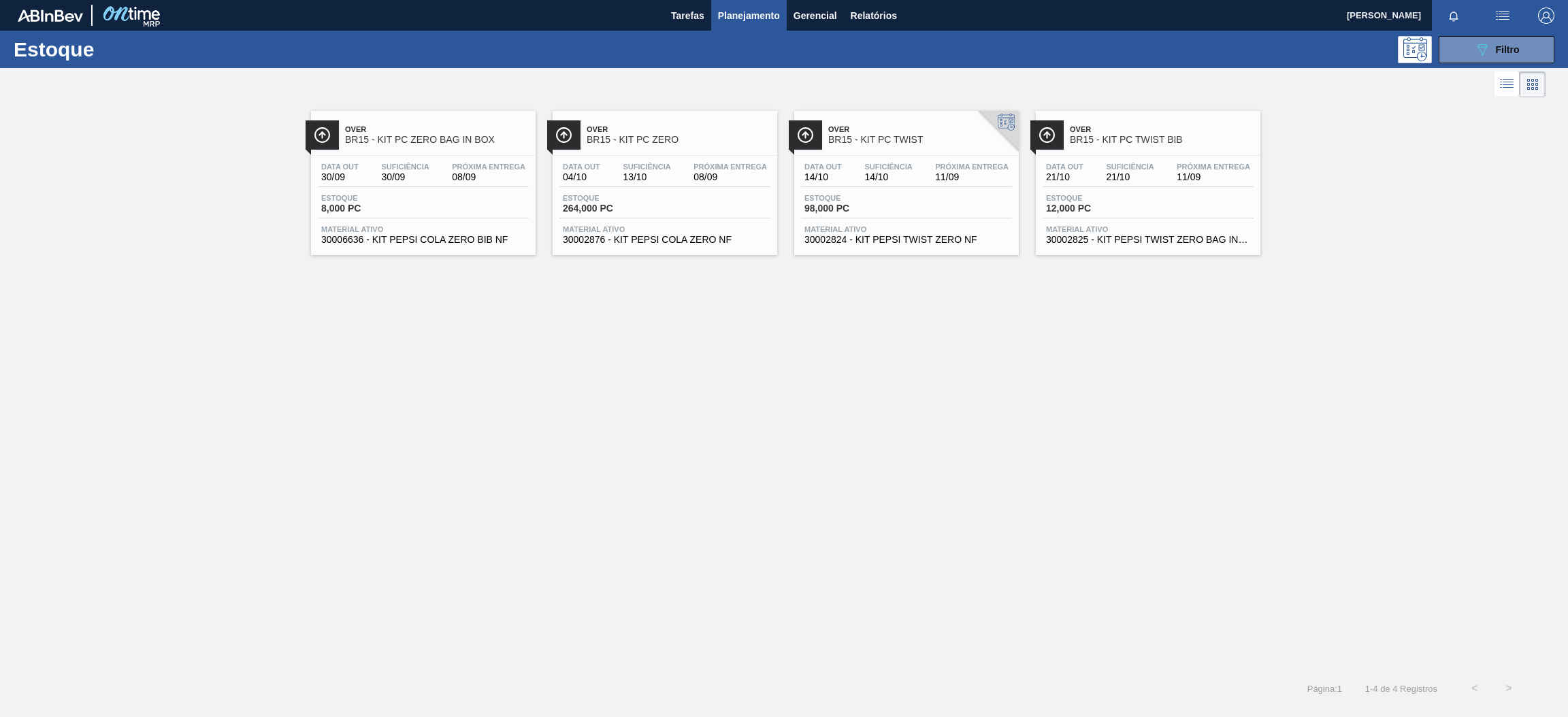
click at [435, 170] on div "Data out 30/09 Suficiência 30/09 Próxima Entrega 08/09" at bounding box center [423, 174] width 211 height 25
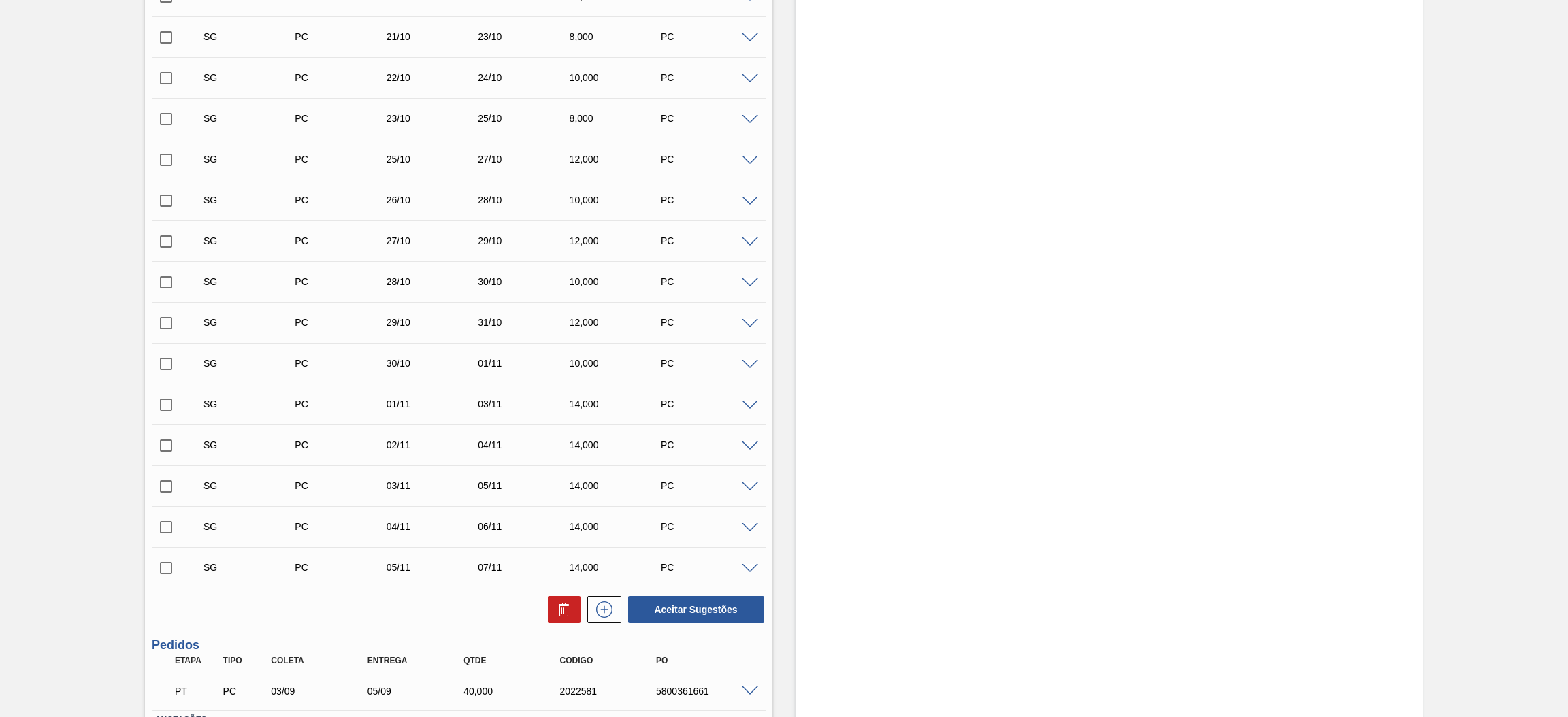
scroll to position [515, 0]
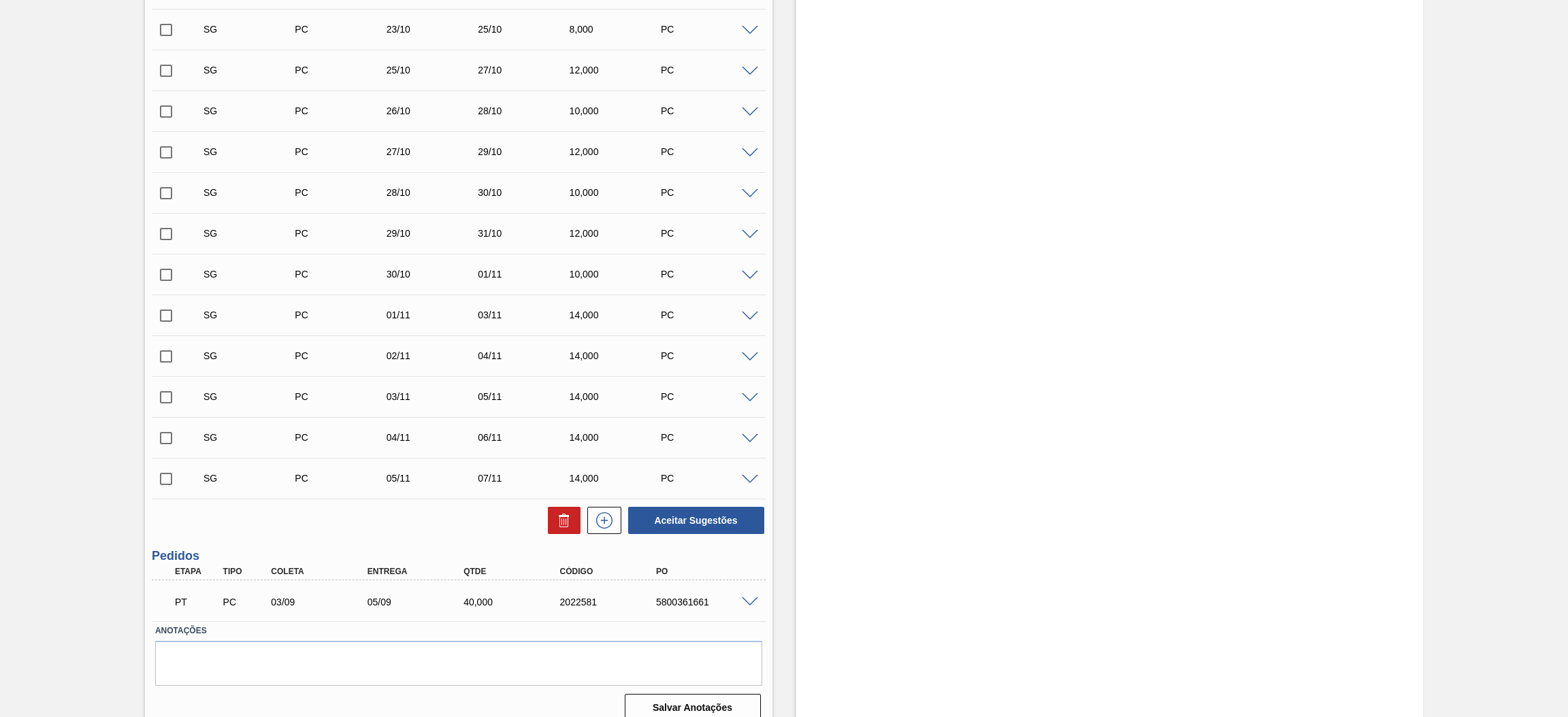
click at [745, 598] on span at bounding box center [749, 602] width 16 height 10
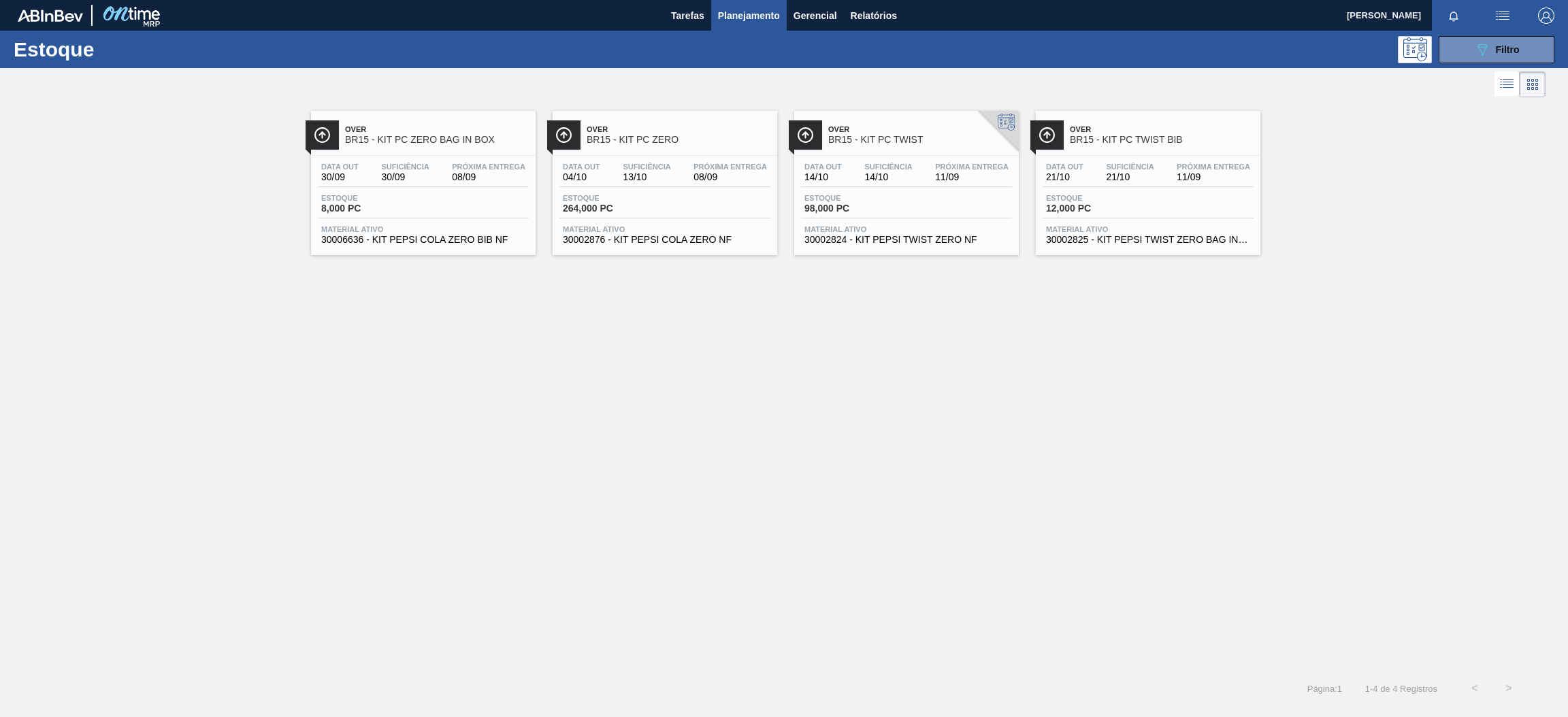
click at [660, 183] on div "Data out 04/10 Suficiência 13/10 Próxima Entrega 08/09" at bounding box center [665, 174] width 211 height 25
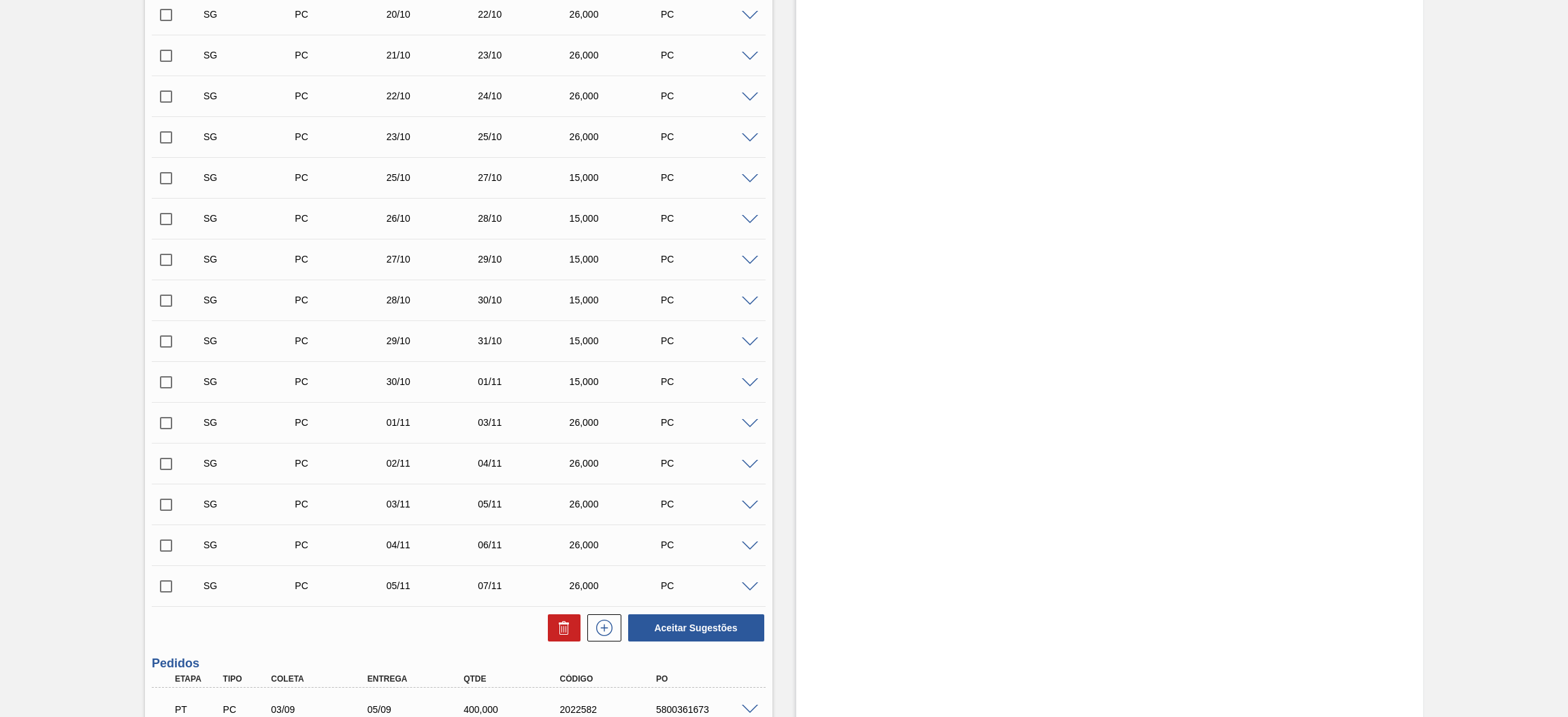
scroll to position [732, 0]
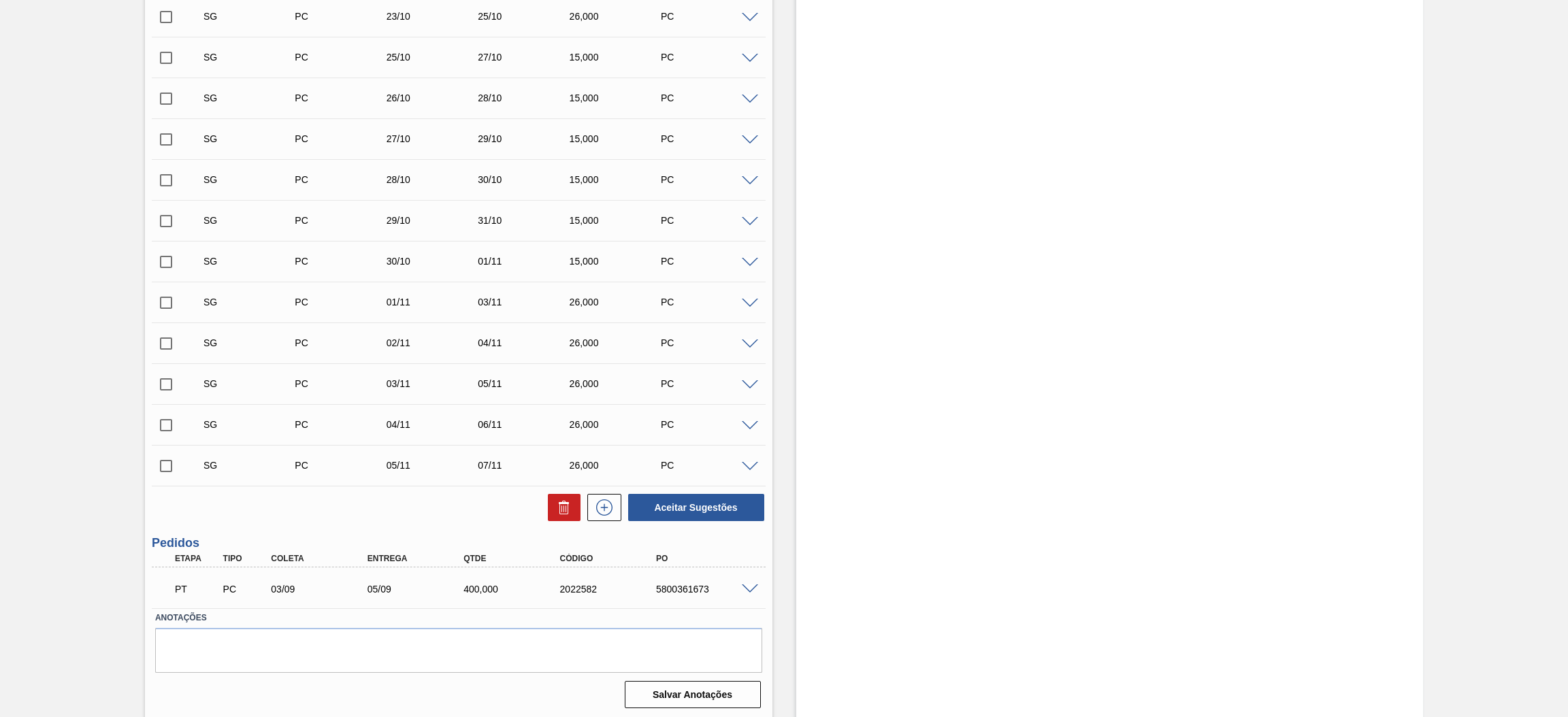
click at [746, 588] on span at bounding box center [749, 589] width 16 height 10
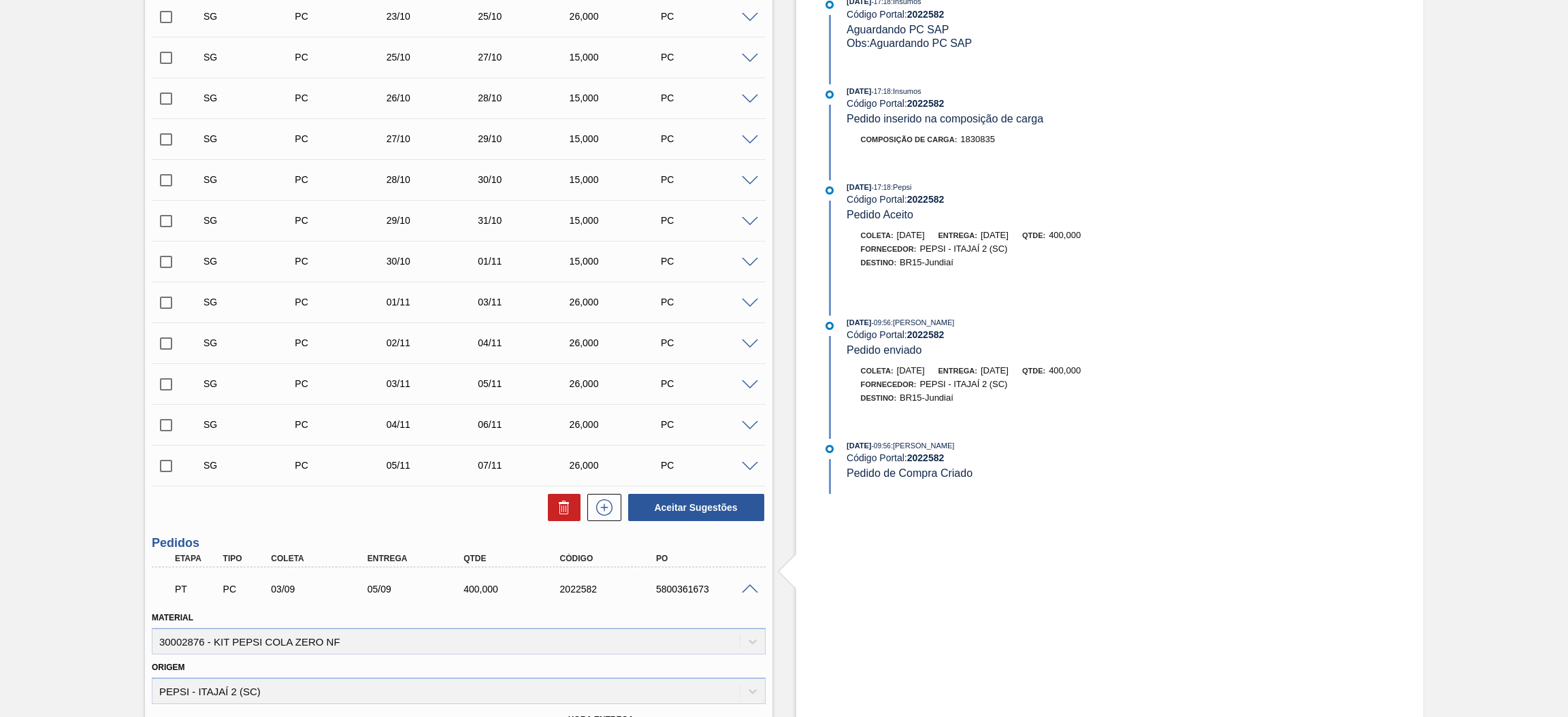
scroll to position [631, 0]
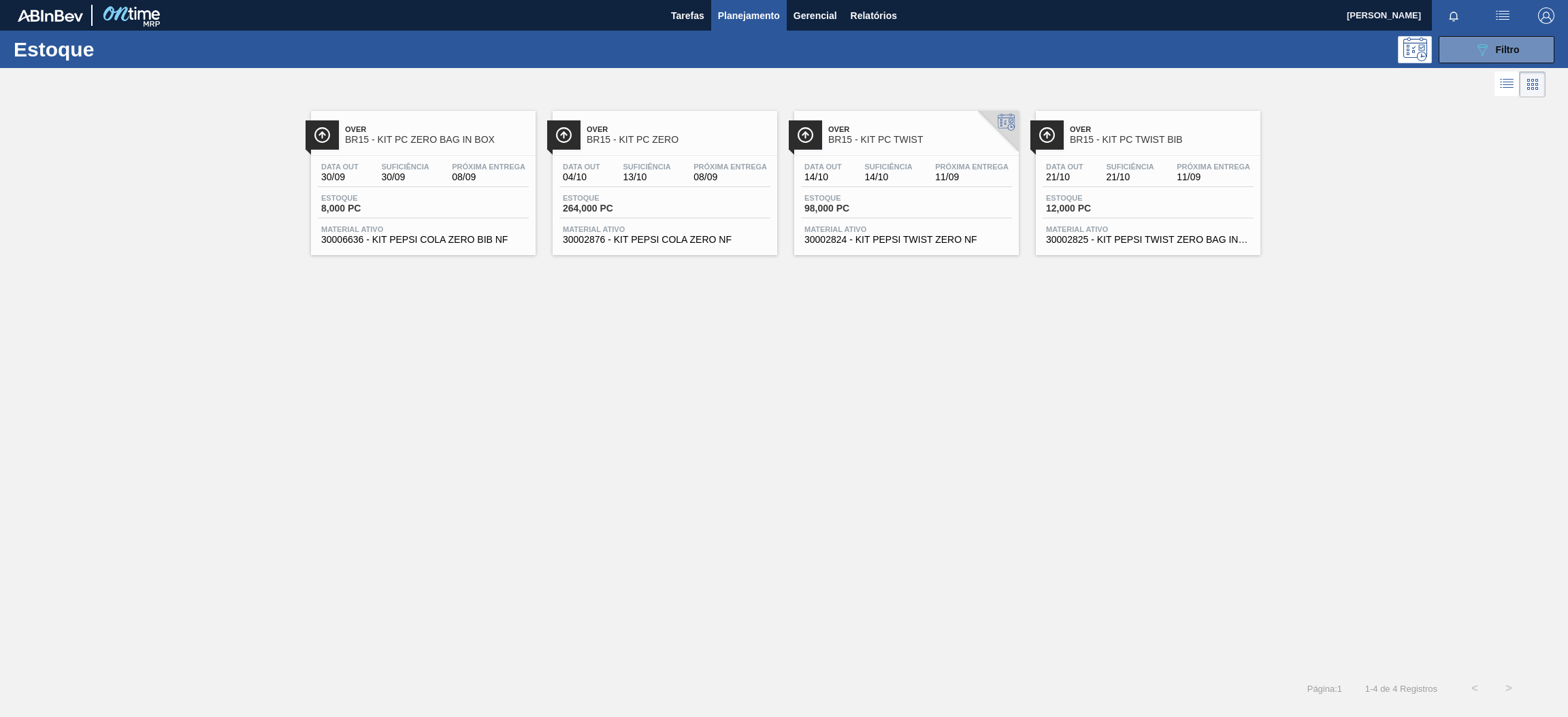
click at [1076, 185] on div "Data out 21/10 Suficiência 21/10 Próxima Entrega 11/09" at bounding box center [1147, 174] width 211 height 25
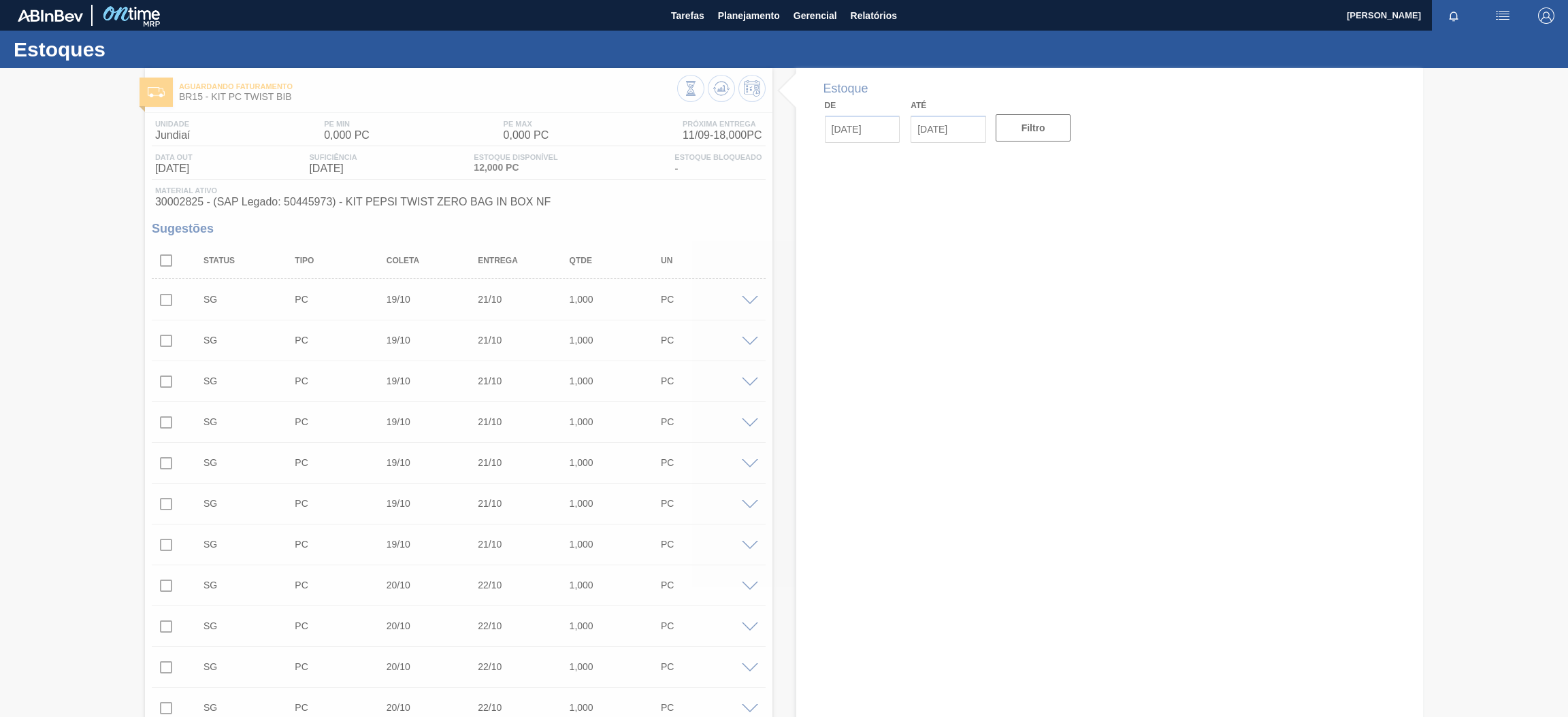
type input "[DATE]"
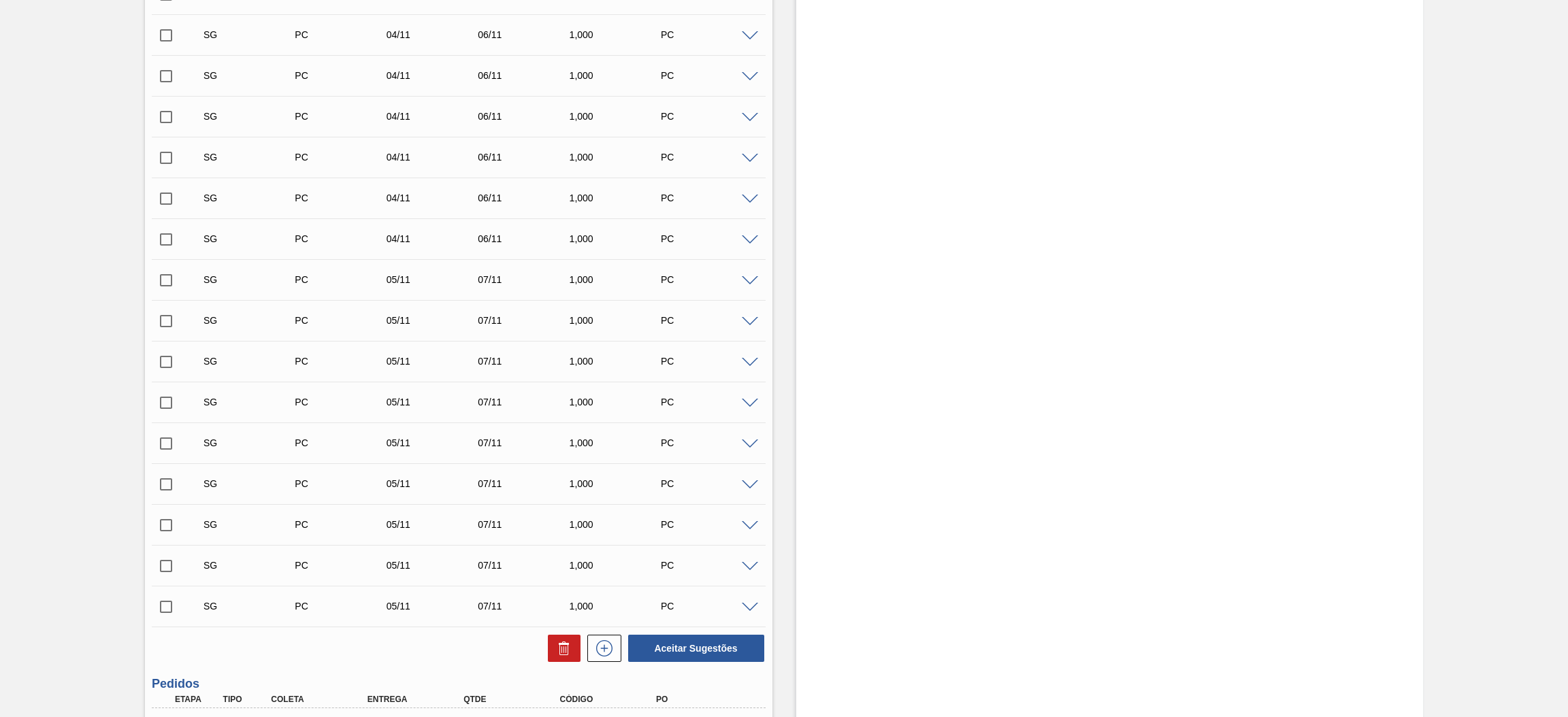
scroll to position [5181, 0]
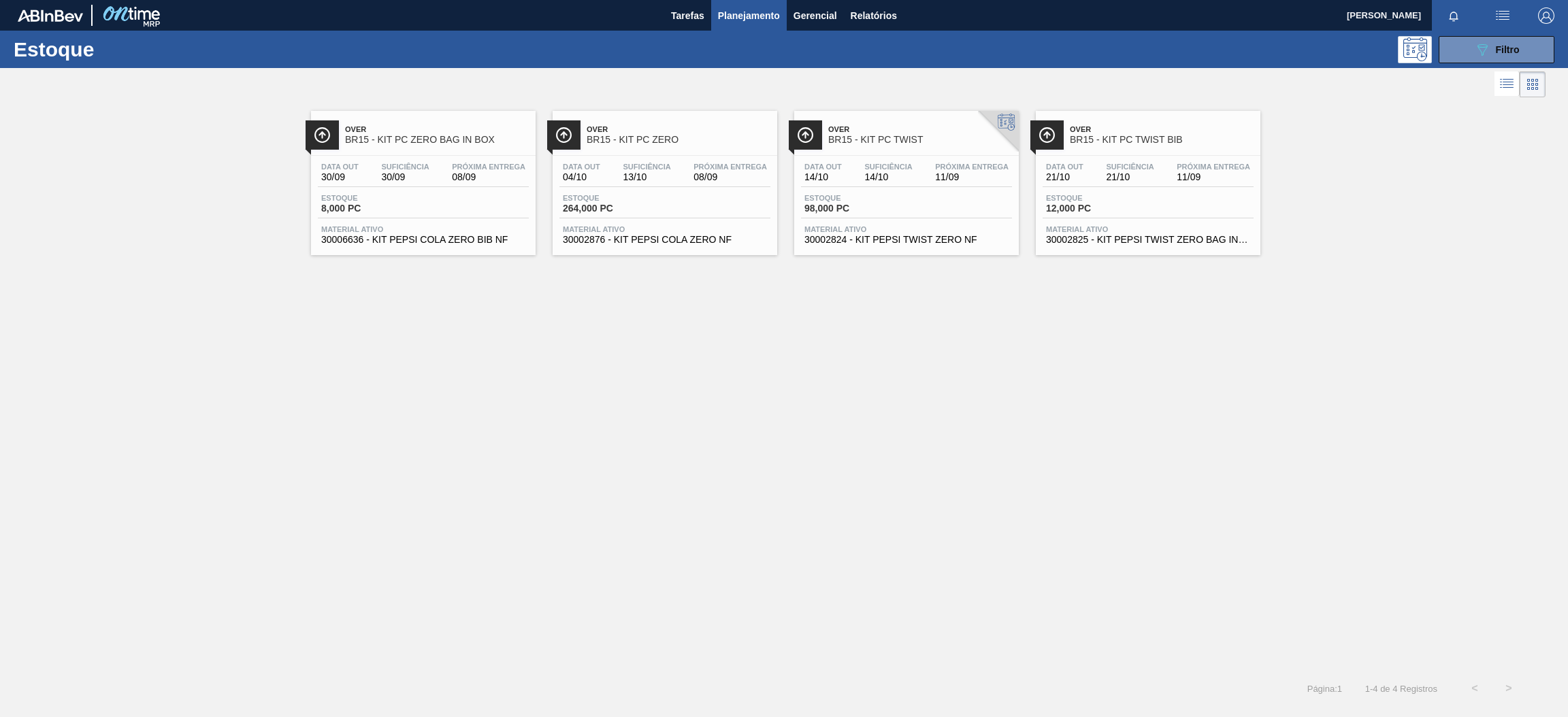
click at [901, 162] on div "Data out 14/10 Suficiência 14/10 Próxima Entrega 11/09 Estoque 98,000 PC Materi…" at bounding box center [906, 203] width 224 height 93
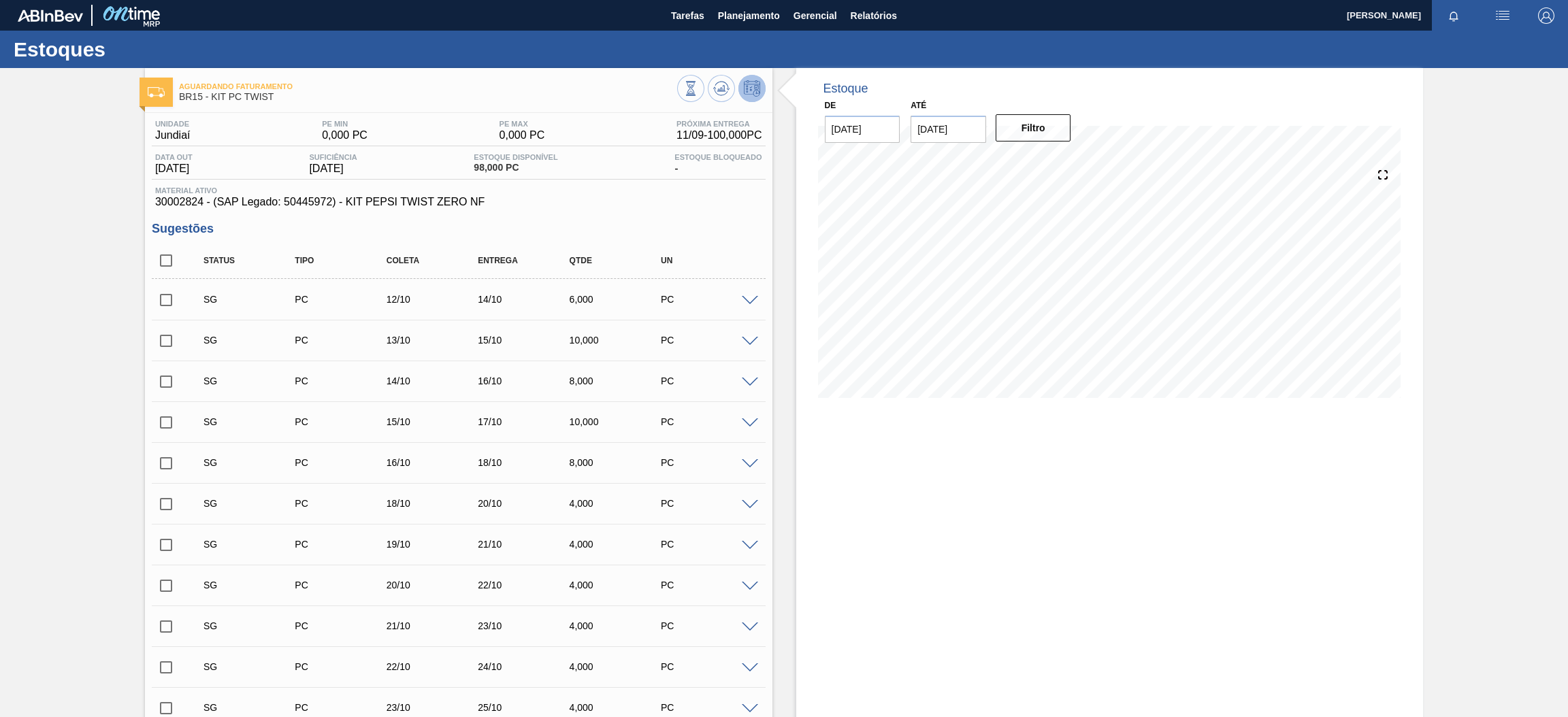
scroll to position [692, 0]
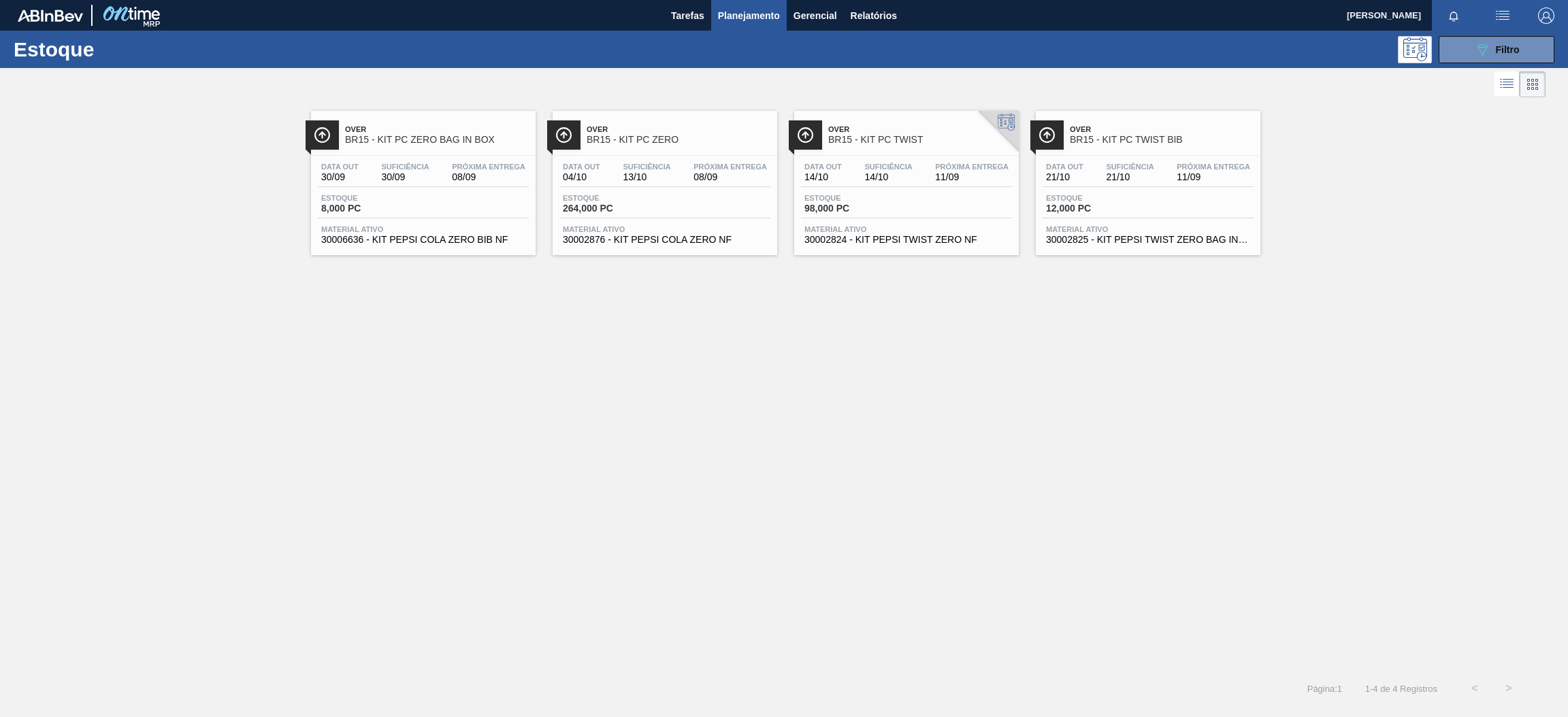
click at [459, 180] on span "08/09" at bounding box center [488, 176] width 74 height 10
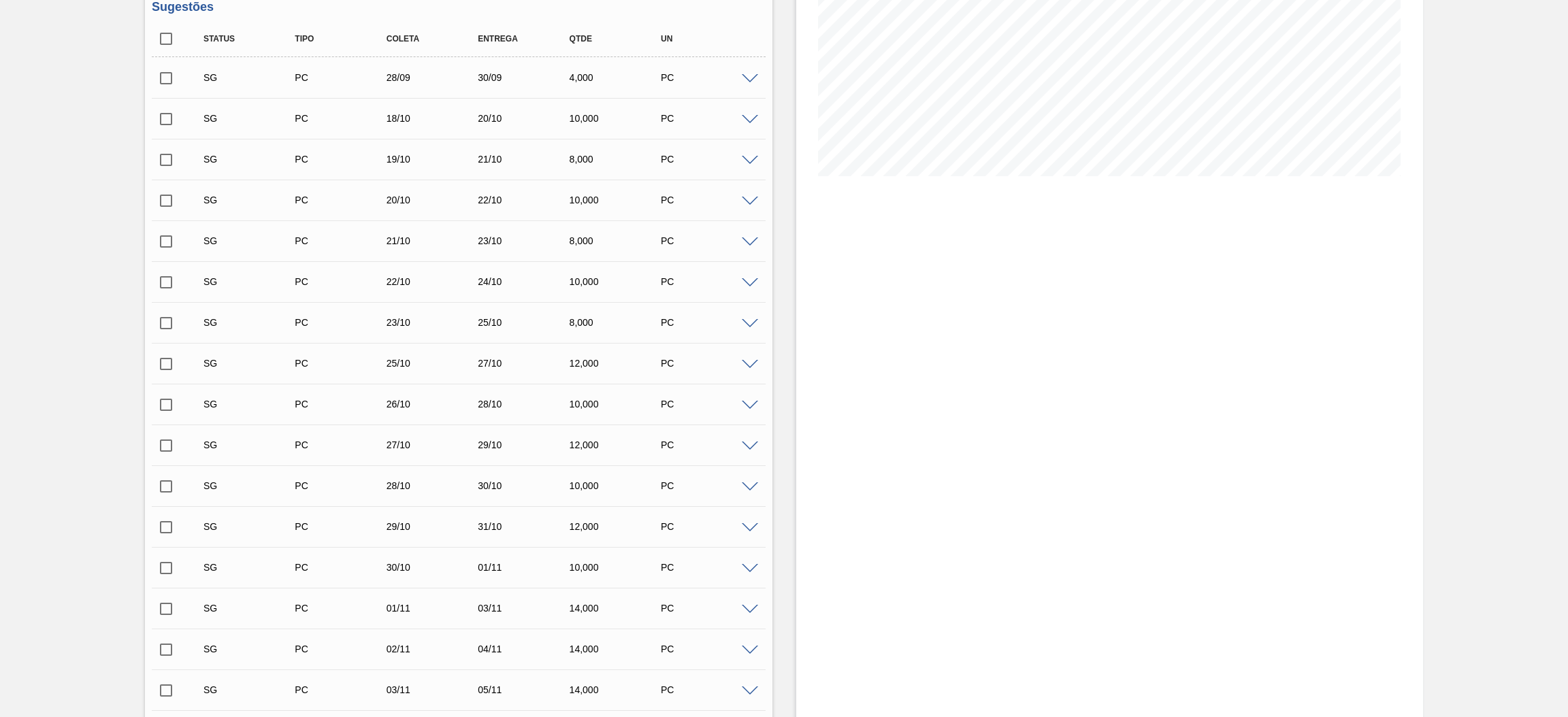
scroll to position [528, 0]
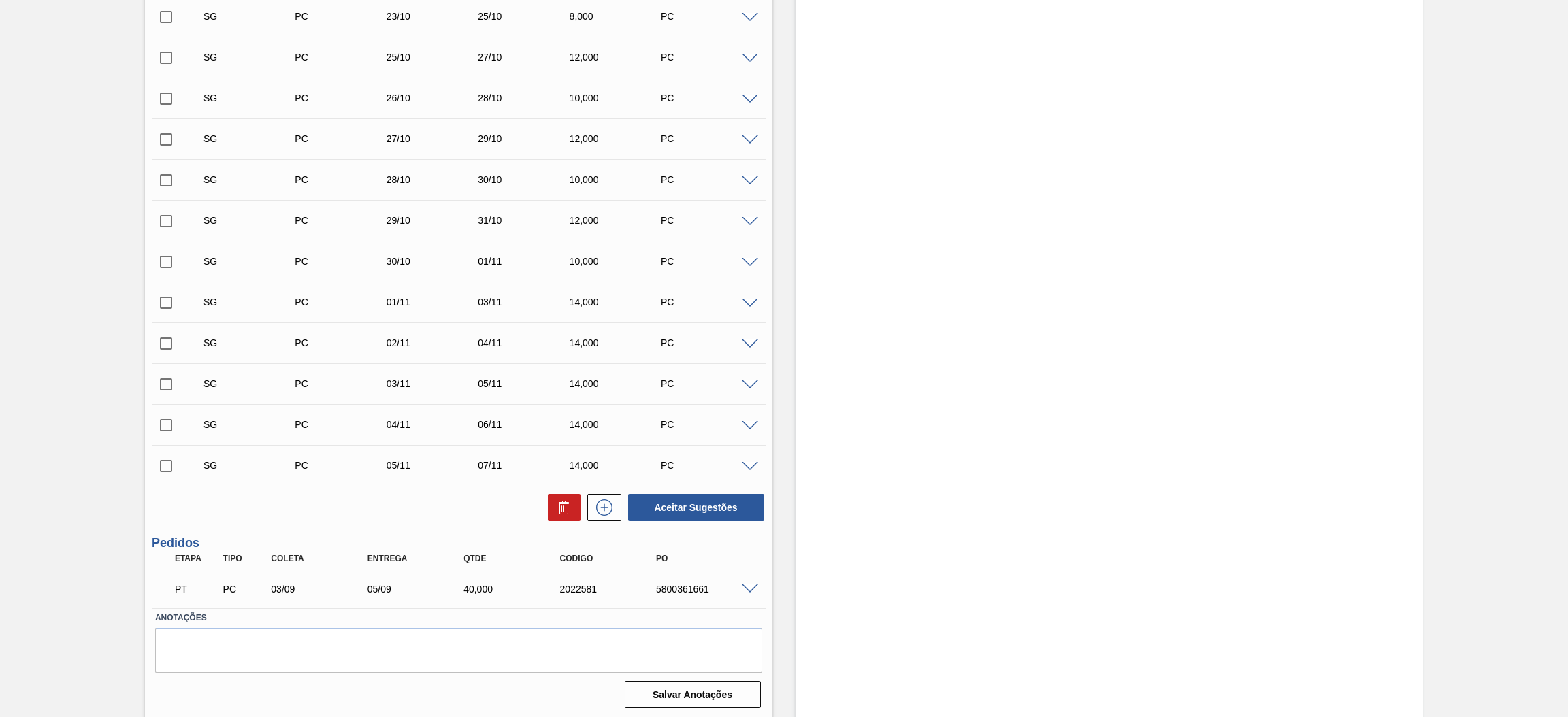
click at [750, 587] on span at bounding box center [749, 589] width 16 height 10
